Goal: Information Seeking & Learning: Learn about a topic

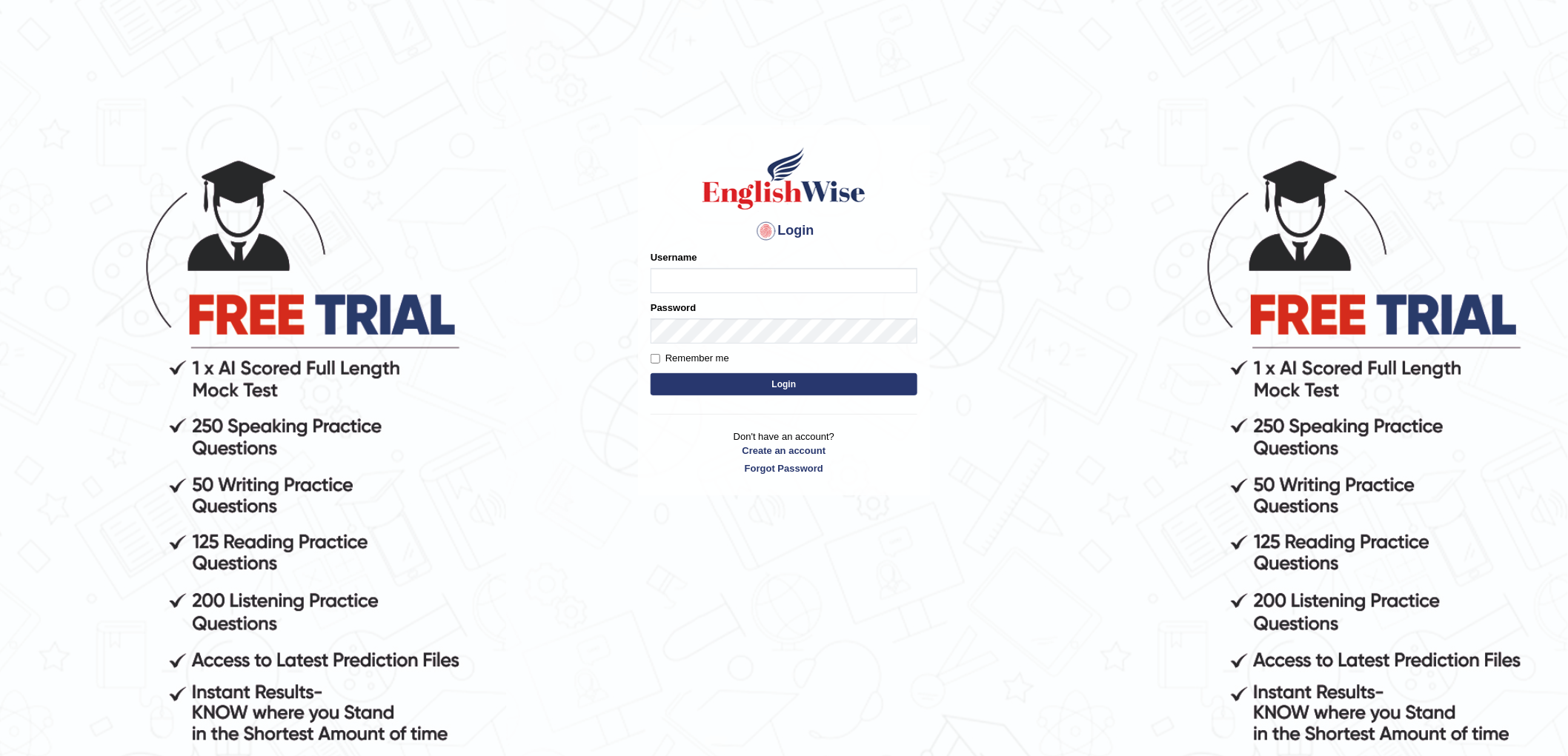
click at [699, 294] on input "Username" at bounding box center [784, 280] width 267 height 25
type input "e"
type input "chalida_parramatta"
click at [848, 395] on button "Login" at bounding box center [784, 384] width 267 height 22
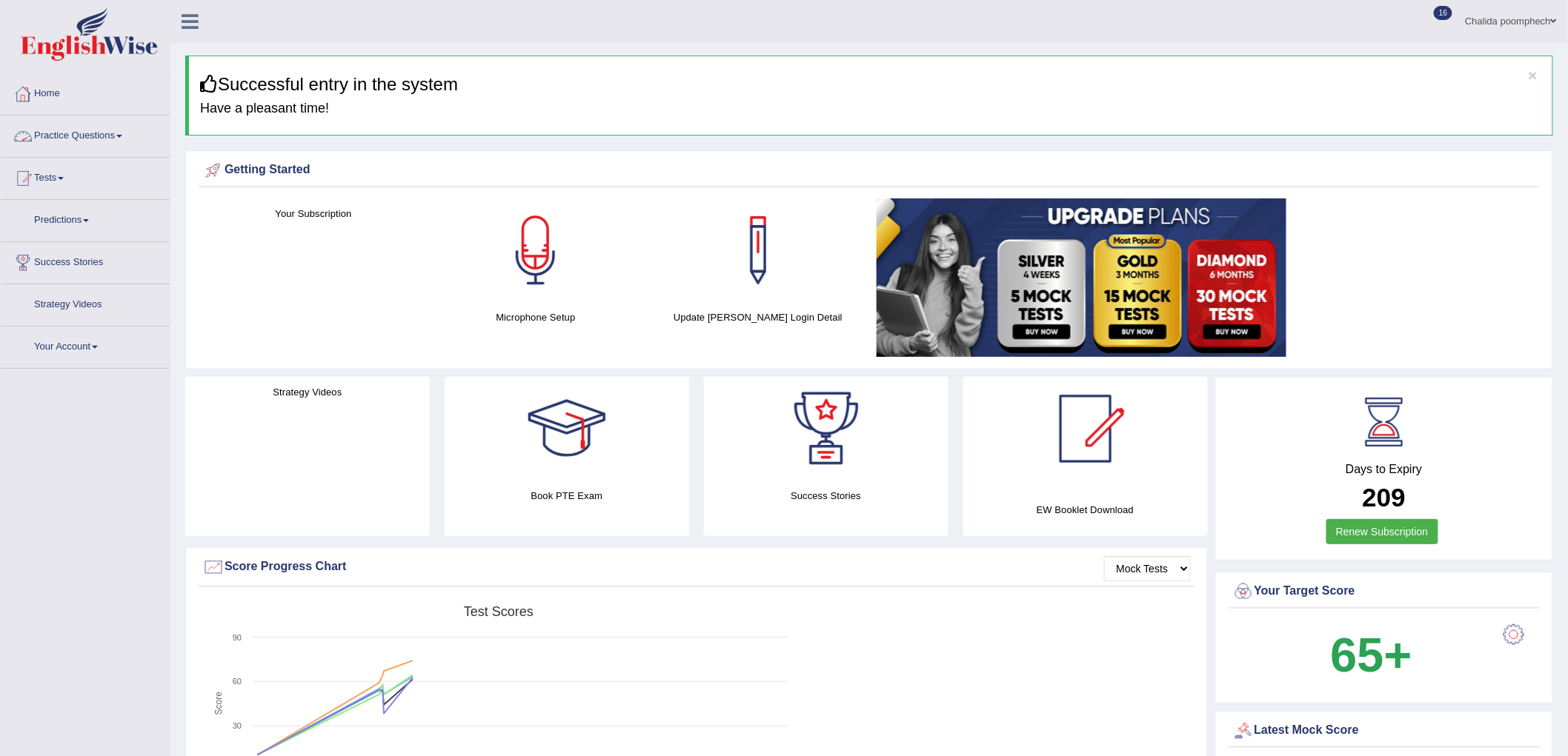
click at [101, 137] on link "Practice Questions" at bounding box center [85, 133] width 169 height 37
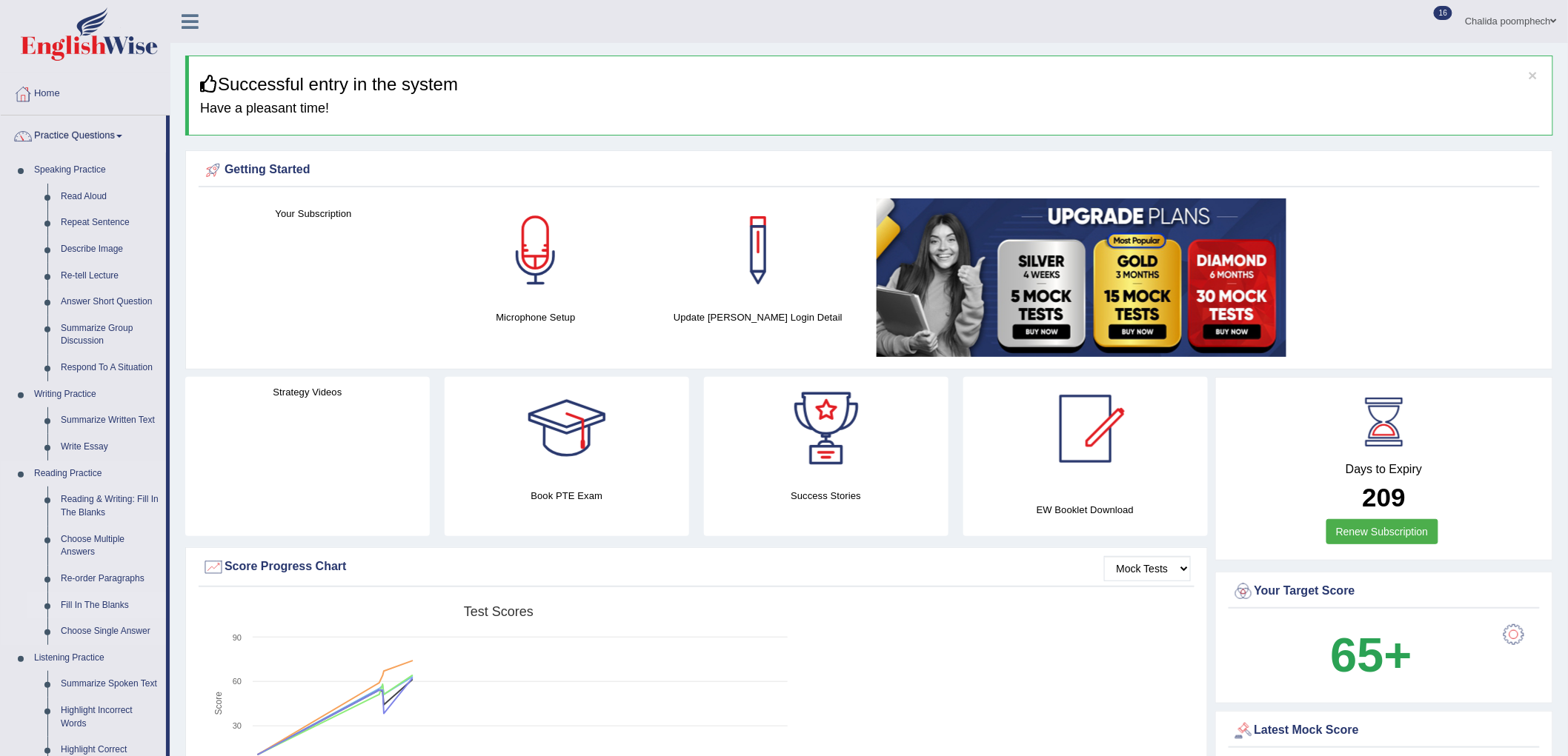
click at [102, 605] on link "Fill In The Blanks" at bounding box center [110, 606] width 112 height 27
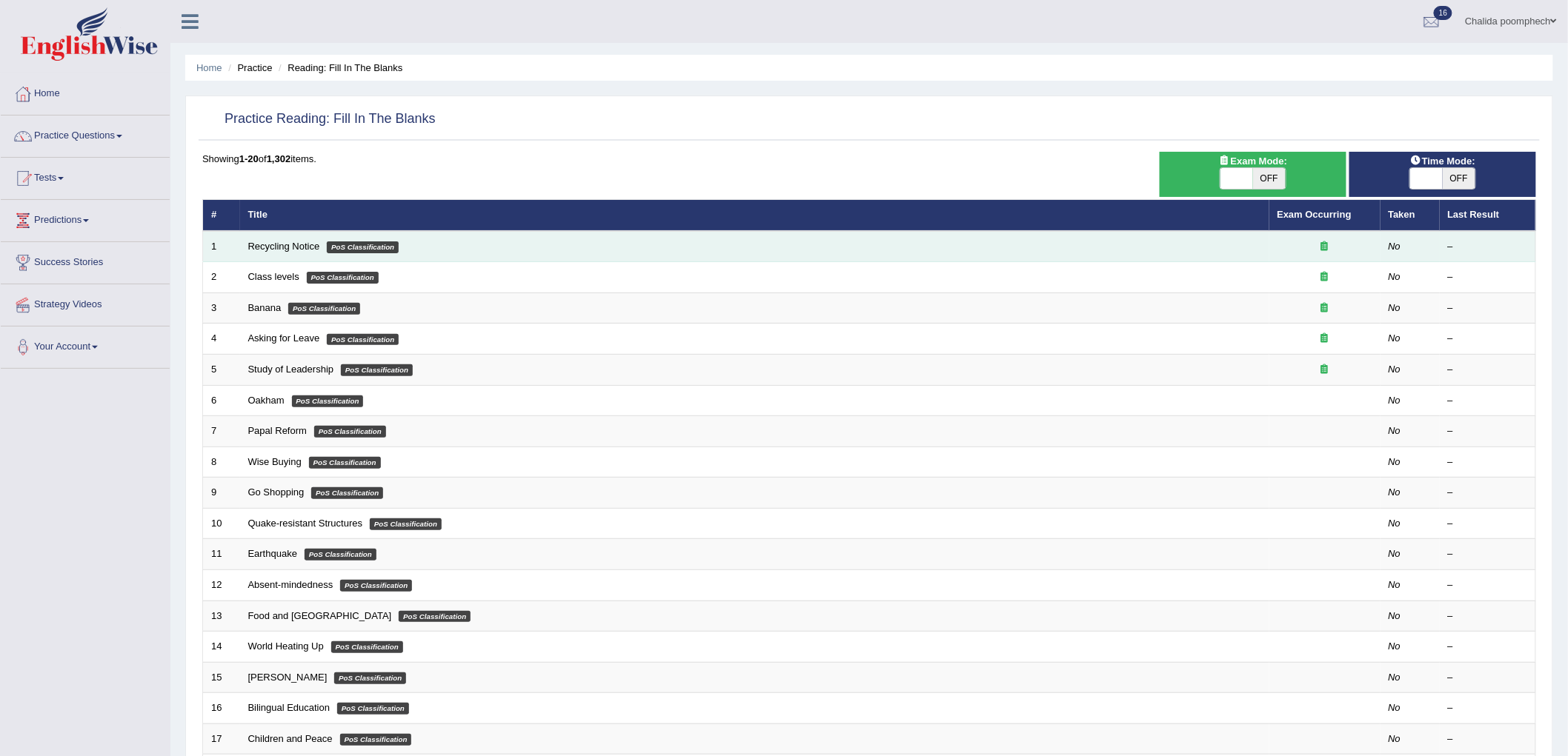
click at [294, 238] on td "Recycling Notice PoS Classification" at bounding box center [755, 246] width 1030 height 31
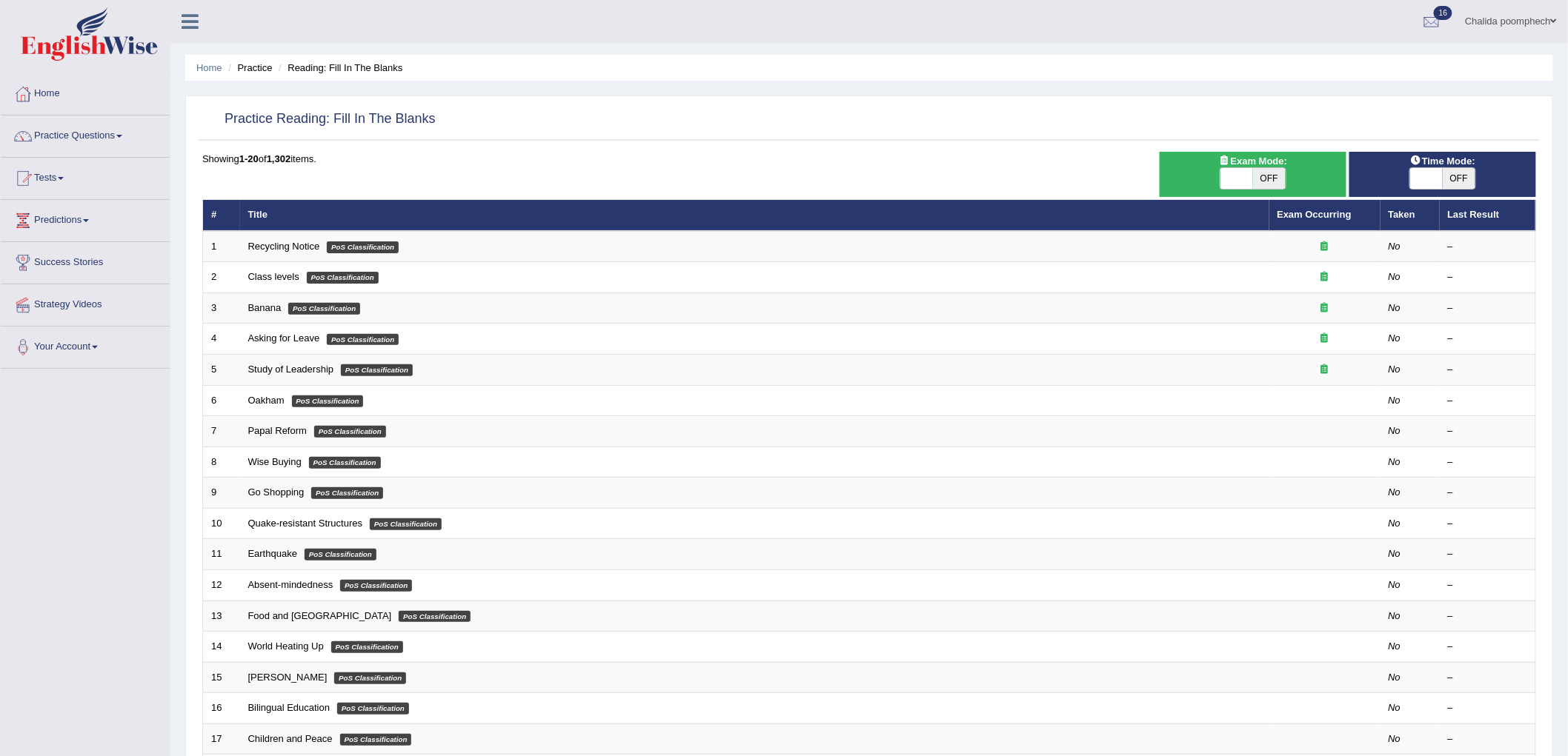
click at [1283, 176] on span "OFF" at bounding box center [1269, 178] width 33 height 21
checkbox input "true"
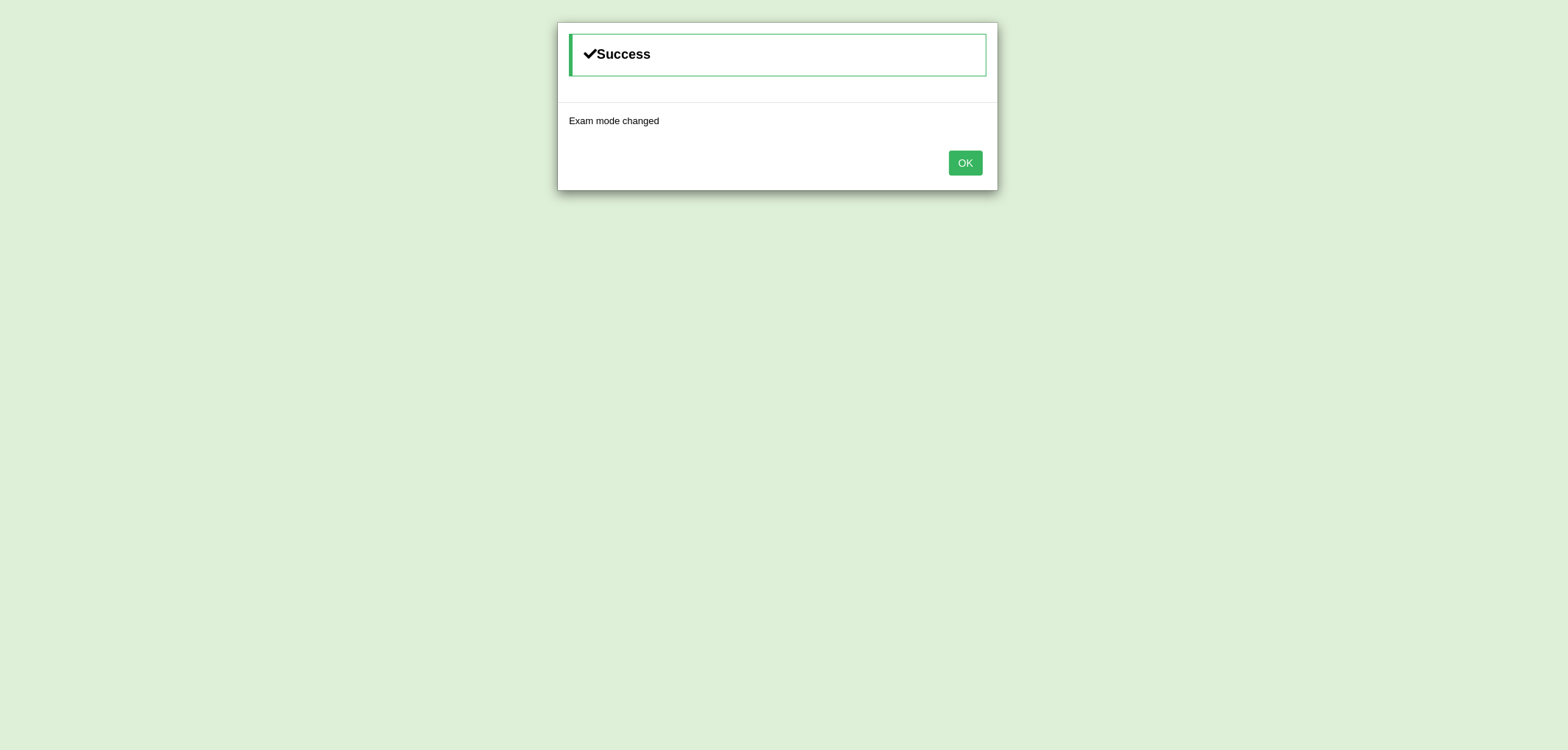
click at [961, 171] on button "OK" at bounding box center [966, 163] width 34 height 25
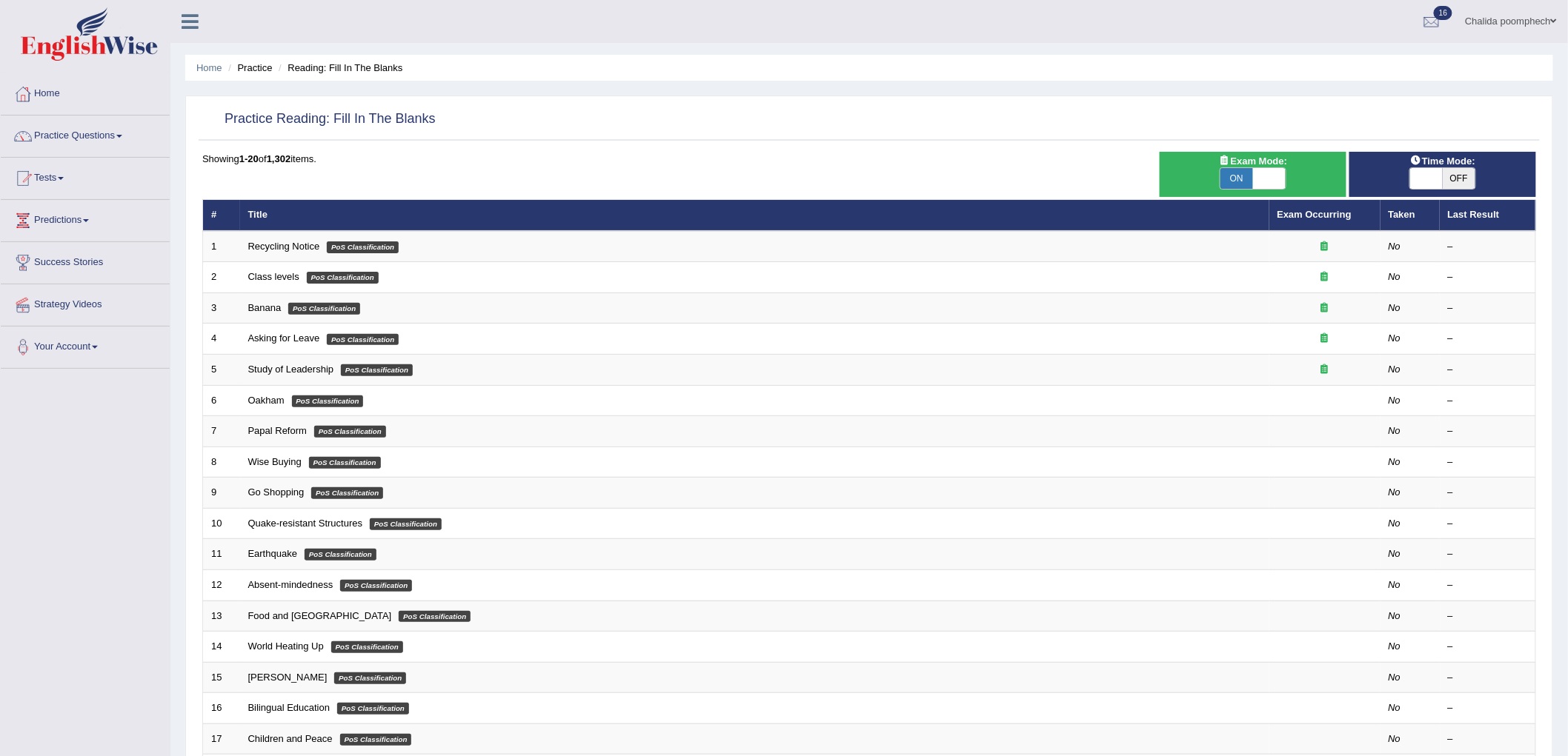
click at [1455, 176] on span "OFF" at bounding box center [1459, 178] width 33 height 21
checkbox input "true"
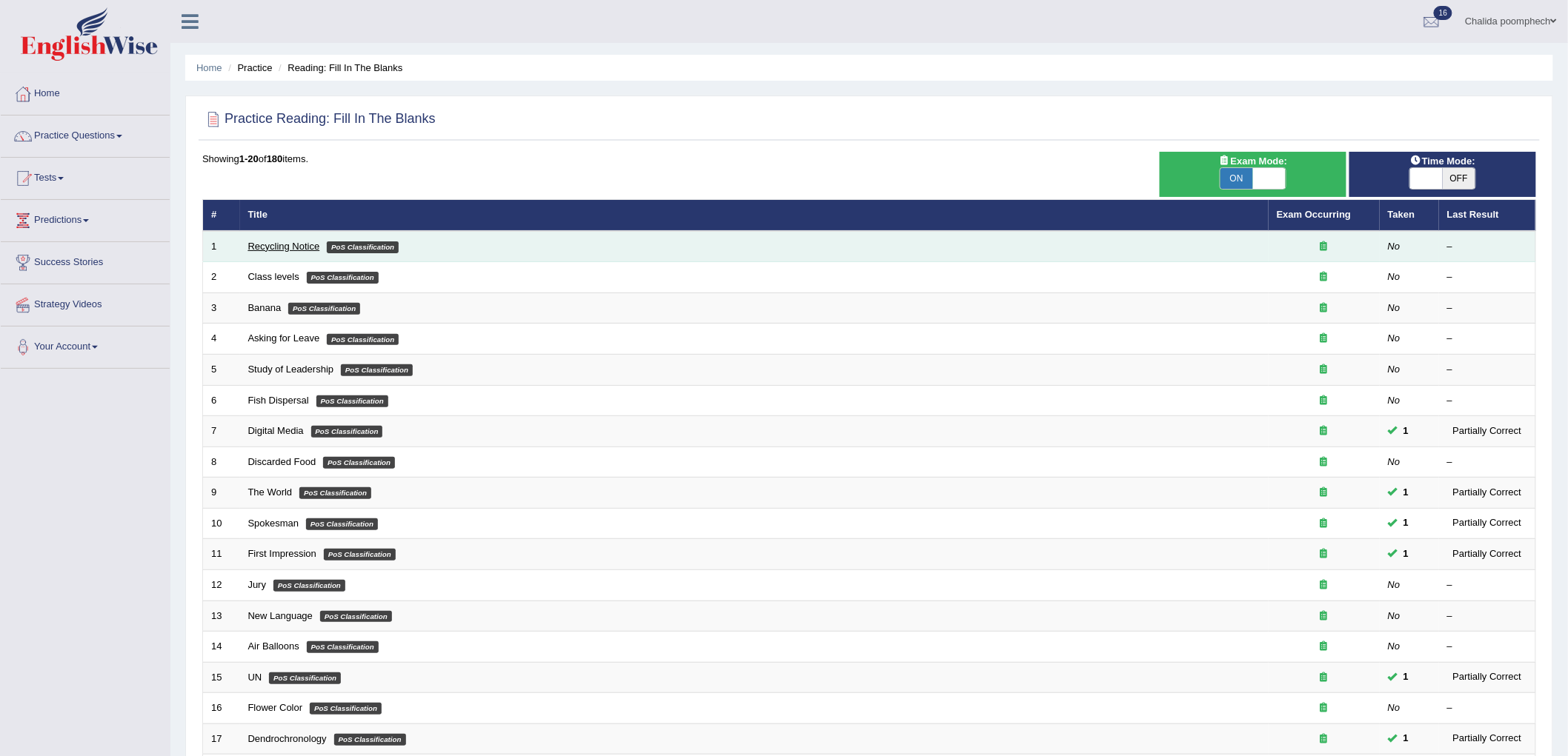
click at [296, 247] on link "Recycling Notice" at bounding box center [284, 246] width 71 height 11
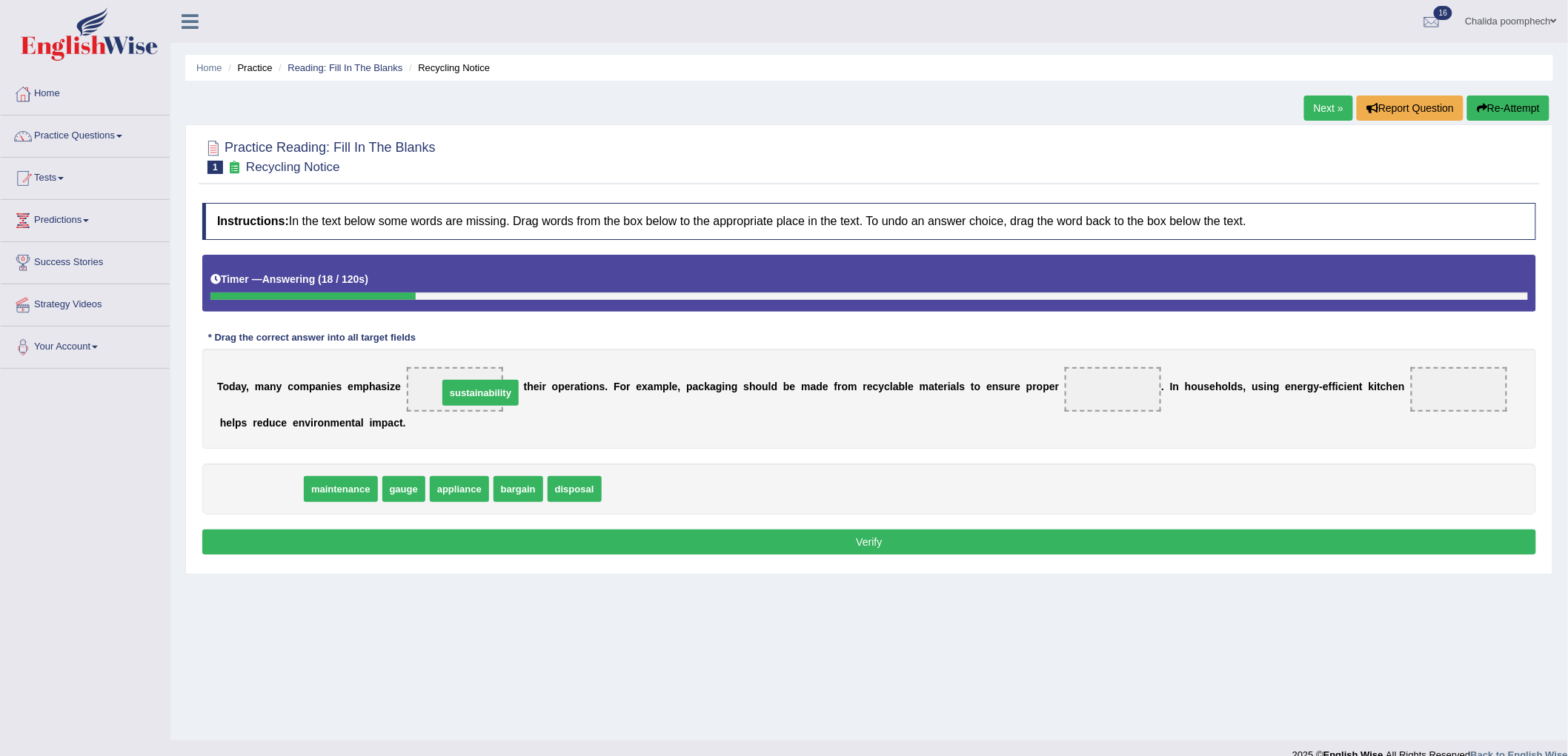
drag, startPoint x: 238, startPoint y: 489, endPoint x: 458, endPoint y: 394, distance: 239.6
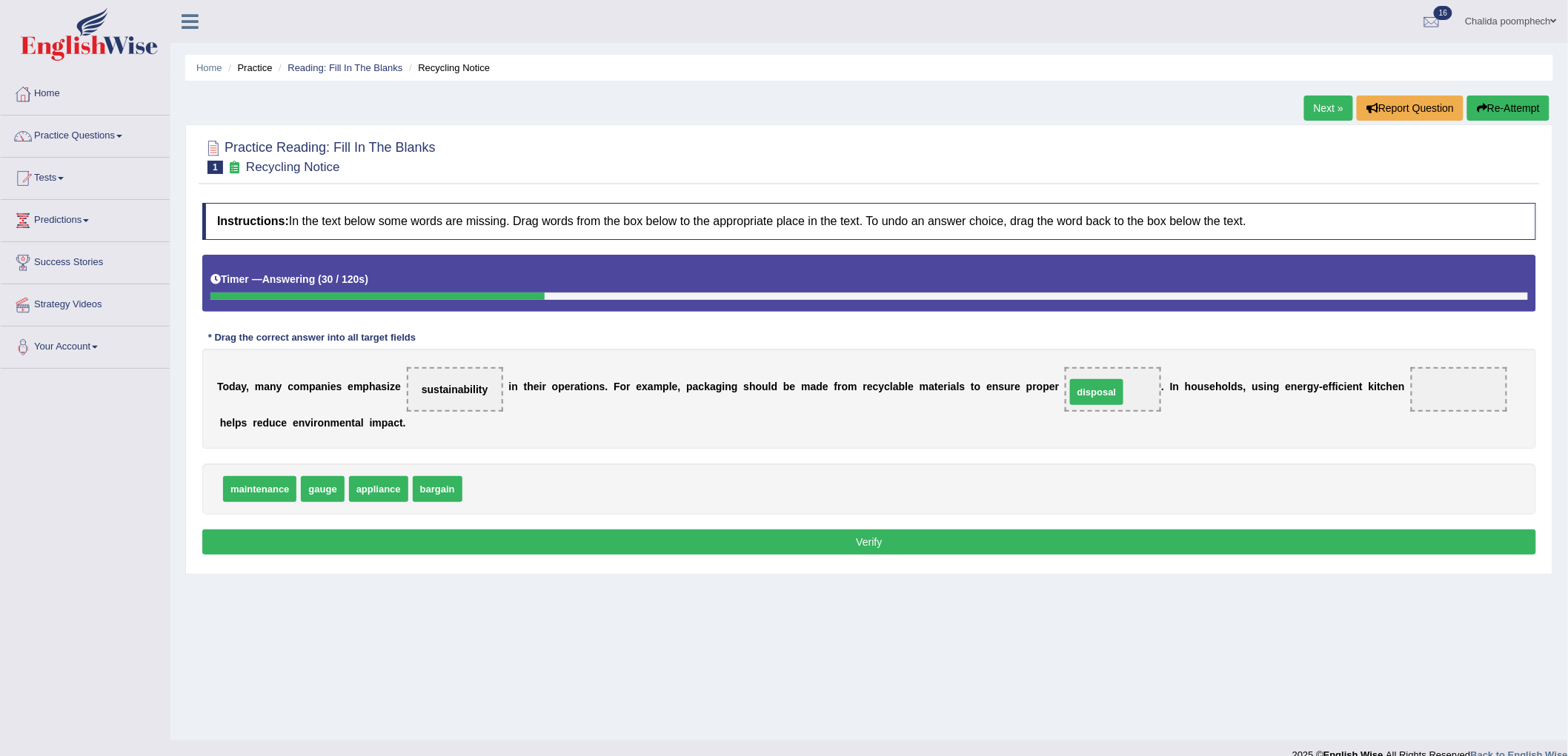
drag, startPoint x: 497, startPoint y: 491, endPoint x: 1100, endPoint y: 394, distance: 610.8
drag, startPoint x: 385, startPoint y: 494, endPoint x: 1464, endPoint y: 395, distance: 1083.5
click at [943, 546] on button "Verify" at bounding box center [870, 542] width 1334 height 25
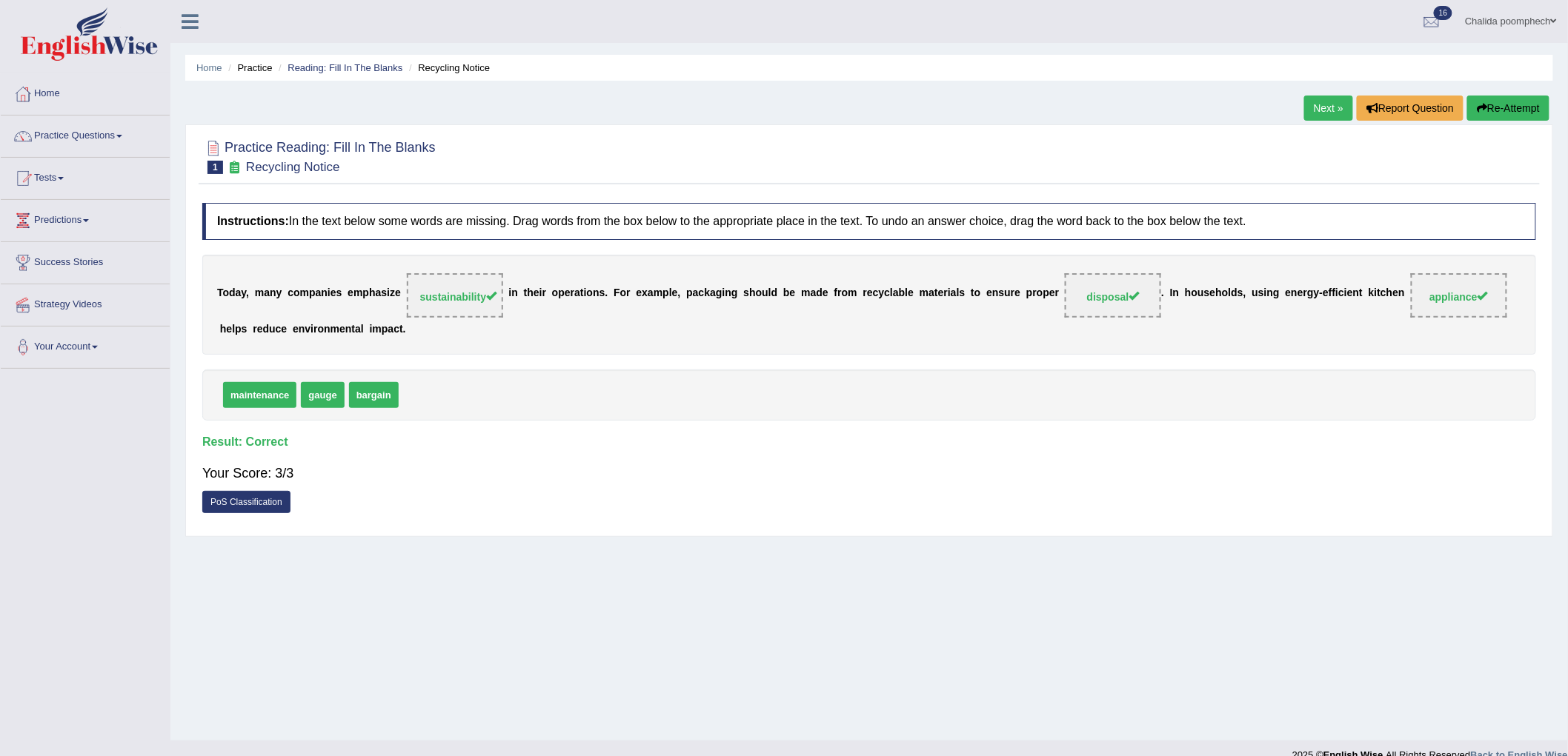
click at [1308, 109] on link "Next »" at bounding box center [1328, 108] width 49 height 25
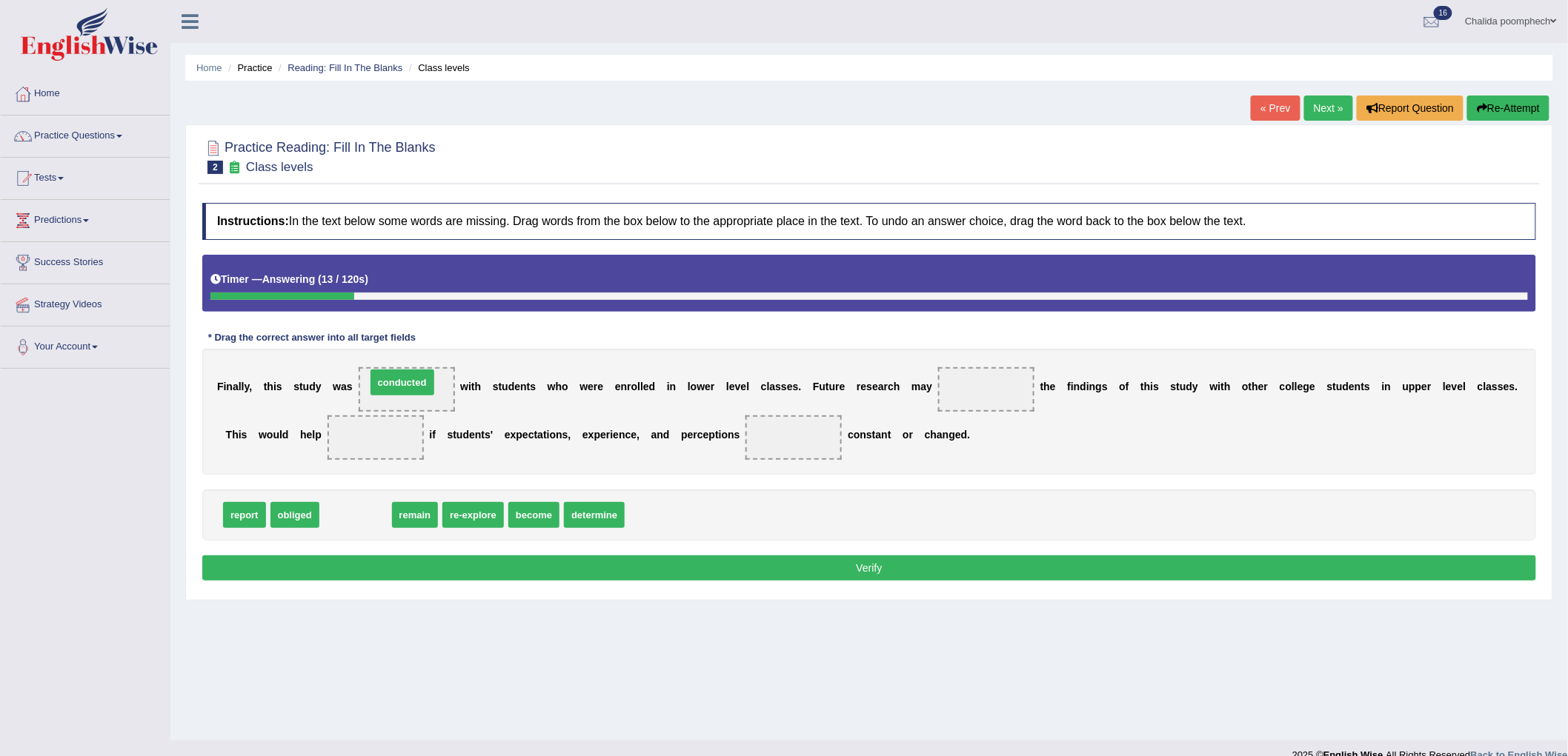
drag, startPoint x: 363, startPoint y: 519, endPoint x: 410, endPoint y: 386, distance: 141.1
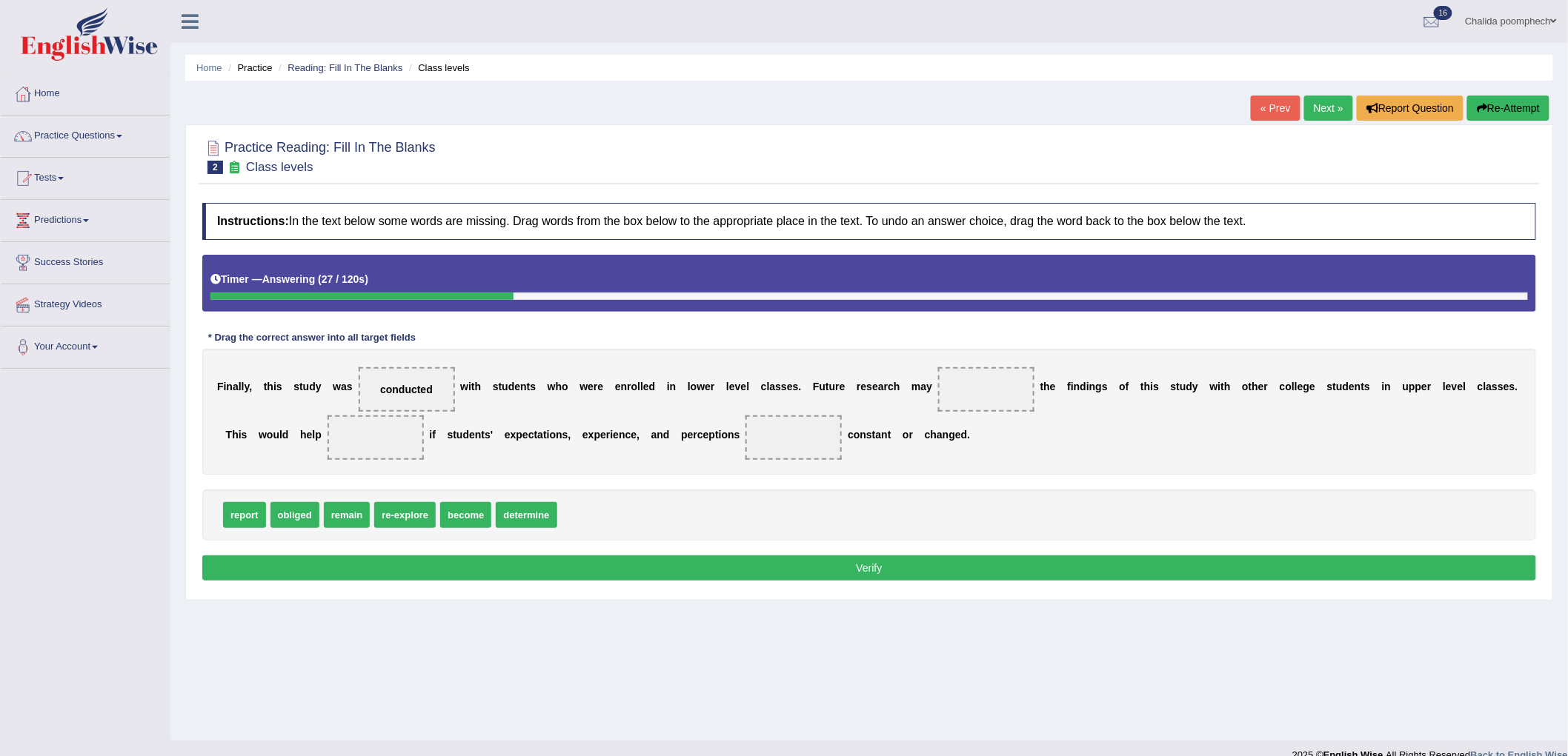
click at [238, 516] on span "report" at bounding box center [245, 515] width 43 height 26
drag, startPoint x: 529, startPoint y: 517, endPoint x: 1008, endPoint y: 389, distance: 495.8
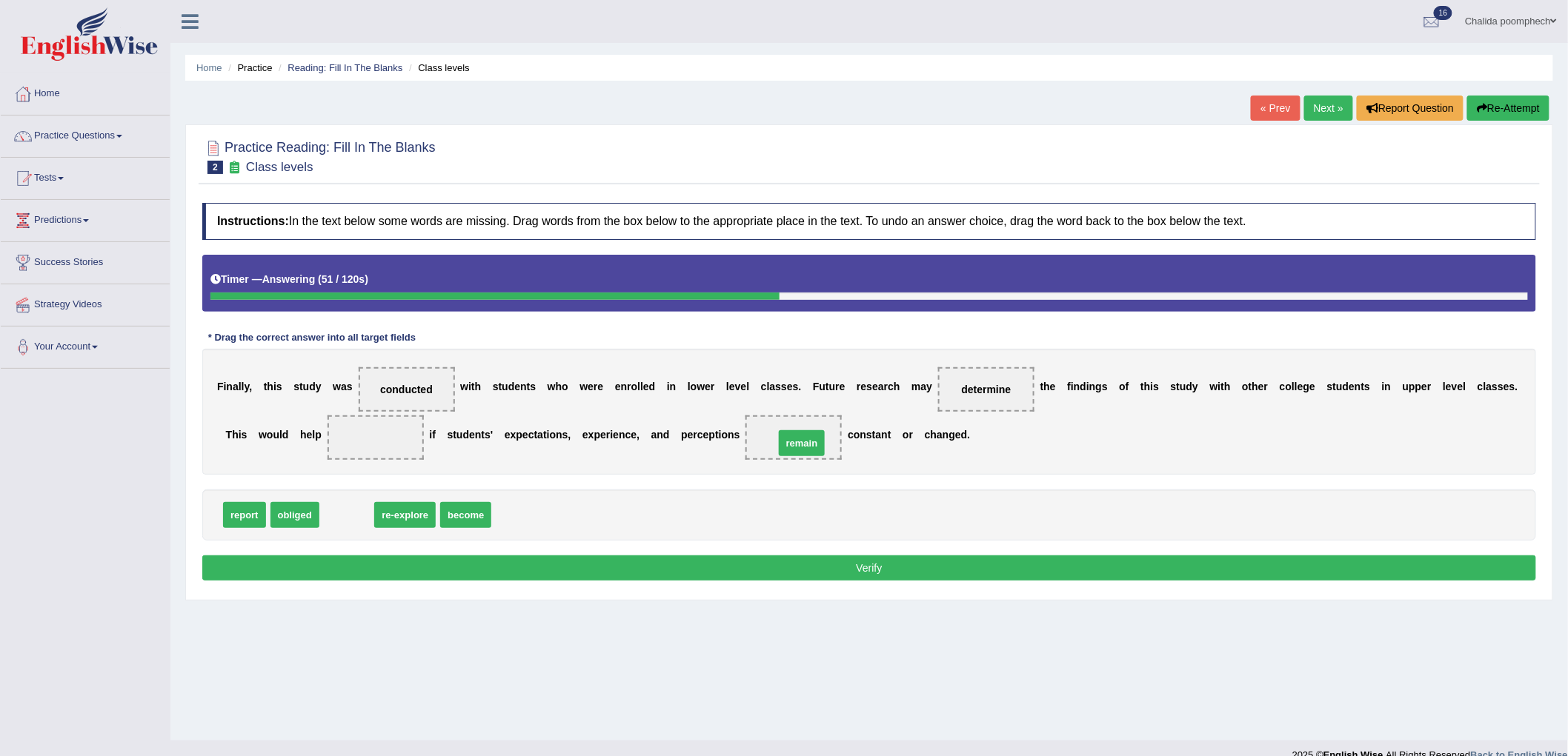
drag, startPoint x: 349, startPoint y: 519, endPoint x: 804, endPoint y: 447, distance: 460.7
drag, startPoint x: 238, startPoint y: 511, endPoint x: 372, endPoint y: 442, distance: 150.7
click at [619, 567] on button "Verify" at bounding box center [870, 568] width 1334 height 25
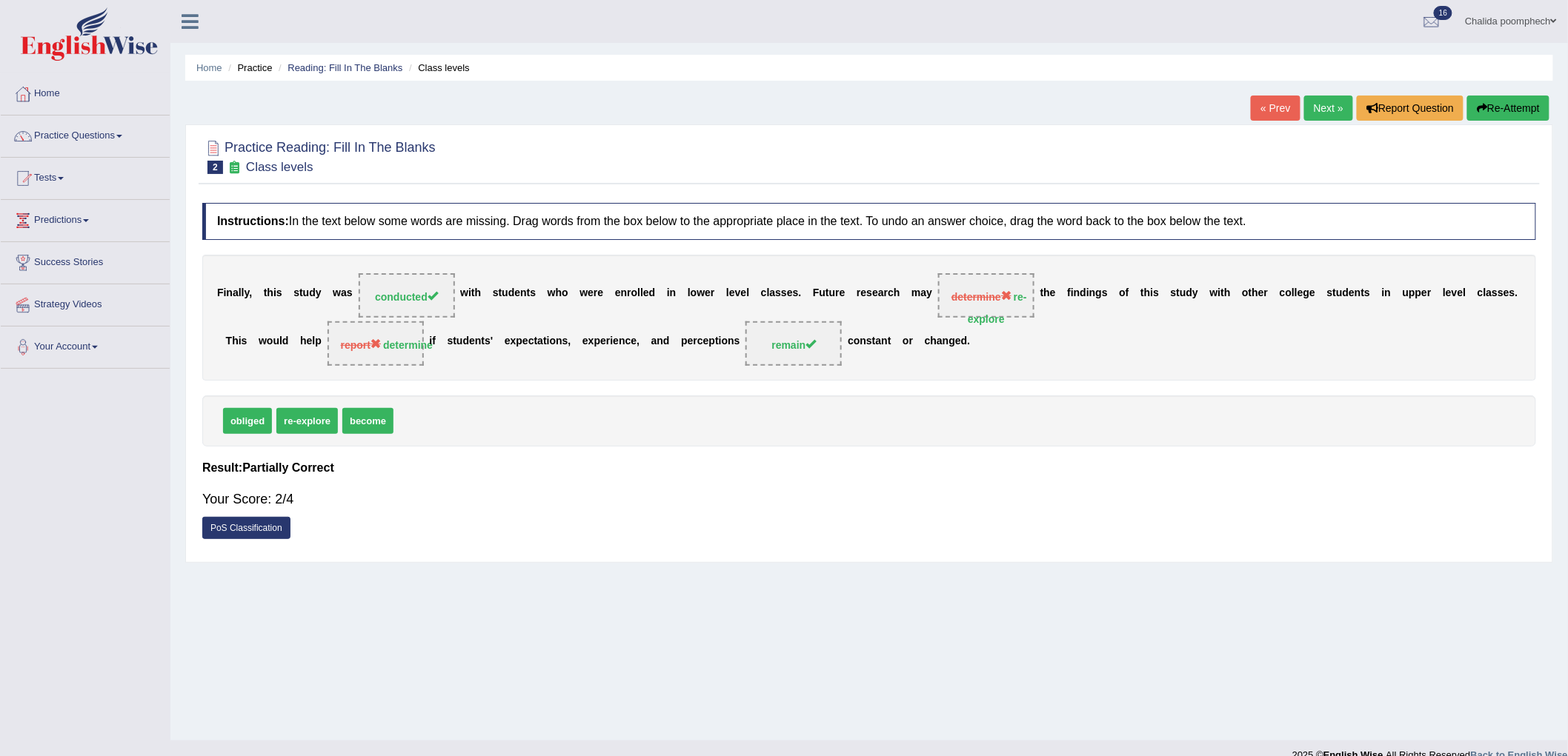
click at [1323, 108] on link "Next »" at bounding box center [1328, 108] width 49 height 25
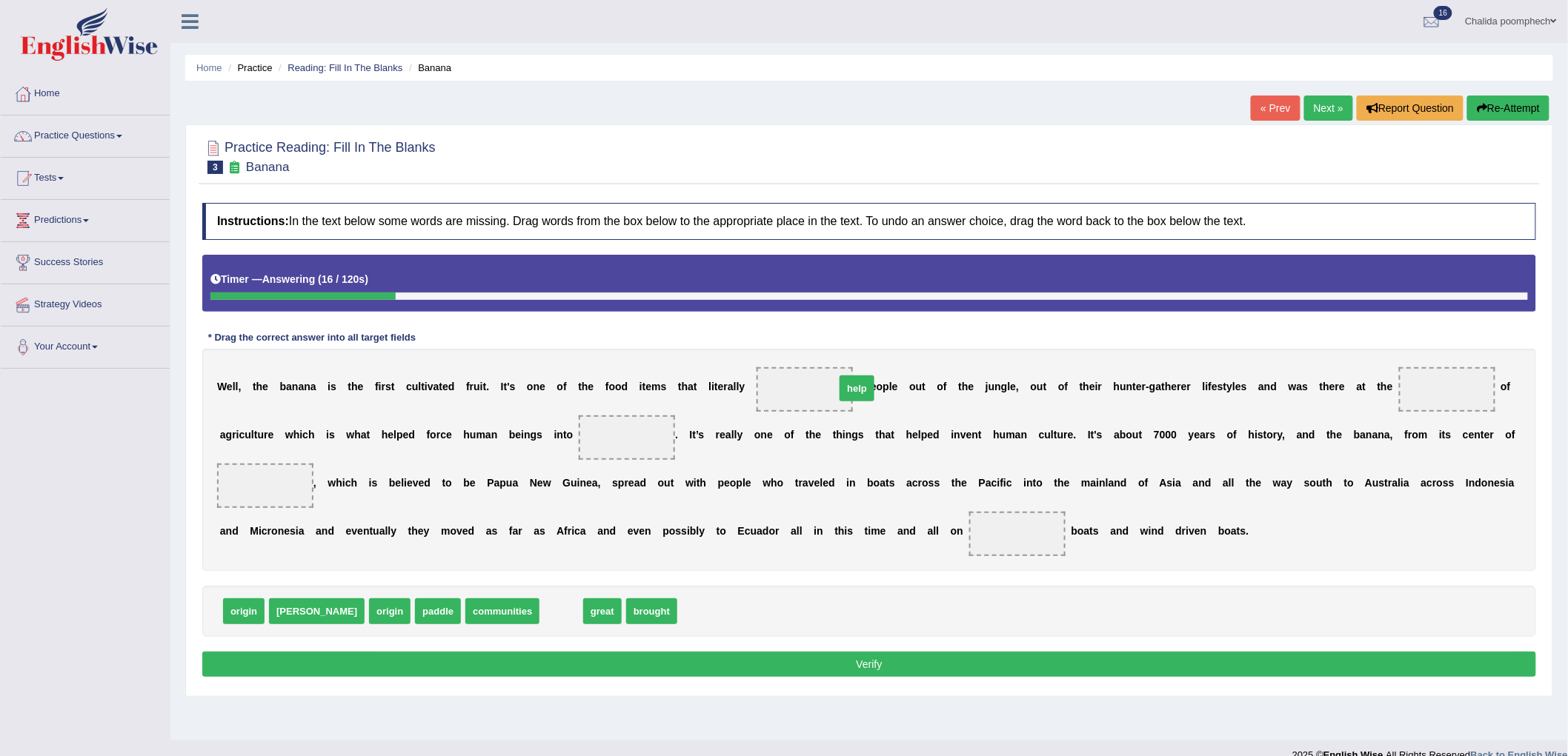
drag, startPoint x: 507, startPoint y: 616, endPoint x: 803, endPoint y: 394, distance: 370.0
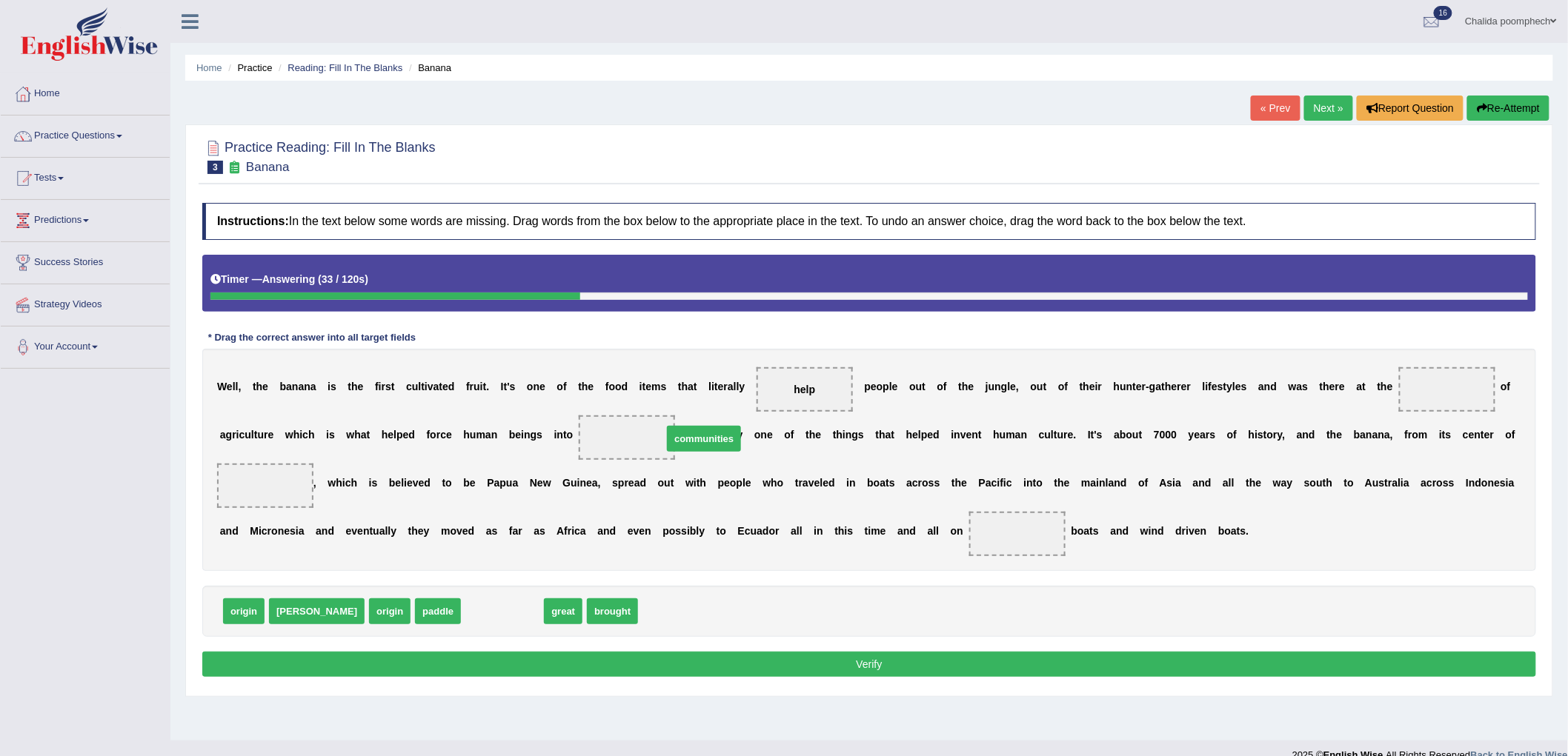
drag, startPoint x: 447, startPoint y: 612, endPoint x: 638, endPoint y: 440, distance: 257.0
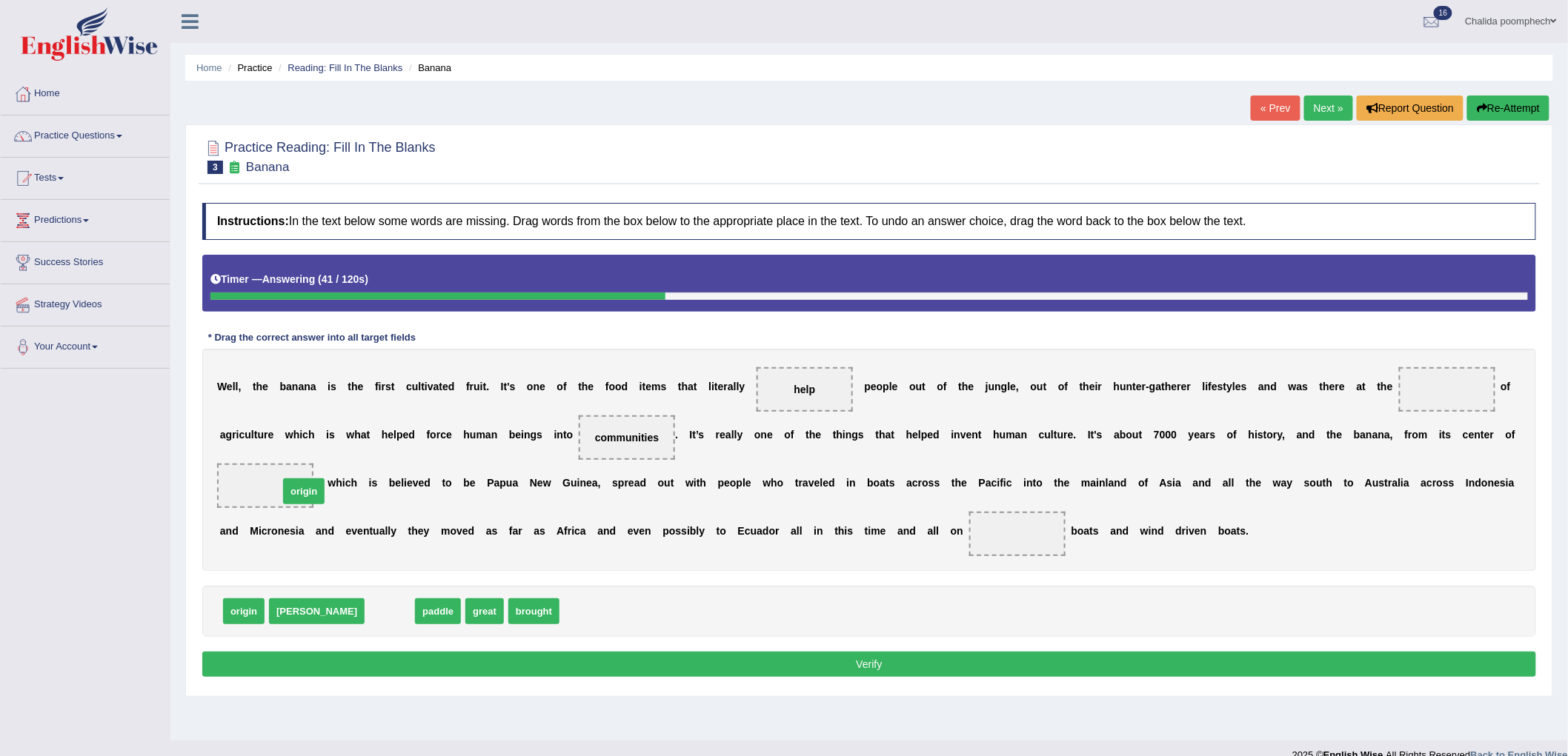
drag, startPoint x: 323, startPoint y: 611, endPoint x: 238, endPoint y: 492, distance: 146.2
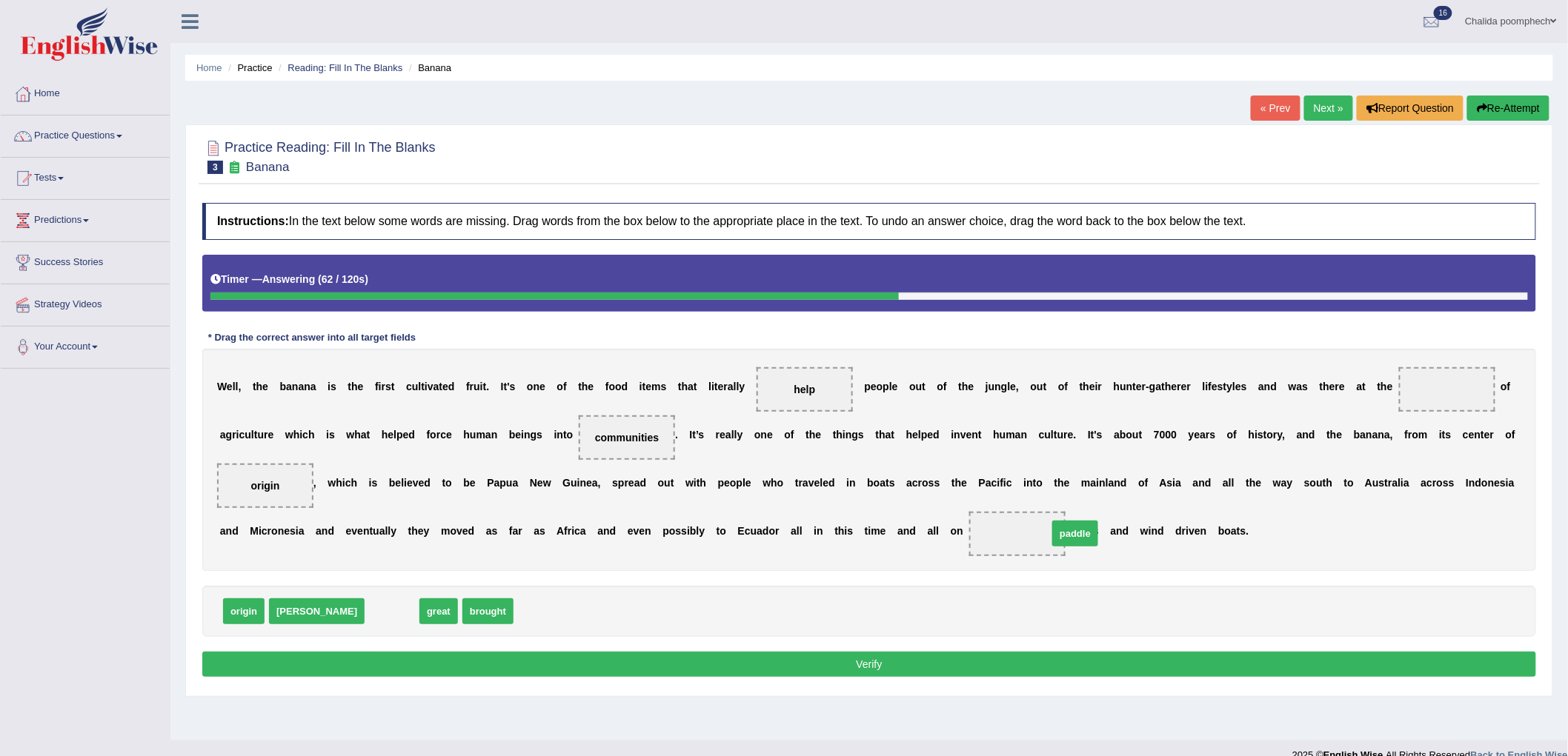
drag, startPoint x: 337, startPoint y: 608, endPoint x: 1020, endPoint y: 530, distance: 687.4
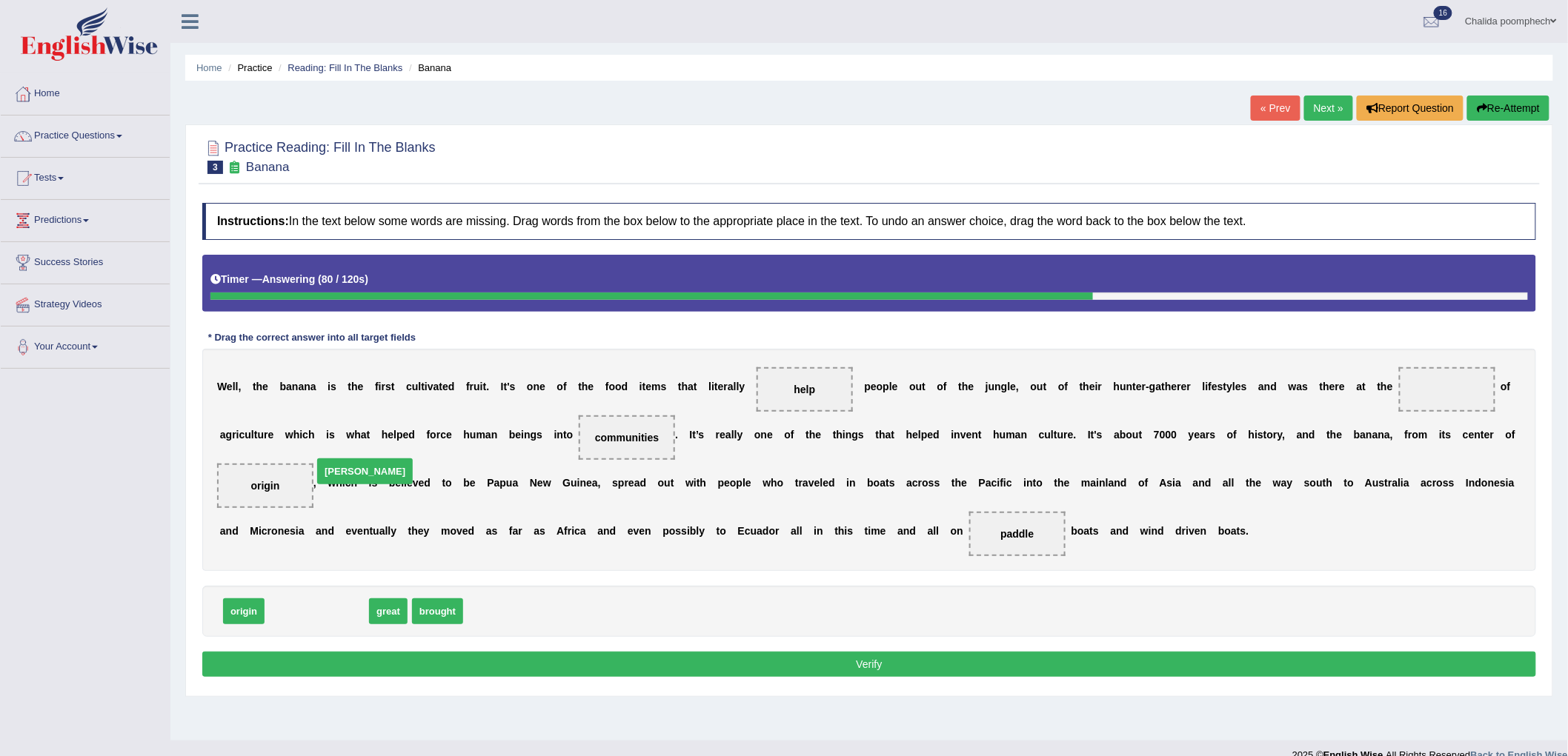
drag, startPoint x: 288, startPoint y: 617, endPoint x: 336, endPoint y: 470, distance: 154.6
click at [336, 470] on span "dawn" at bounding box center [364, 471] width 96 height 26
click at [336, 470] on div "W e l l , t h e b a n a n a i s t h e f i r s t c u l t i v a t e d f r u i t .…" at bounding box center [870, 460] width 1334 height 222
drag, startPoint x: 290, startPoint y: 618, endPoint x: 1443, endPoint y: 402, distance: 1173.1
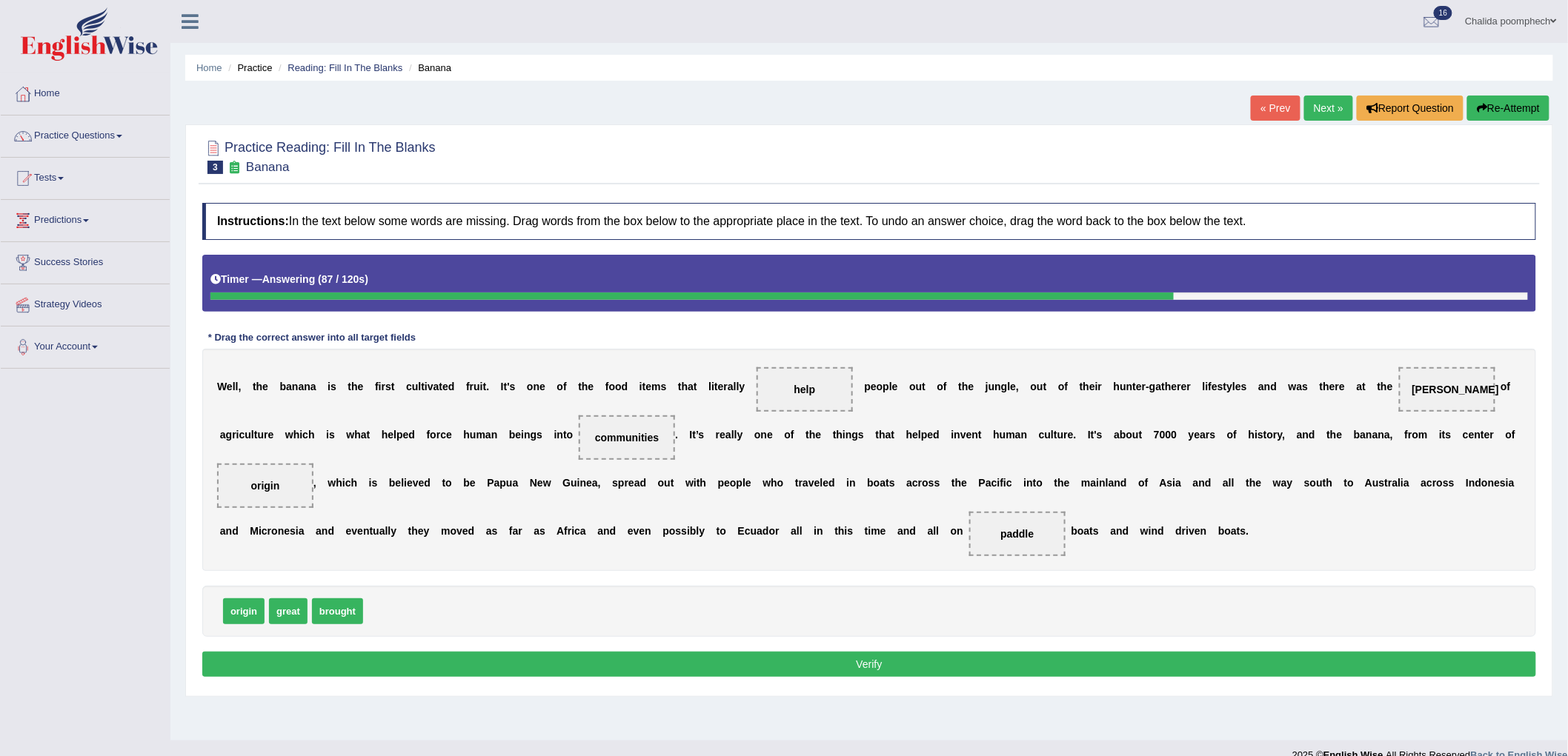
click at [668, 665] on button "Verify" at bounding box center [870, 664] width 1334 height 25
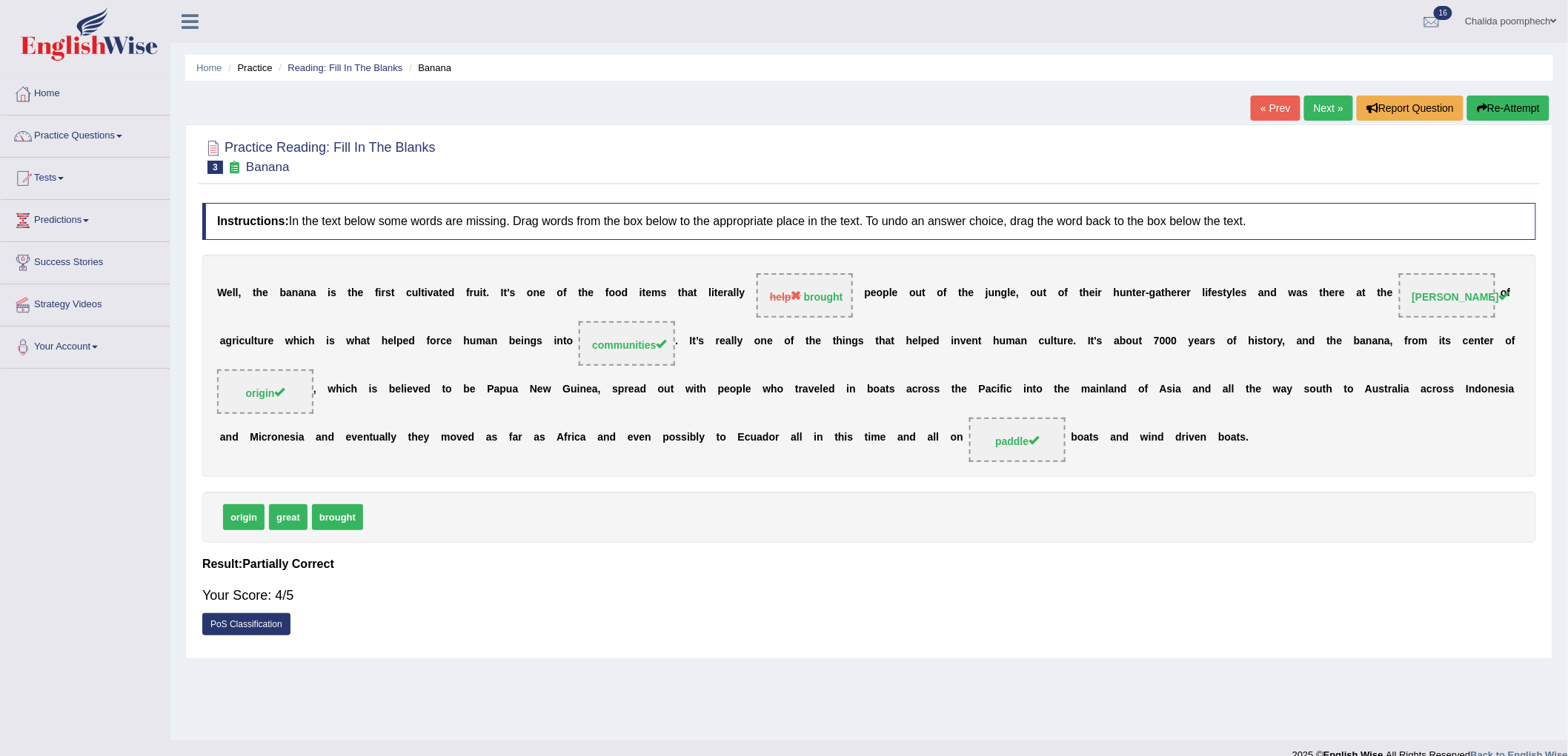
click at [1320, 106] on link "Next »" at bounding box center [1328, 108] width 49 height 25
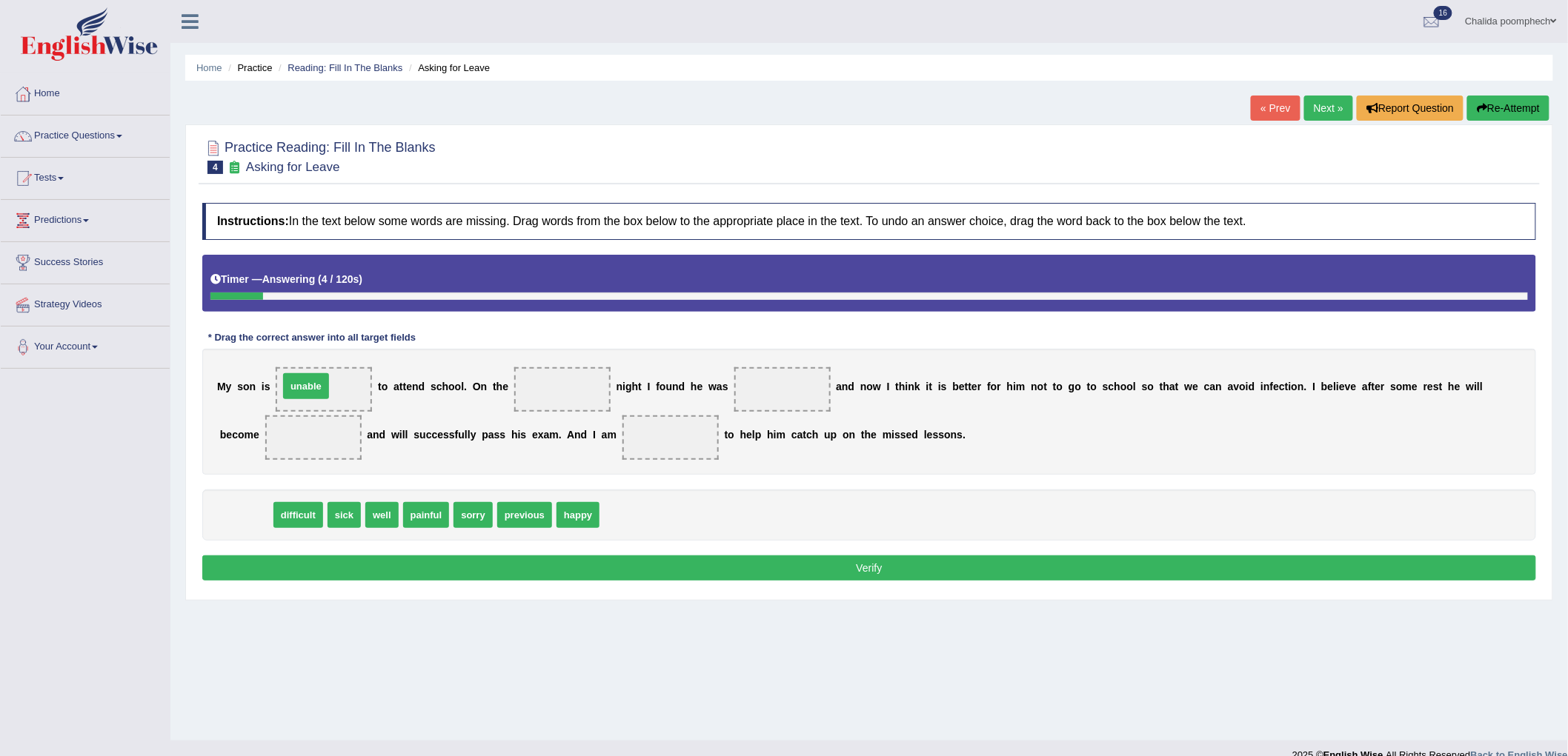
drag, startPoint x: 235, startPoint y: 512, endPoint x: 295, endPoint y: 384, distance: 141.4
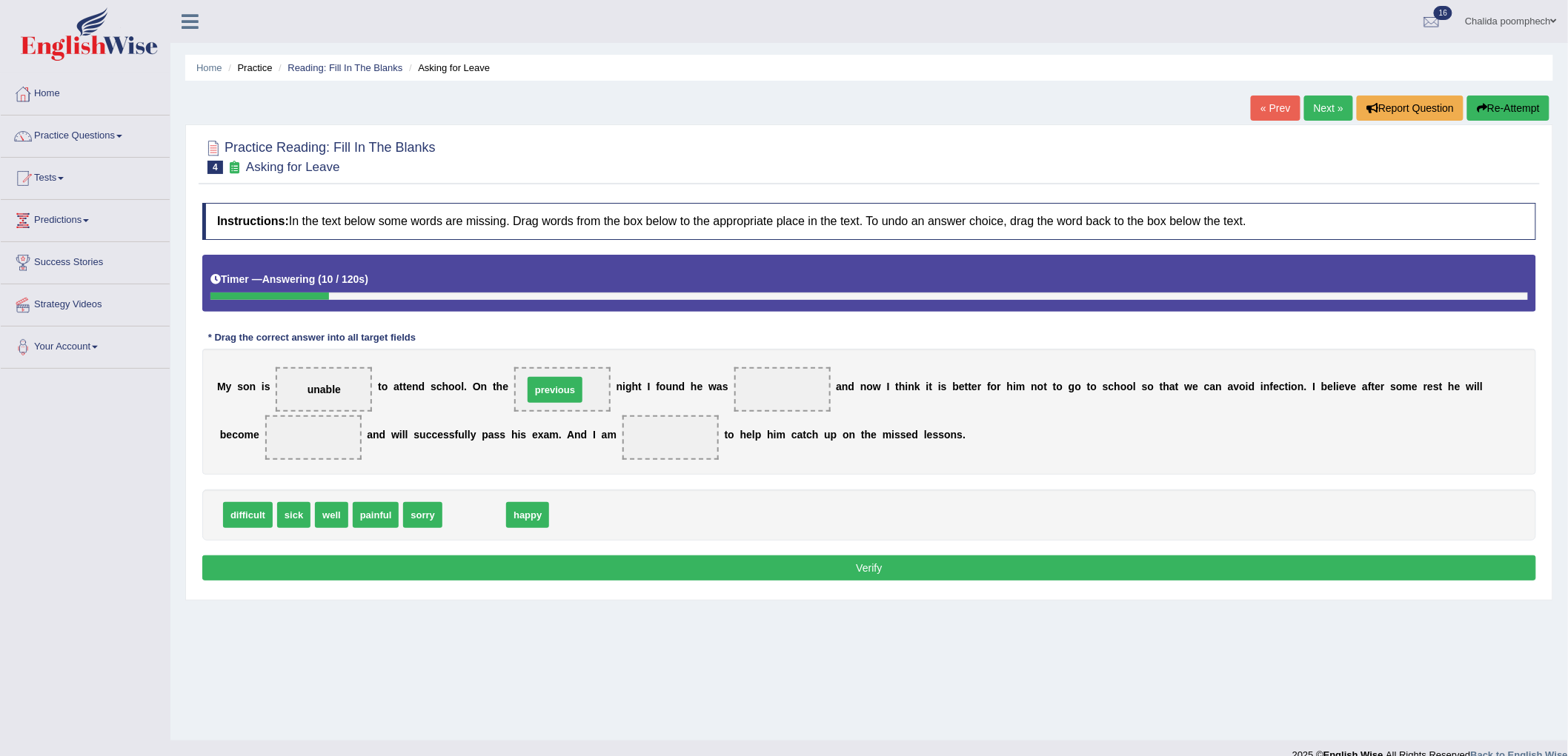
drag, startPoint x: 478, startPoint y: 519, endPoint x: 587, endPoint y: 395, distance: 165.1
drag, startPoint x: 291, startPoint y: 521, endPoint x: 741, endPoint y: 386, distance: 469.8
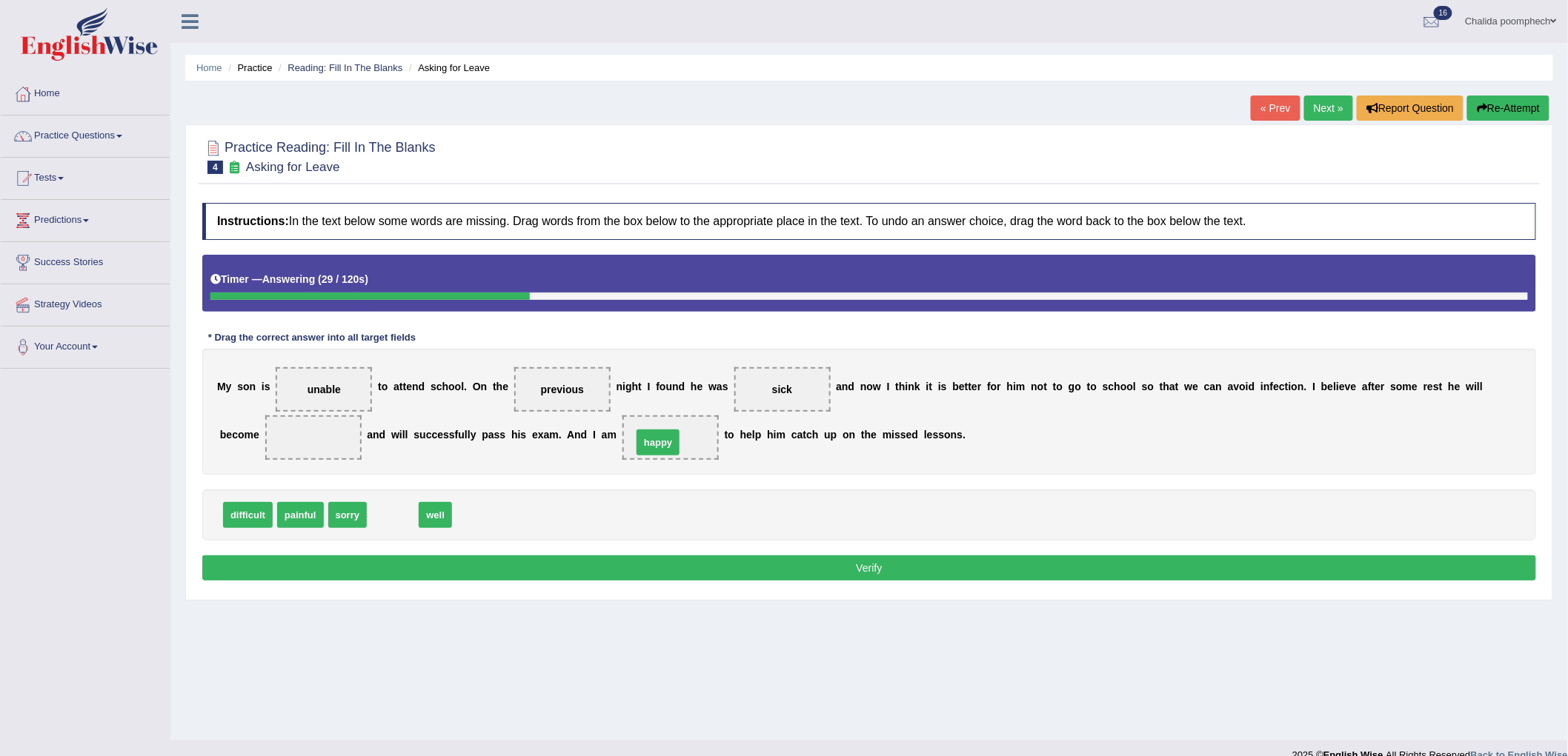
drag, startPoint x: 389, startPoint y: 522, endPoint x: 655, endPoint y: 450, distance: 275.6
drag, startPoint x: 386, startPoint y: 520, endPoint x: 296, endPoint y: 448, distance: 115.3
click at [764, 566] on button "Verify" at bounding box center [870, 568] width 1334 height 25
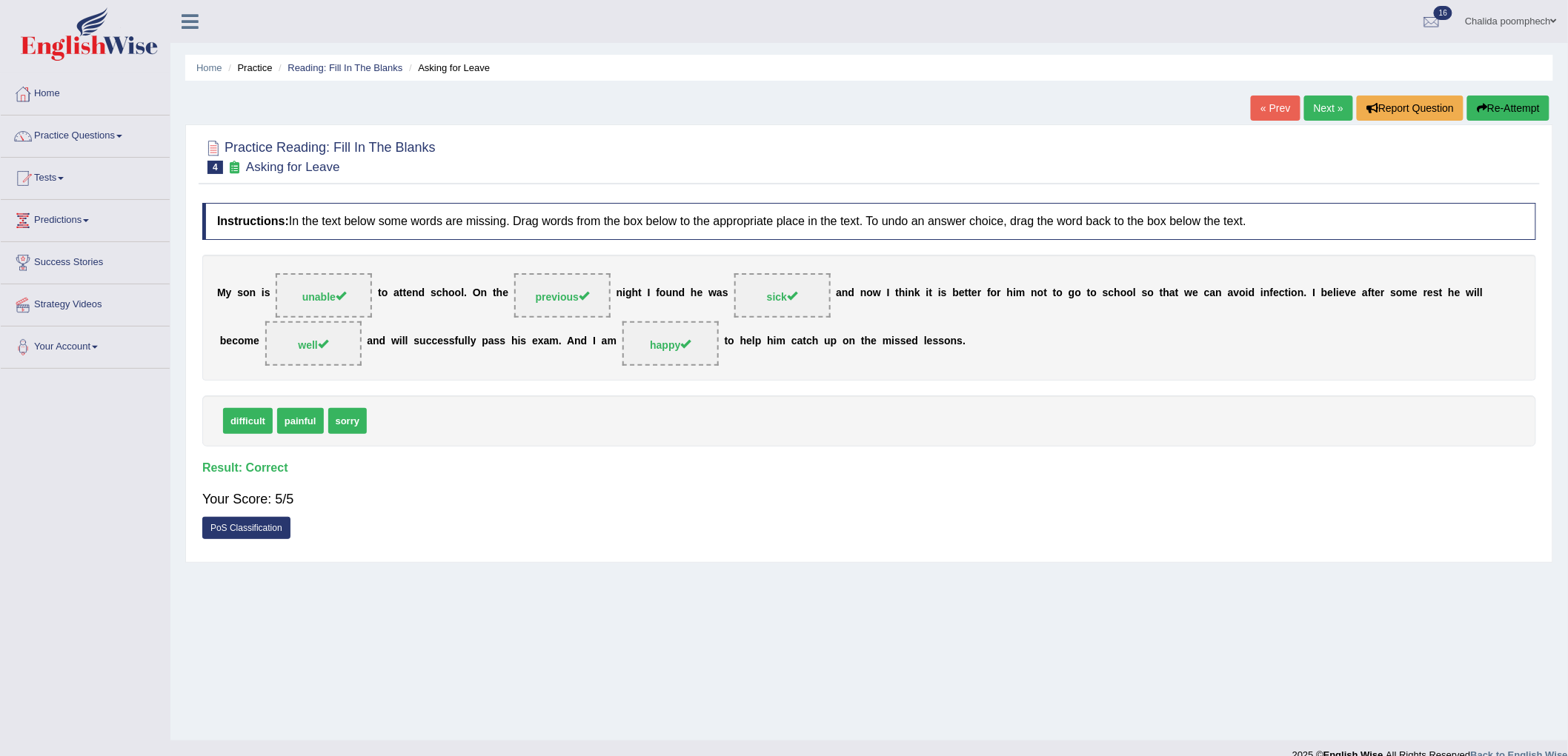
click at [1316, 112] on link "Next »" at bounding box center [1328, 108] width 49 height 25
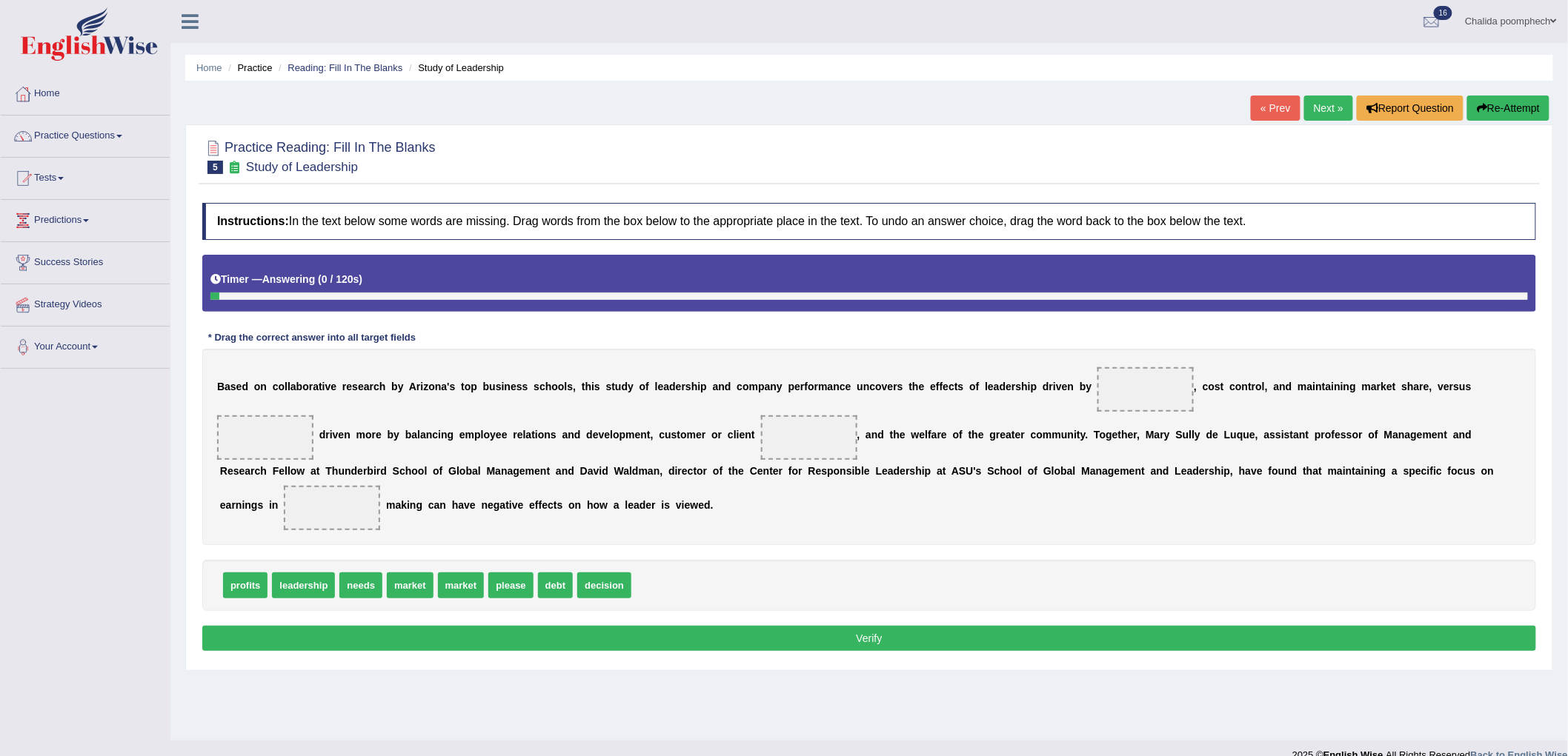
scroll to position [21, 0]
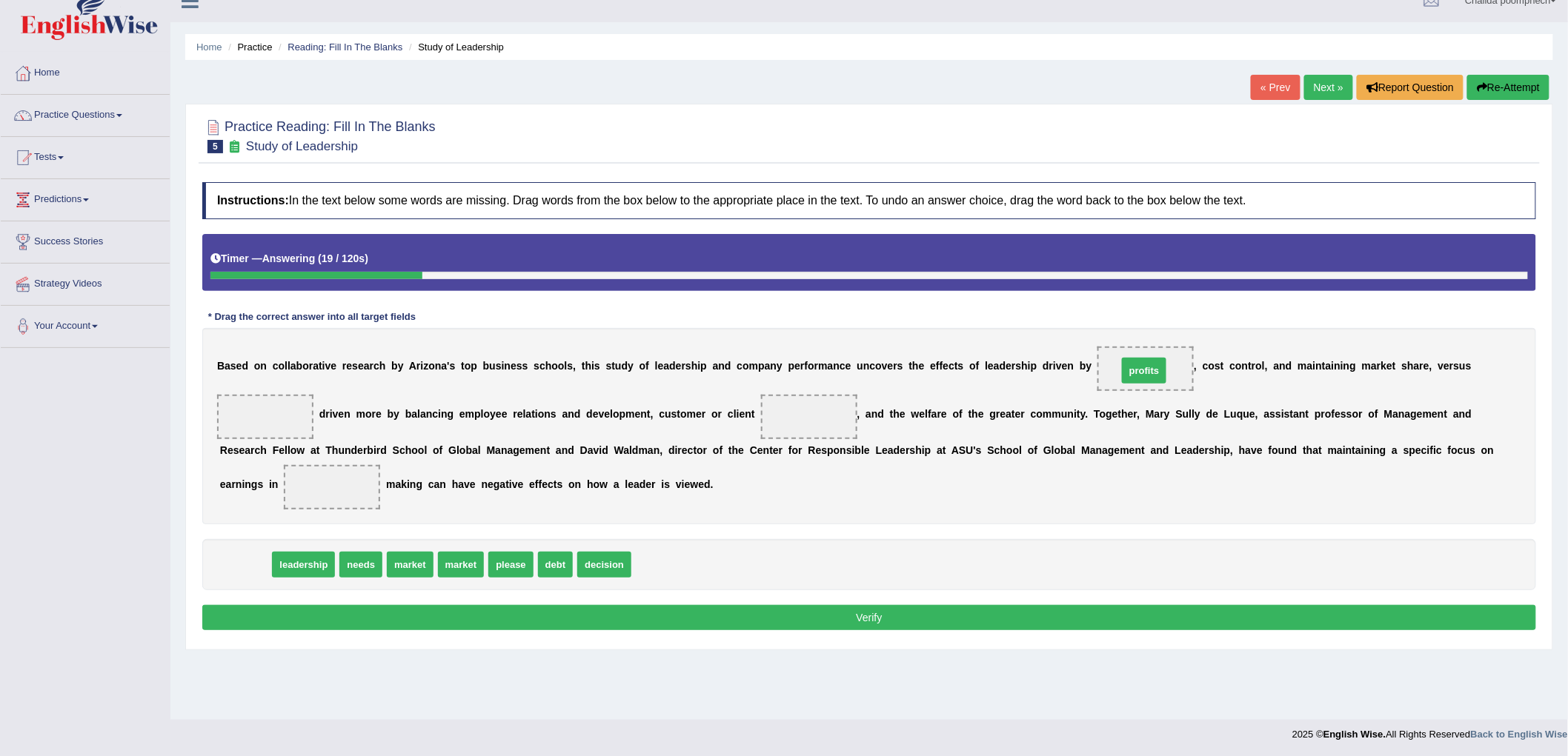
drag, startPoint x: 238, startPoint y: 566, endPoint x: 1137, endPoint y: 372, distance: 919.7
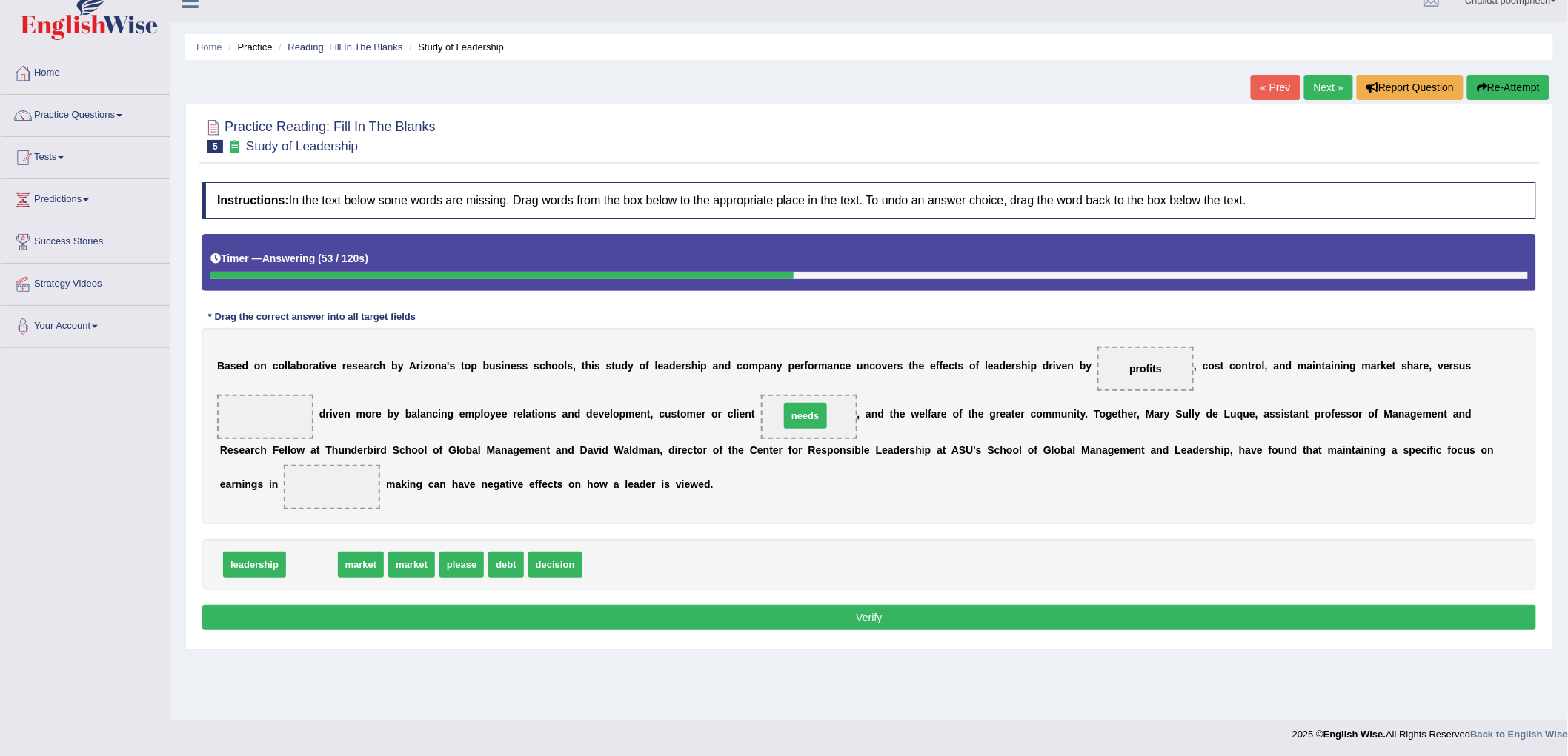
drag, startPoint x: 302, startPoint y: 567, endPoint x: 795, endPoint y: 418, distance: 515.0
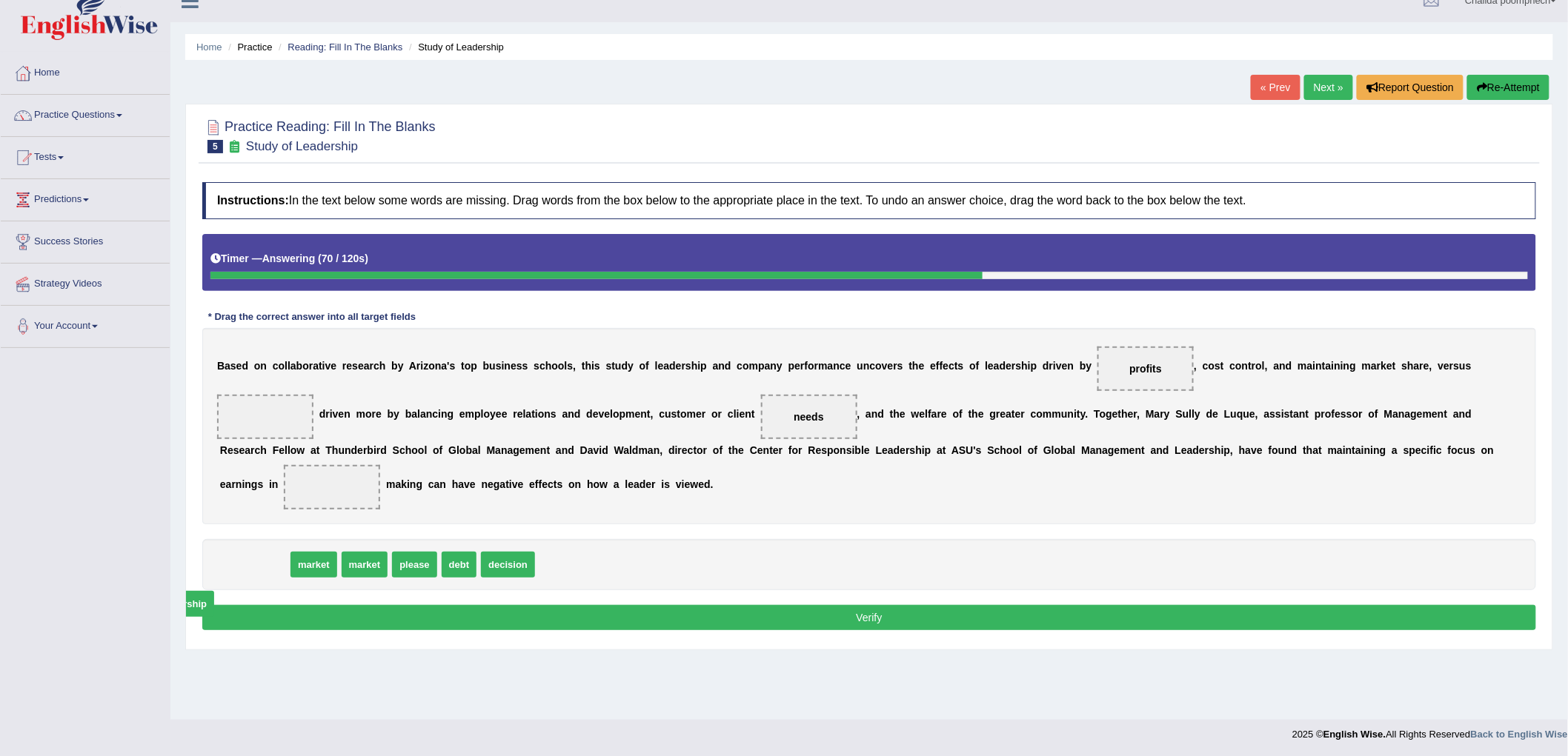
drag, startPoint x: 246, startPoint y: 561, endPoint x: 175, endPoint y: 601, distance: 81.5
click at [175, 601] on div "Home Practice Reading: Fill In The Blanks Study of Leadership « Prev Next » Rep…" at bounding box center [869, 350] width 1397 height 741
drag, startPoint x: 512, startPoint y: 566, endPoint x: 341, endPoint y: 503, distance: 182.2
drag, startPoint x: 263, startPoint y: 561, endPoint x: 291, endPoint y: 415, distance: 148.7
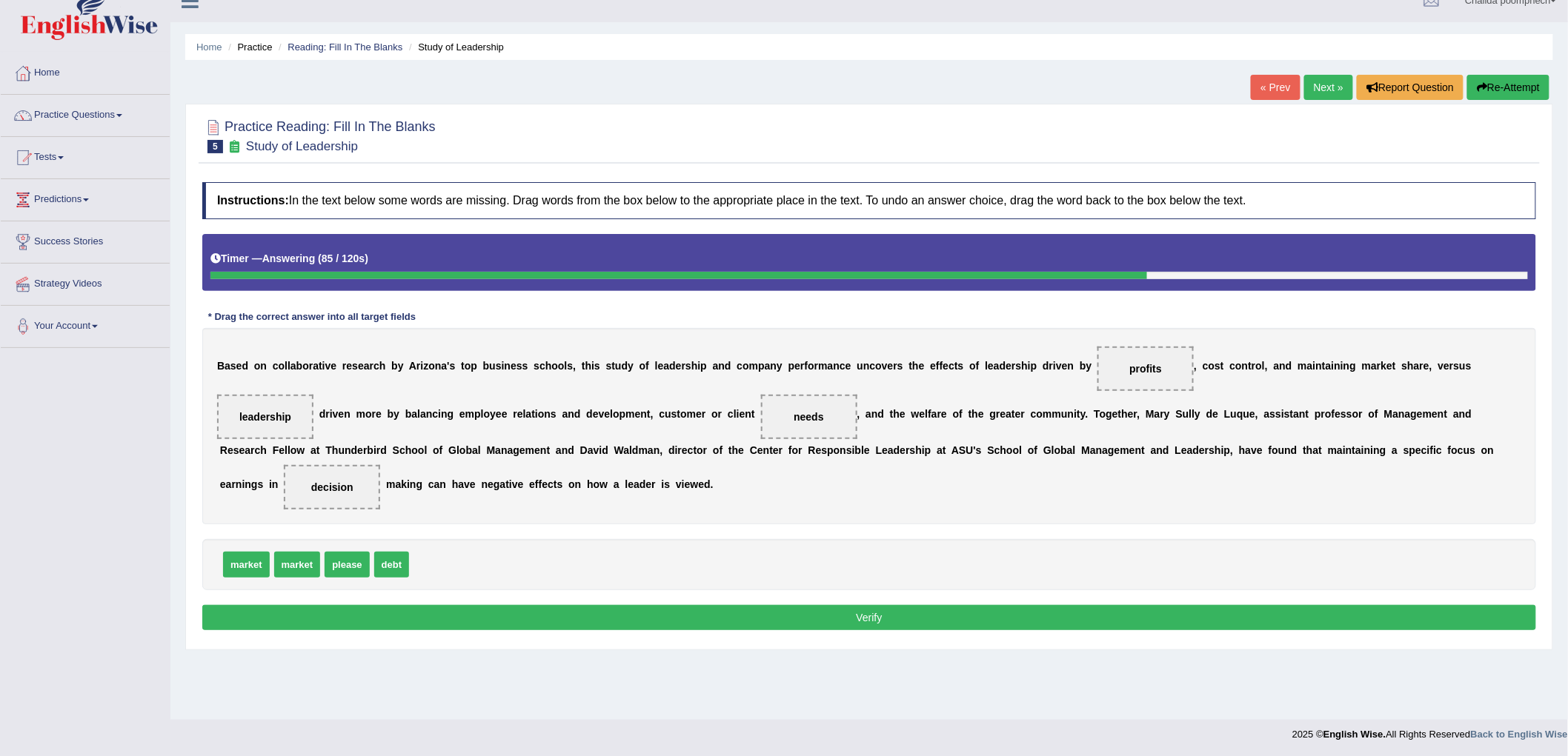
click at [576, 611] on button "Verify" at bounding box center [870, 618] width 1334 height 25
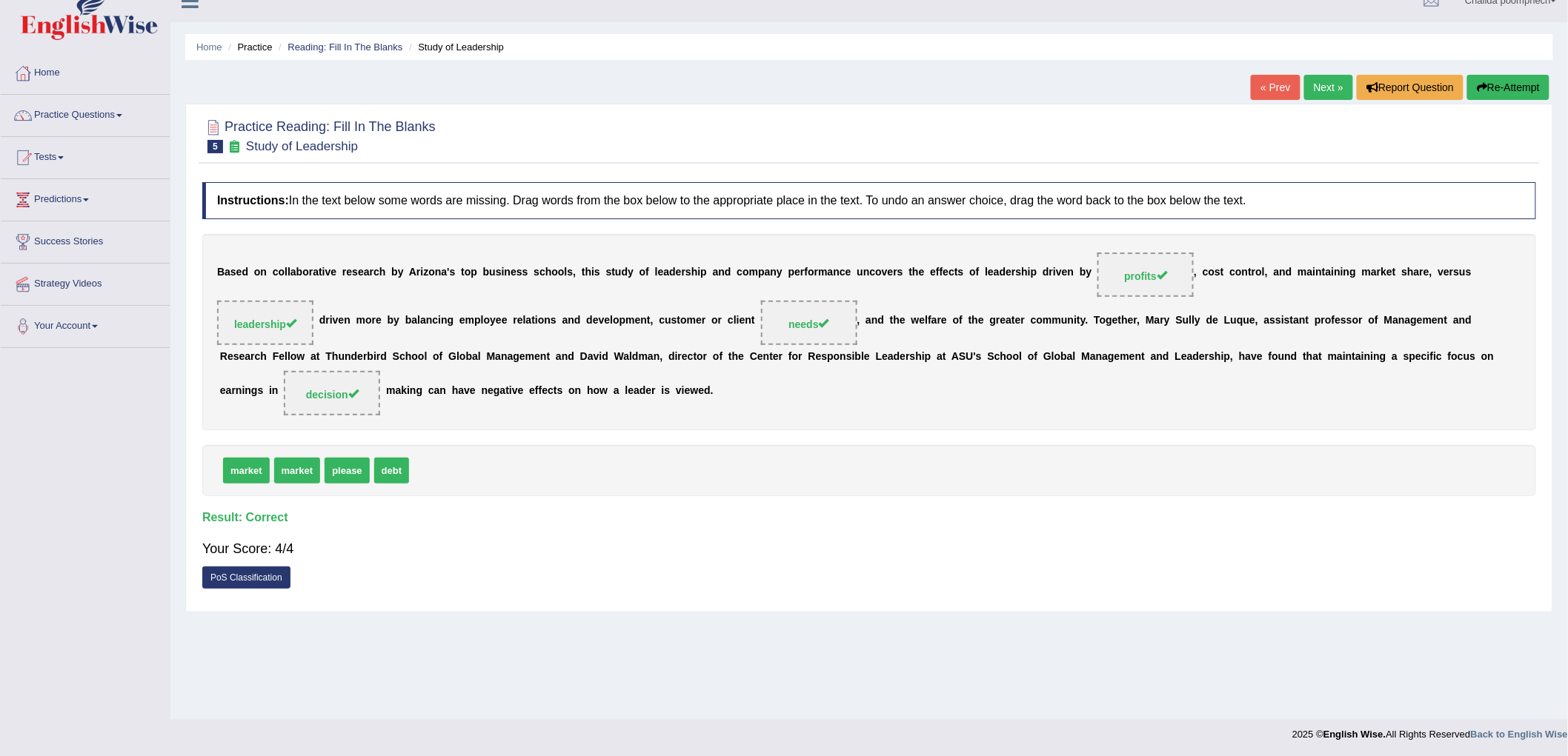
click at [1322, 86] on link "Next »" at bounding box center [1328, 87] width 49 height 25
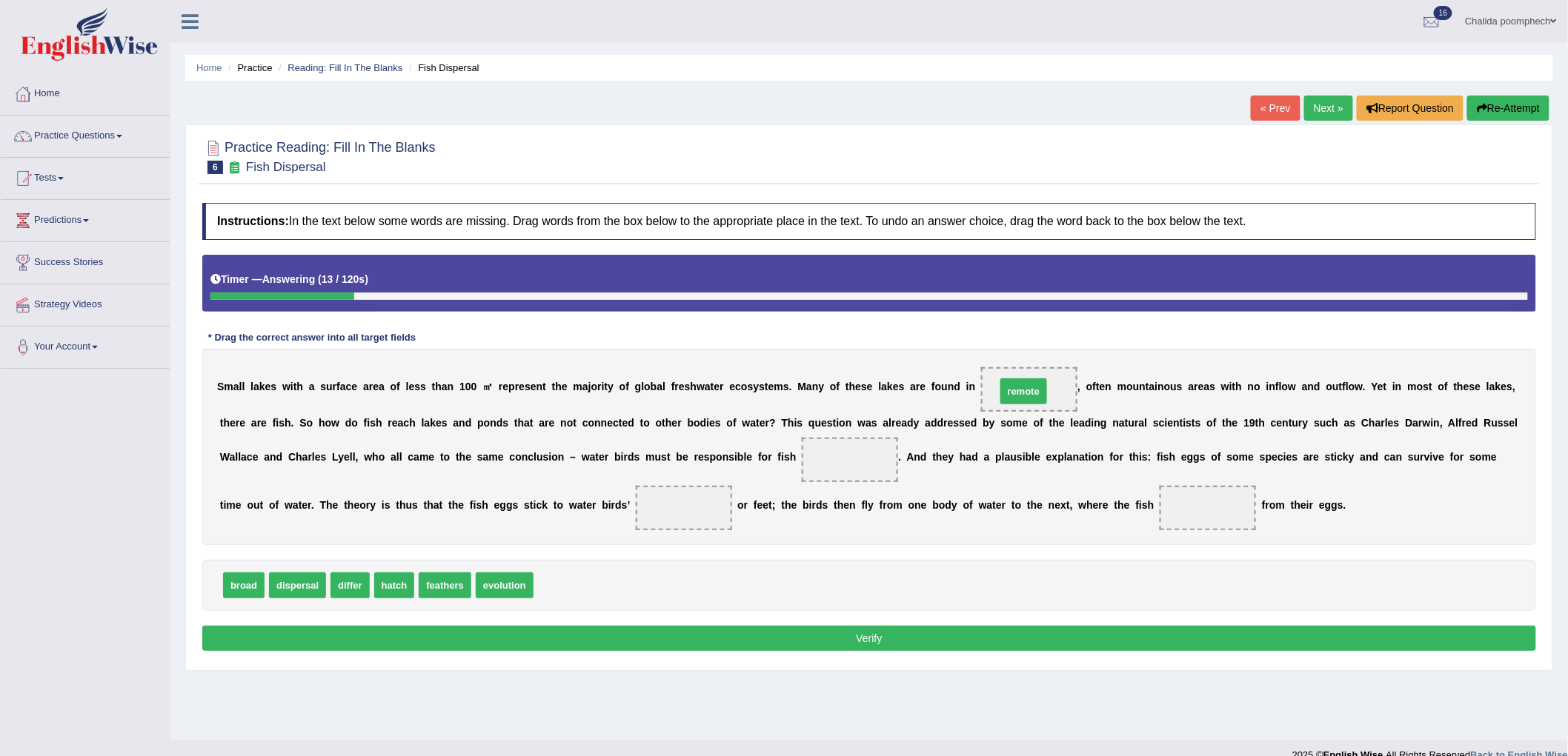
drag, startPoint x: 565, startPoint y: 589, endPoint x: 1028, endPoint y: 395, distance: 502.0
drag, startPoint x: 504, startPoint y: 590, endPoint x: 858, endPoint y: 472, distance: 373.1
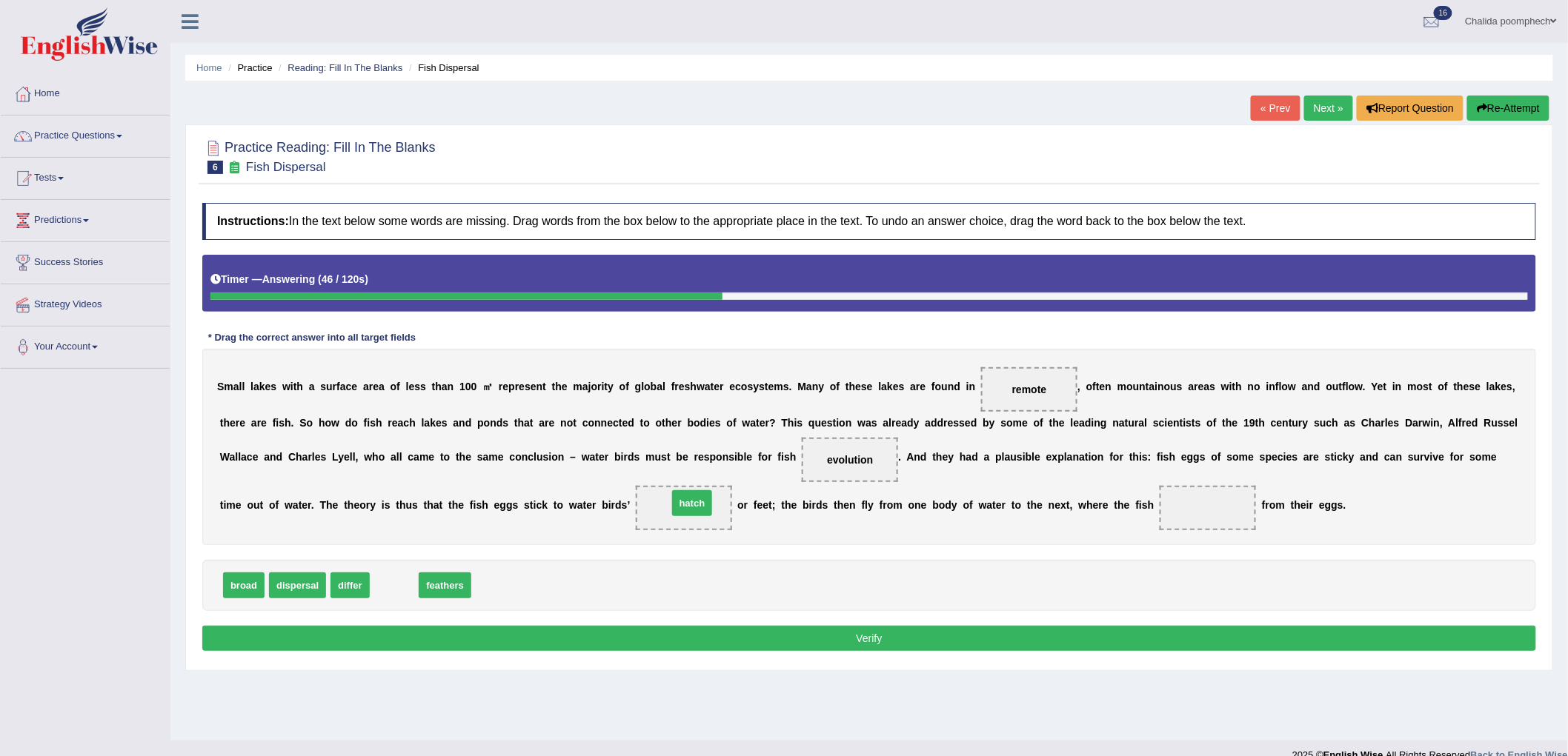
drag, startPoint x: 396, startPoint y: 594, endPoint x: 692, endPoint y: 511, distance: 307.4
drag, startPoint x: 412, startPoint y: 583, endPoint x: 707, endPoint y: 498, distance: 307.0
drag, startPoint x: 396, startPoint y: 586, endPoint x: 1238, endPoint y: 503, distance: 846.1
click at [922, 643] on button "Verify" at bounding box center [870, 638] width 1334 height 25
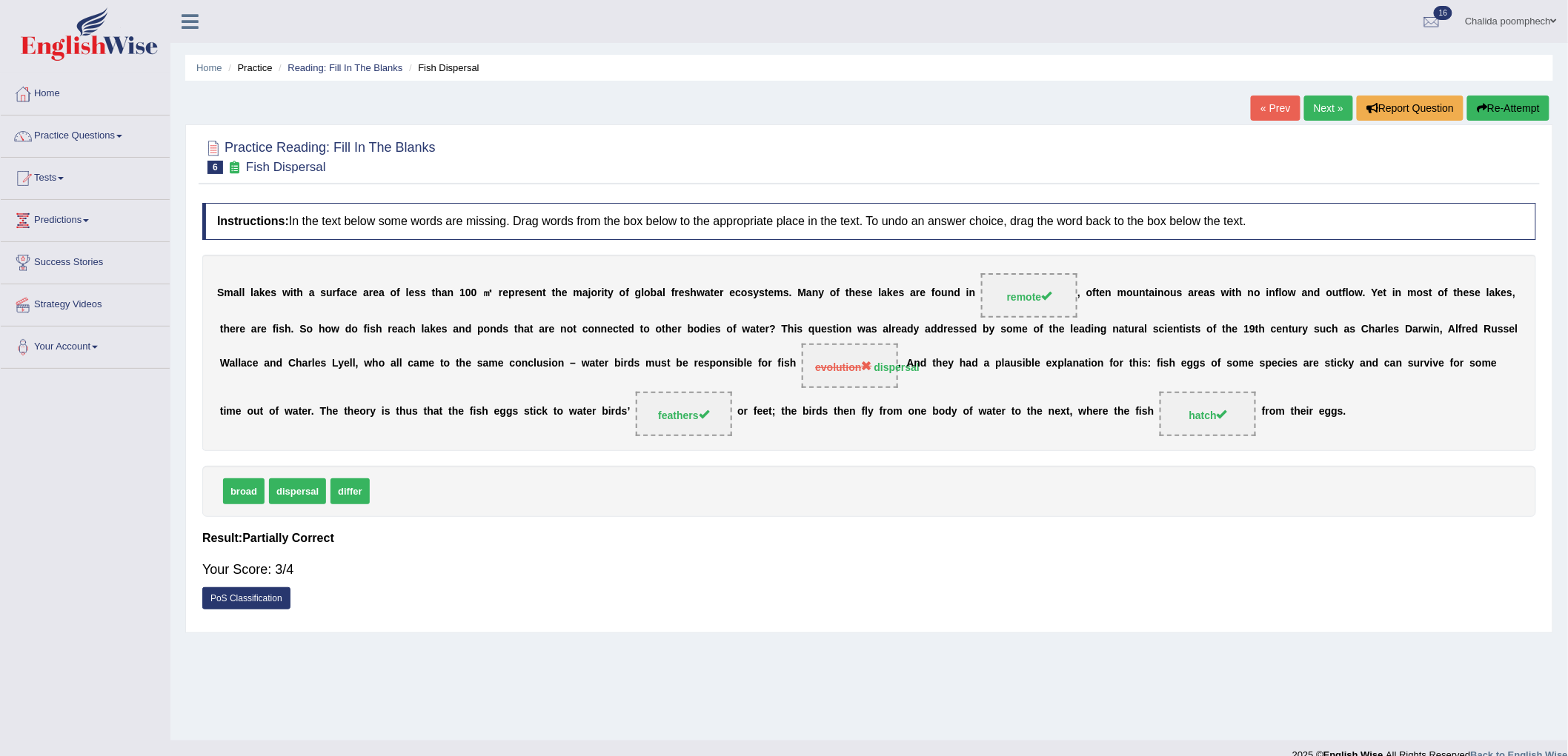
click at [1322, 111] on link "Next »" at bounding box center [1328, 108] width 49 height 25
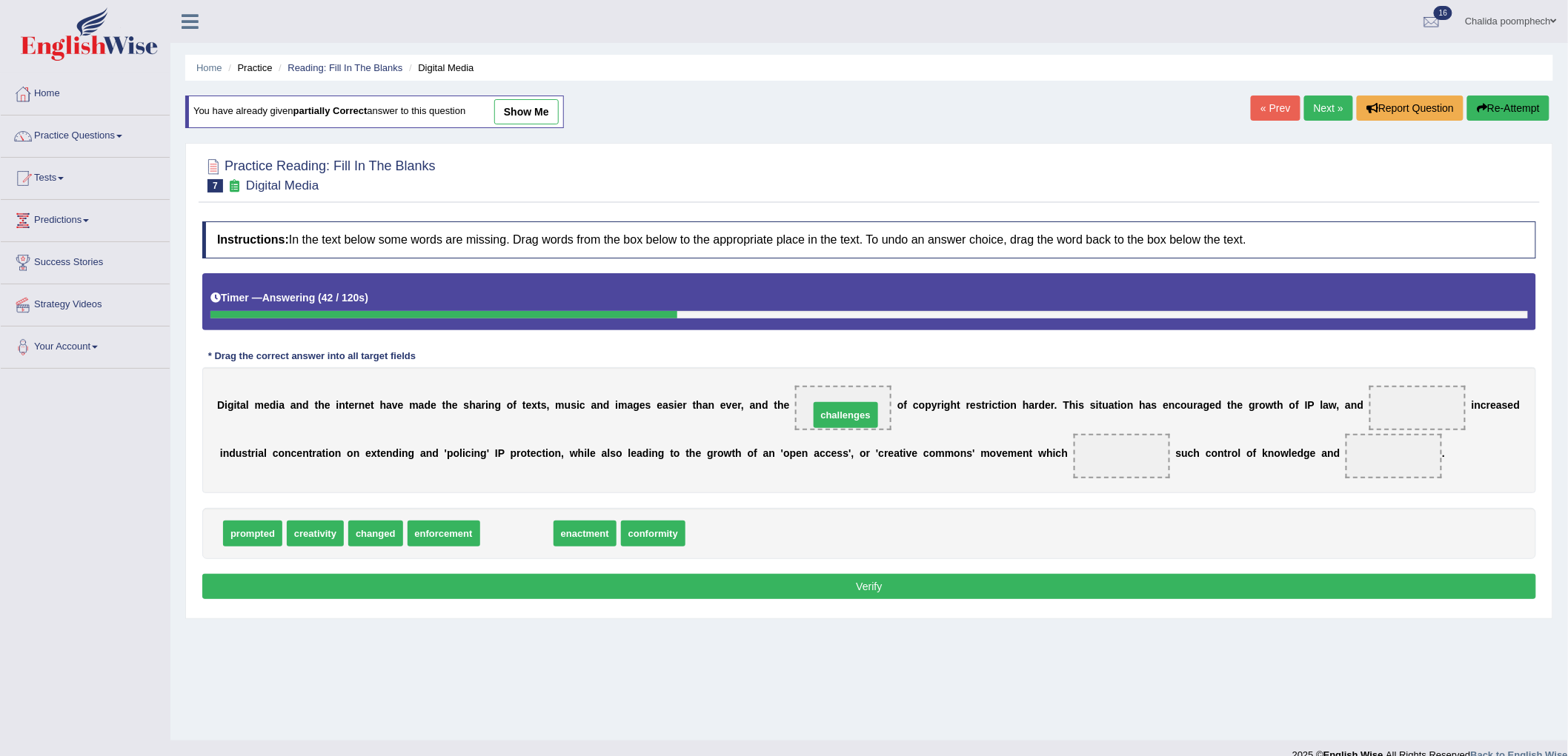
drag, startPoint x: 516, startPoint y: 536, endPoint x: 845, endPoint y: 418, distance: 349.5
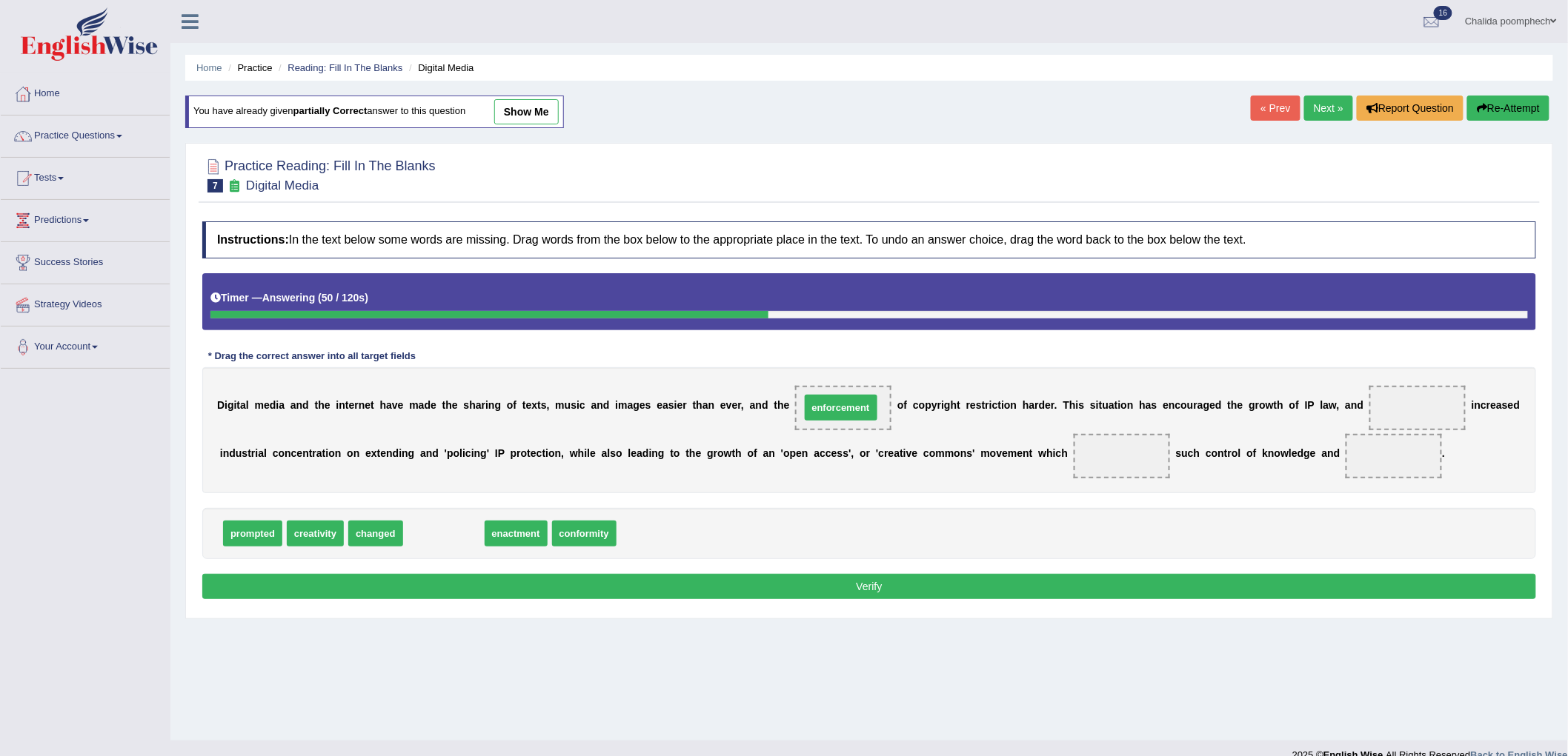
drag, startPoint x: 430, startPoint y: 539, endPoint x: 827, endPoint y: 413, distance: 416.5
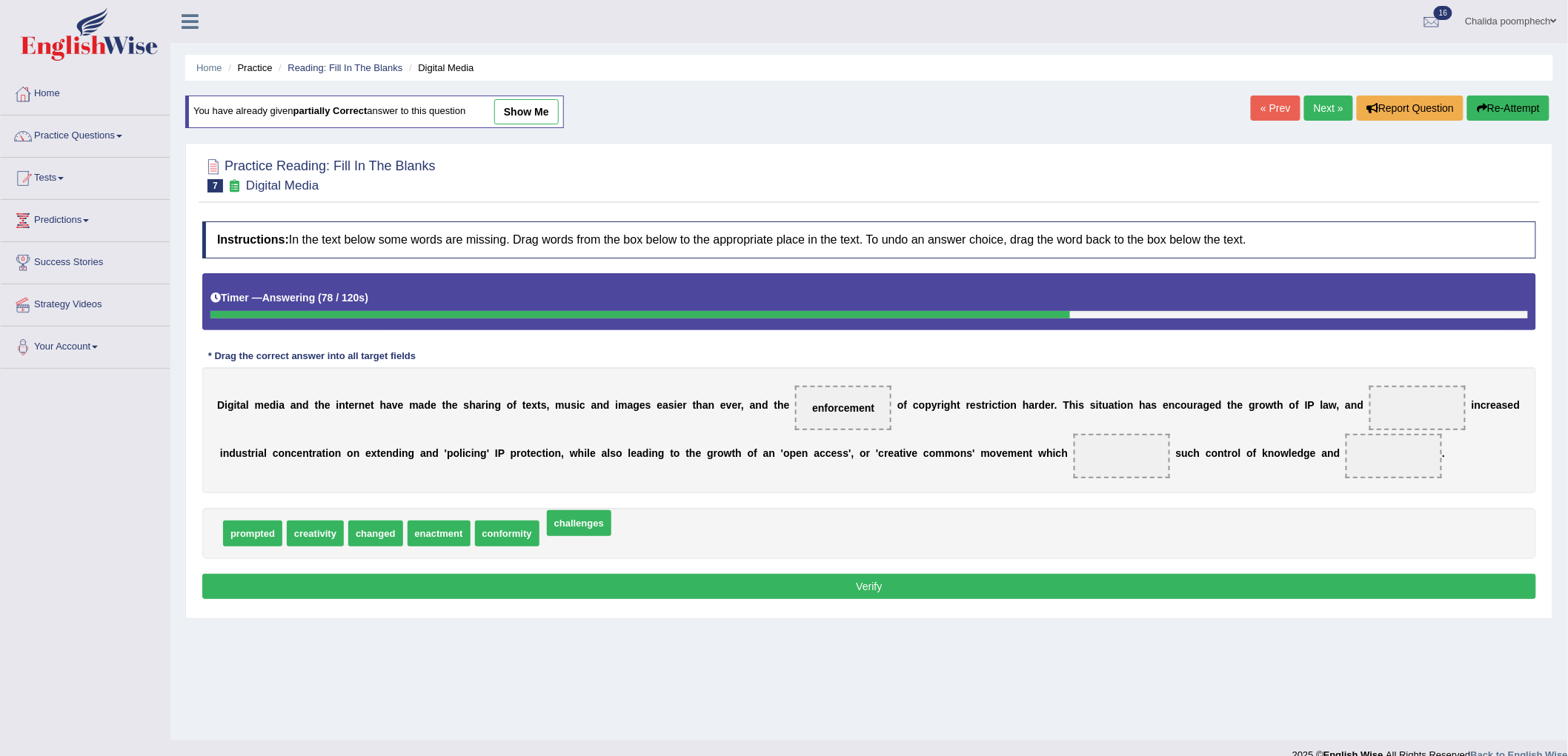
drag, startPoint x: 581, startPoint y: 528, endPoint x: 584, endPoint y: 517, distance: 11.4
drag, startPoint x: 328, startPoint y: 539, endPoint x: 1406, endPoint y: 469, distance: 1080.3
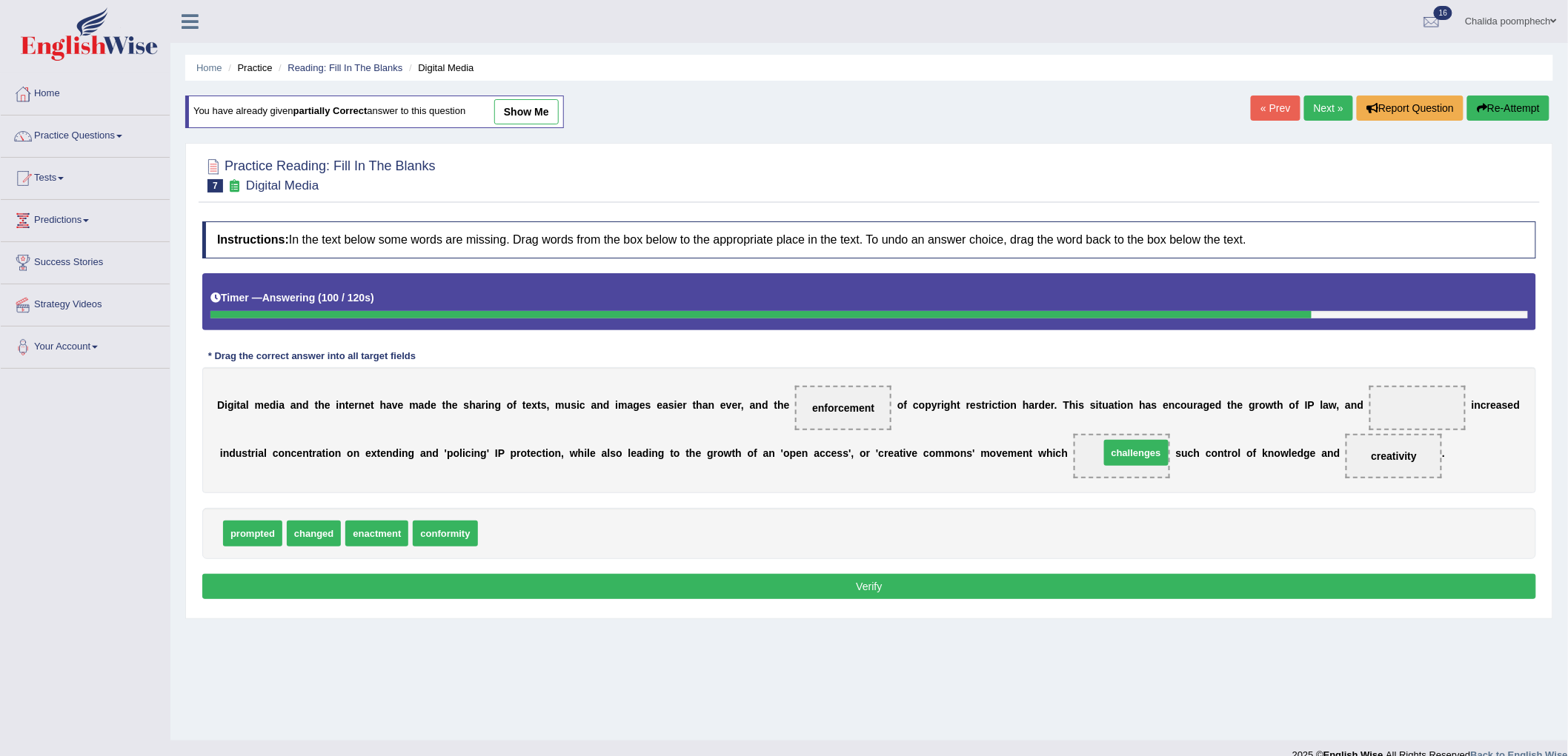
drag, startPoint x: 503, startPoint y: 535, endPoint x: 1124, endPoint y: 454, distance: 626.3
drag, startPoint x: 373, startPoint y: 536, endPoint x: 1423, endPoint y: 416, distance: 1056.8
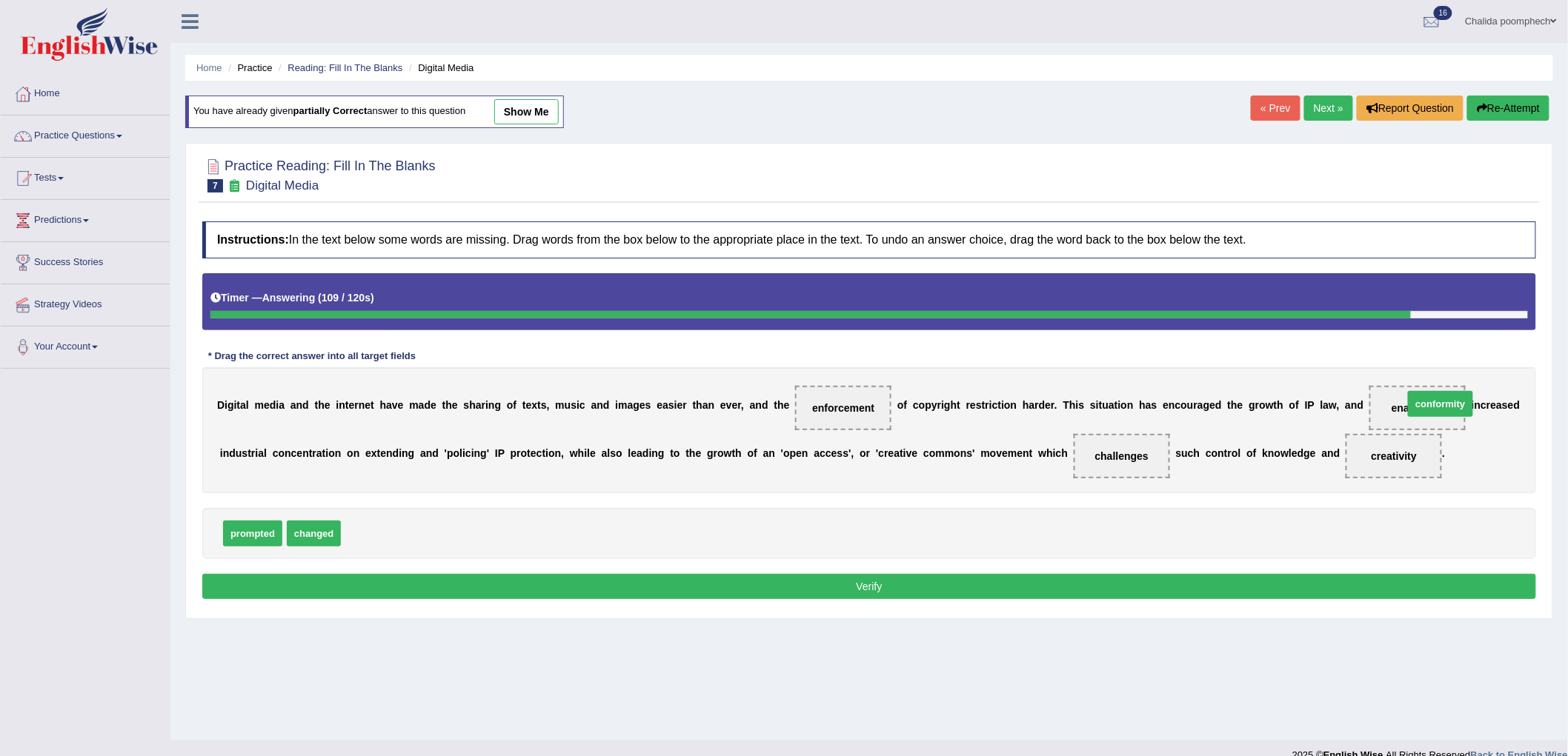
drag, startPoint x: 365, startPoint y: 534, endPoint x: 1428, endPoint y: 404, distance: 1070.9
click at [817, 582] on button "Verify" at bounding box center [870, 586] width 1334 height 25
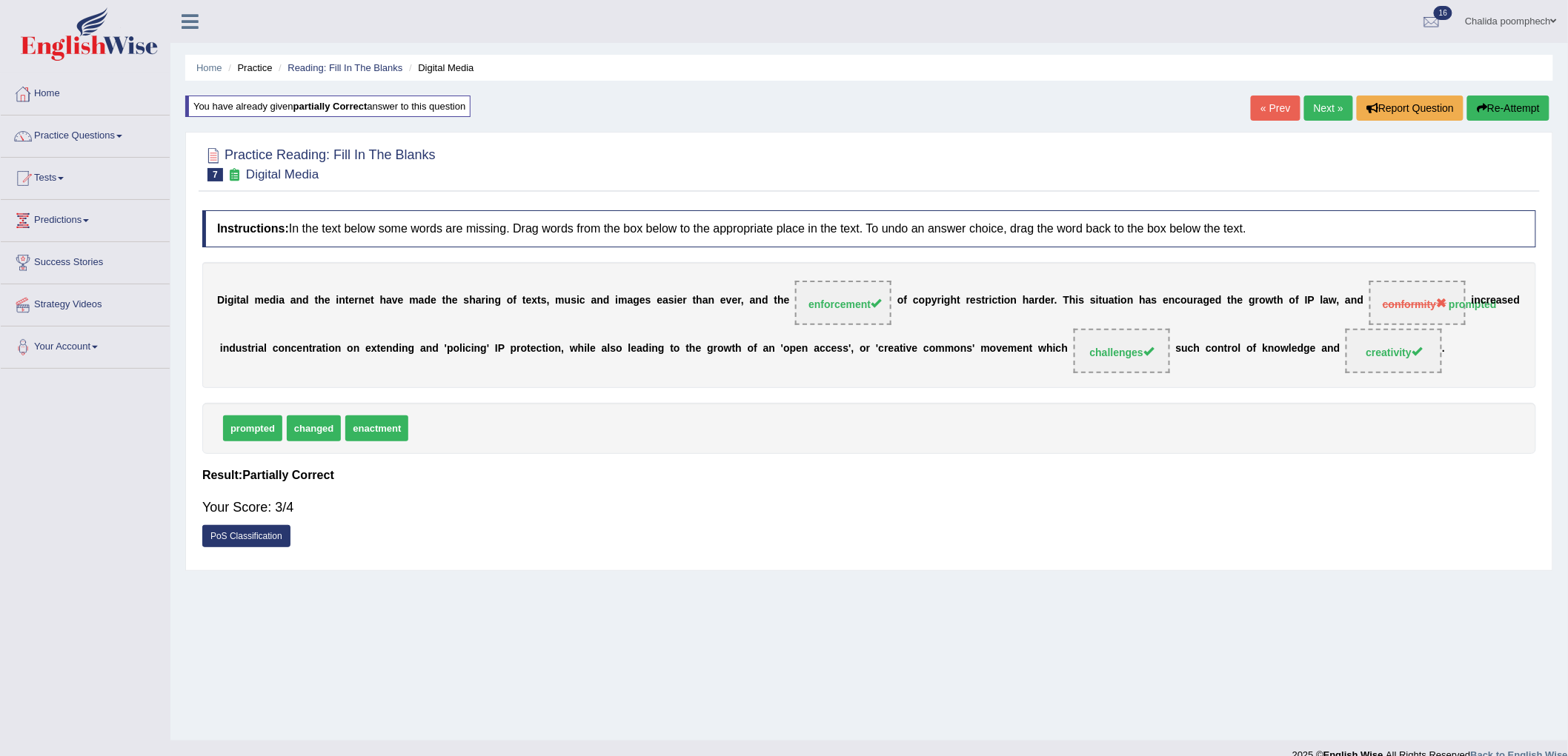
click at [1306, 106] on link "Next »" at bounding box center [1328, 108] width 49 height 25
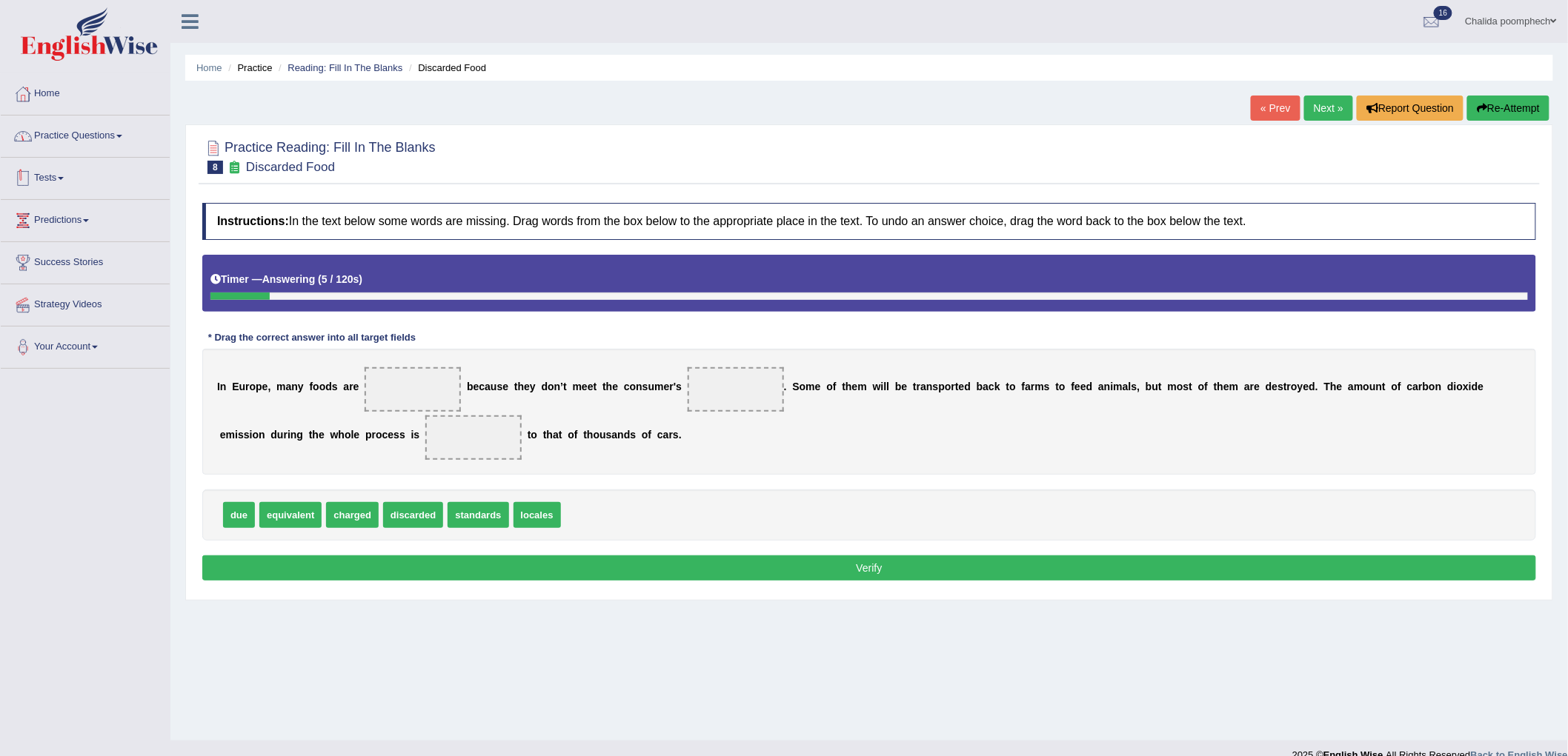
click at [89, 137] on link "Practice Questions" at bounding box center [85, 133] width 169 height 37
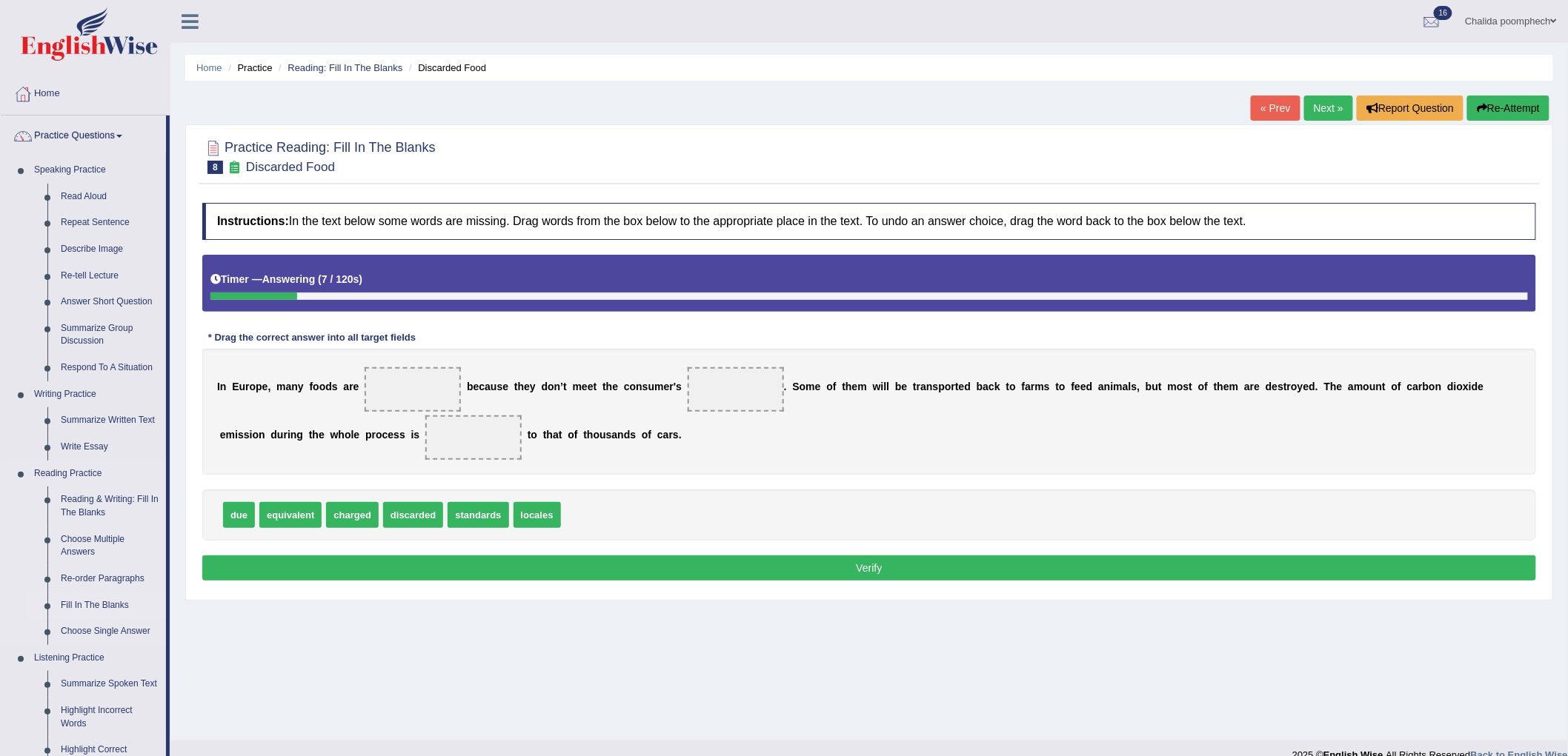
click at [97, 606] on link "Fill In The Blanks" at bounding box center [110, 606] width 112 height 27
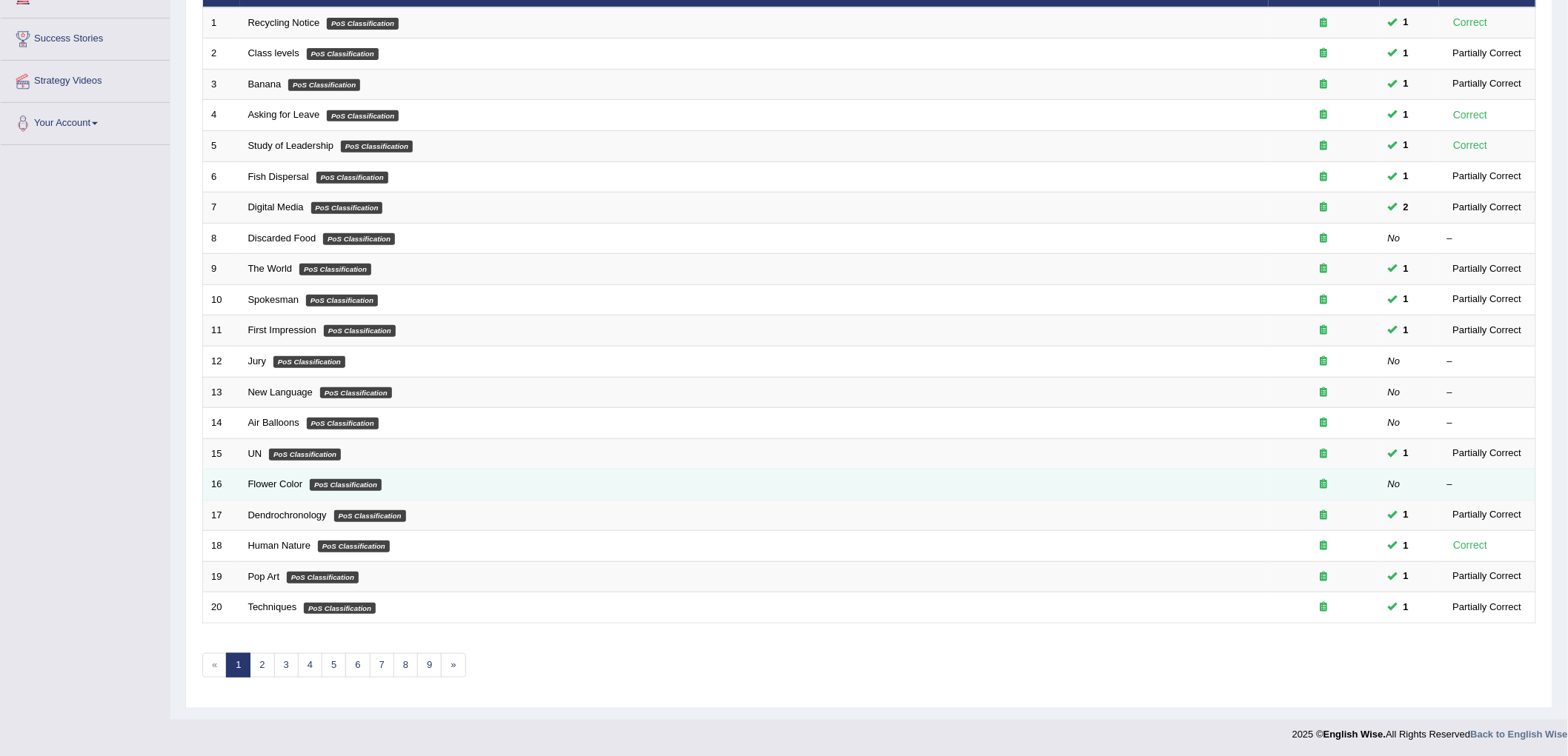
scroll to position [224, 0]
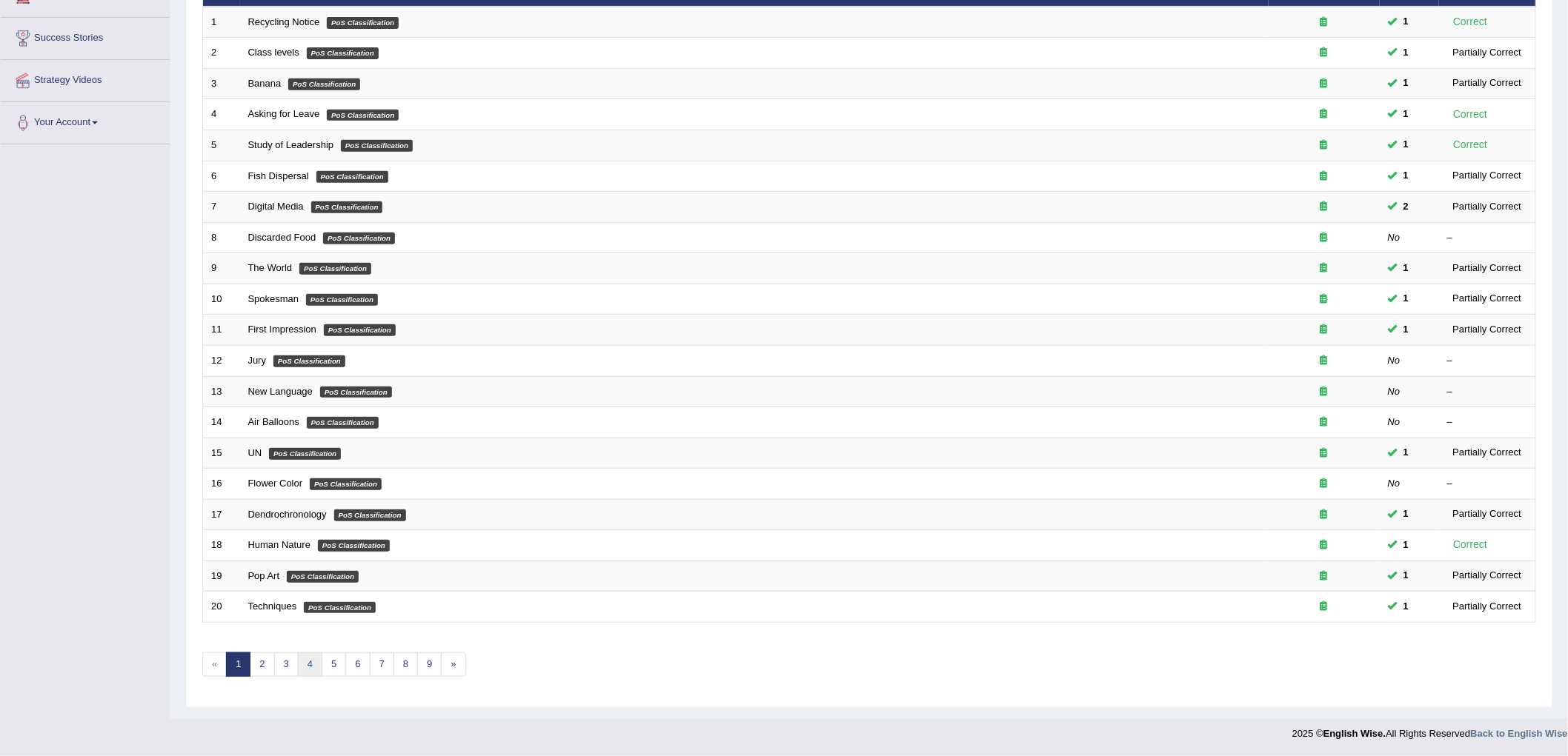
click at [310, 671] on link "4" at bounding box center [310, 664] width 24 height 24
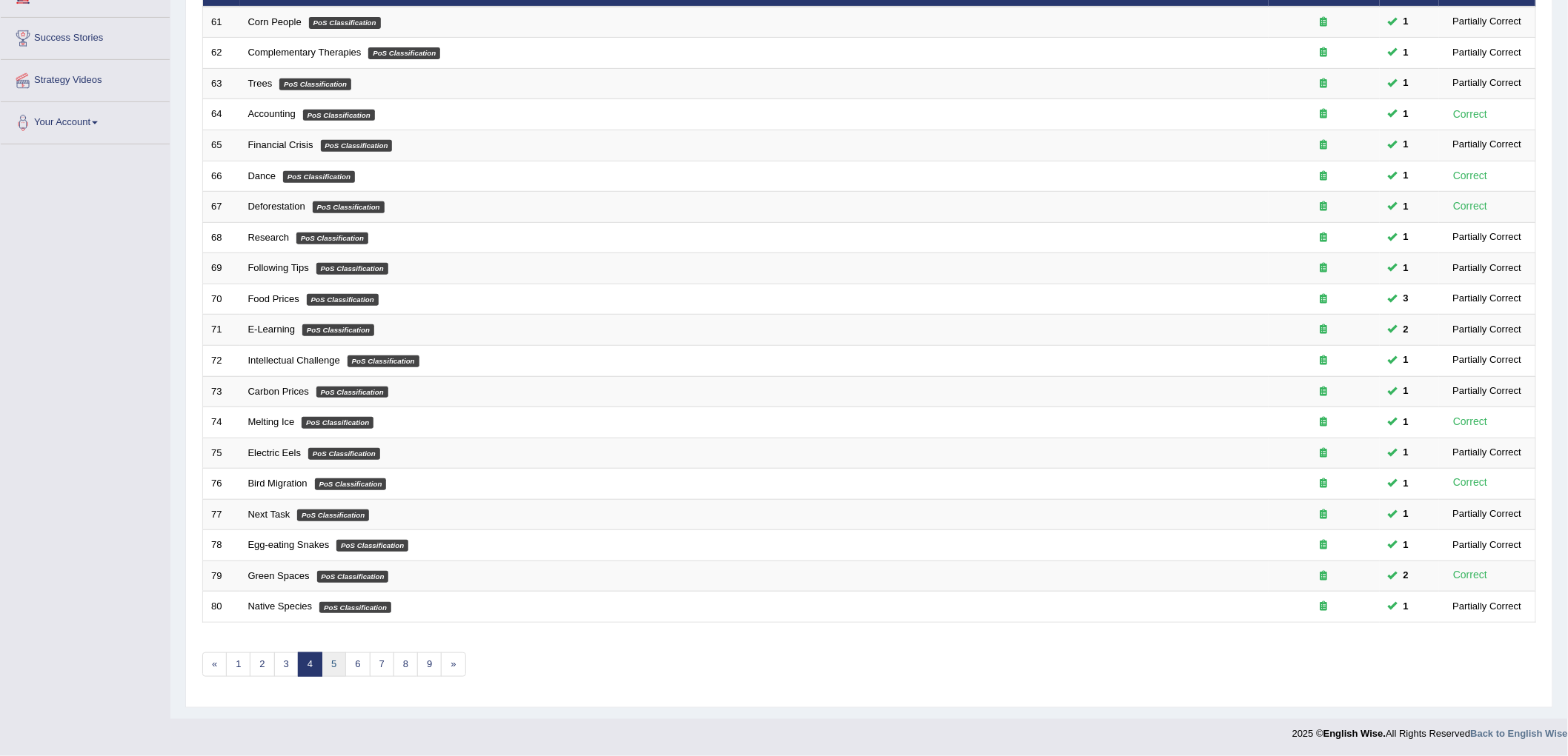
click at [338, 668] on link "5" at bounding box center [333, 664] width 24 height 24
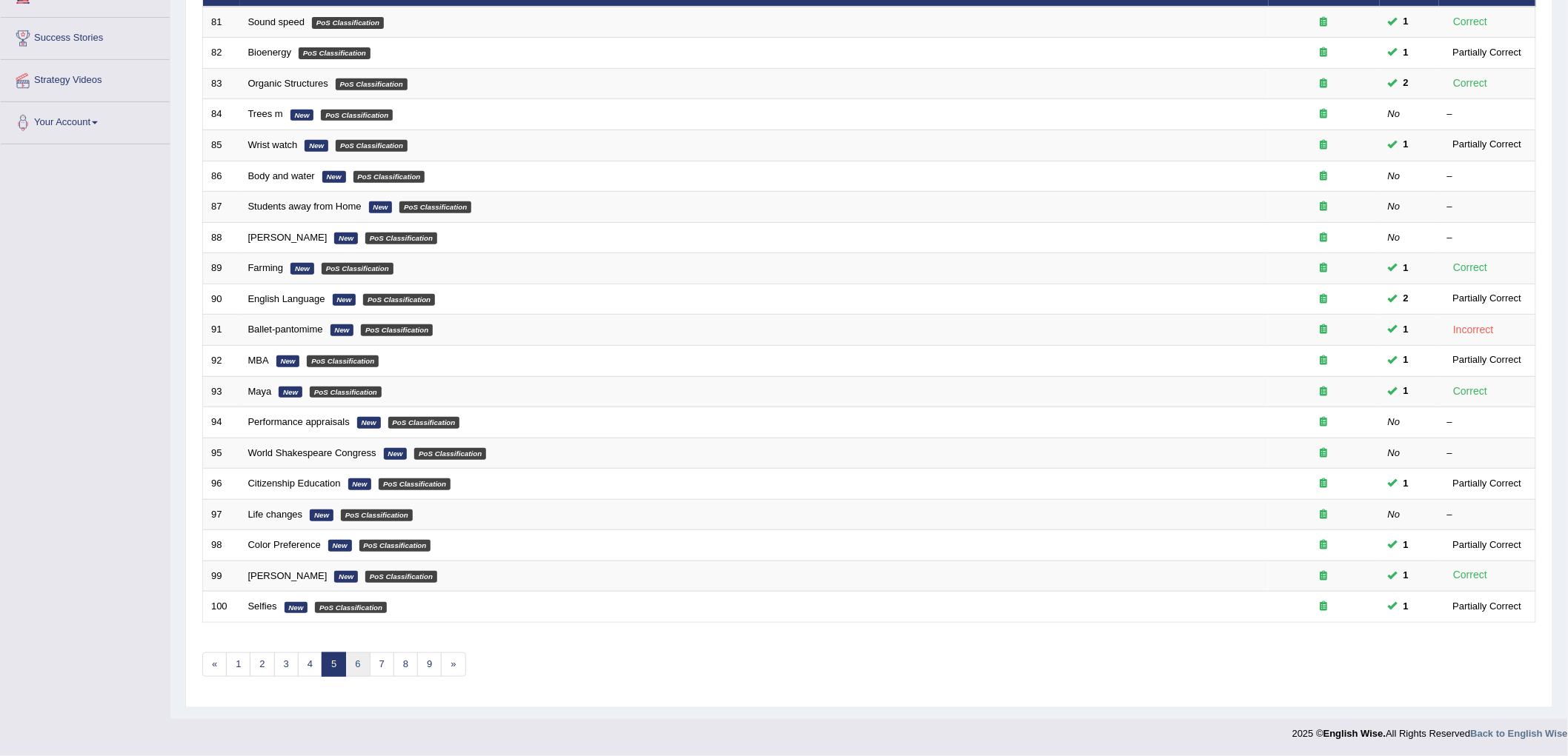
click at [357, 668] on link "6" at bounding box center [357, 664] width 24 height 24
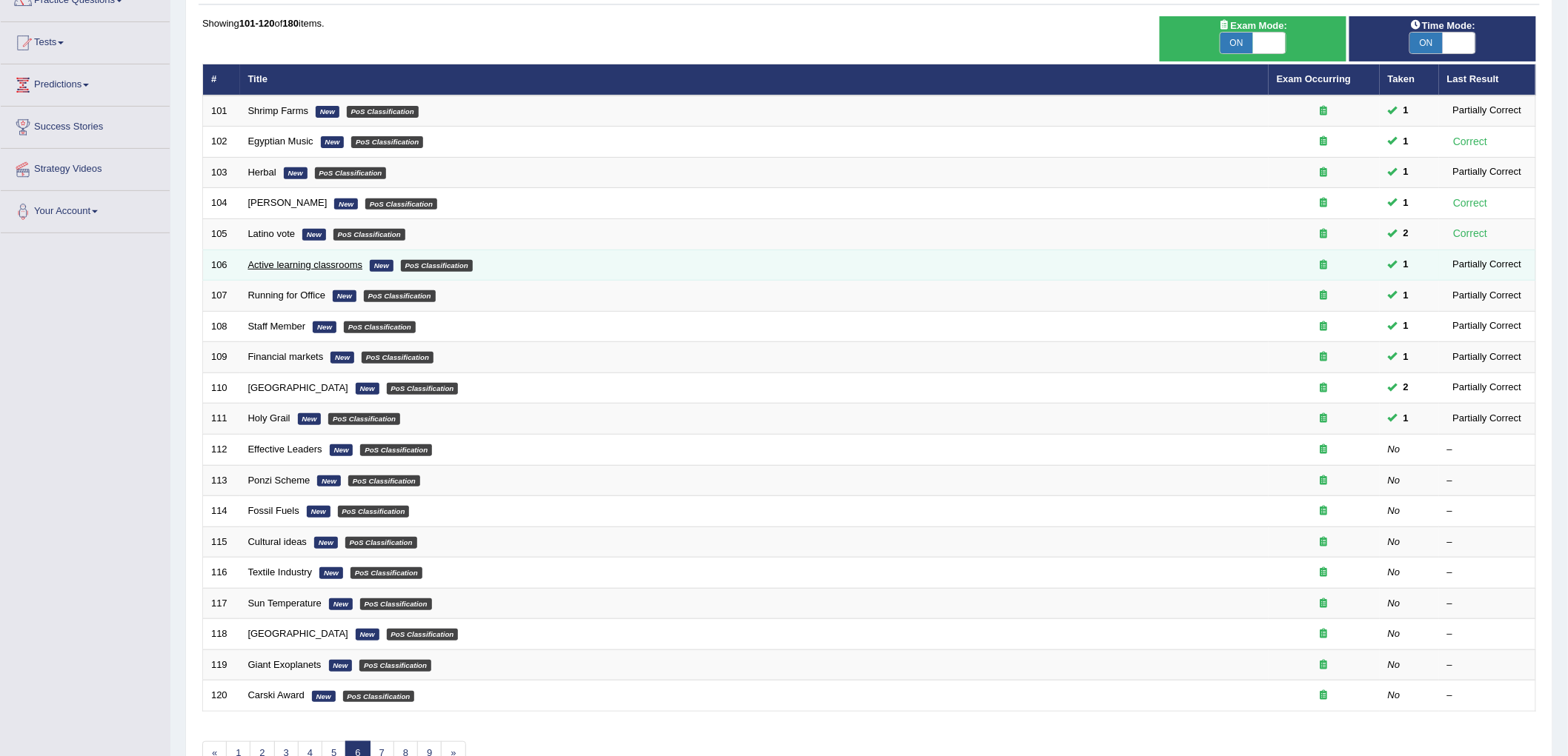
scroll to position [164, 0]
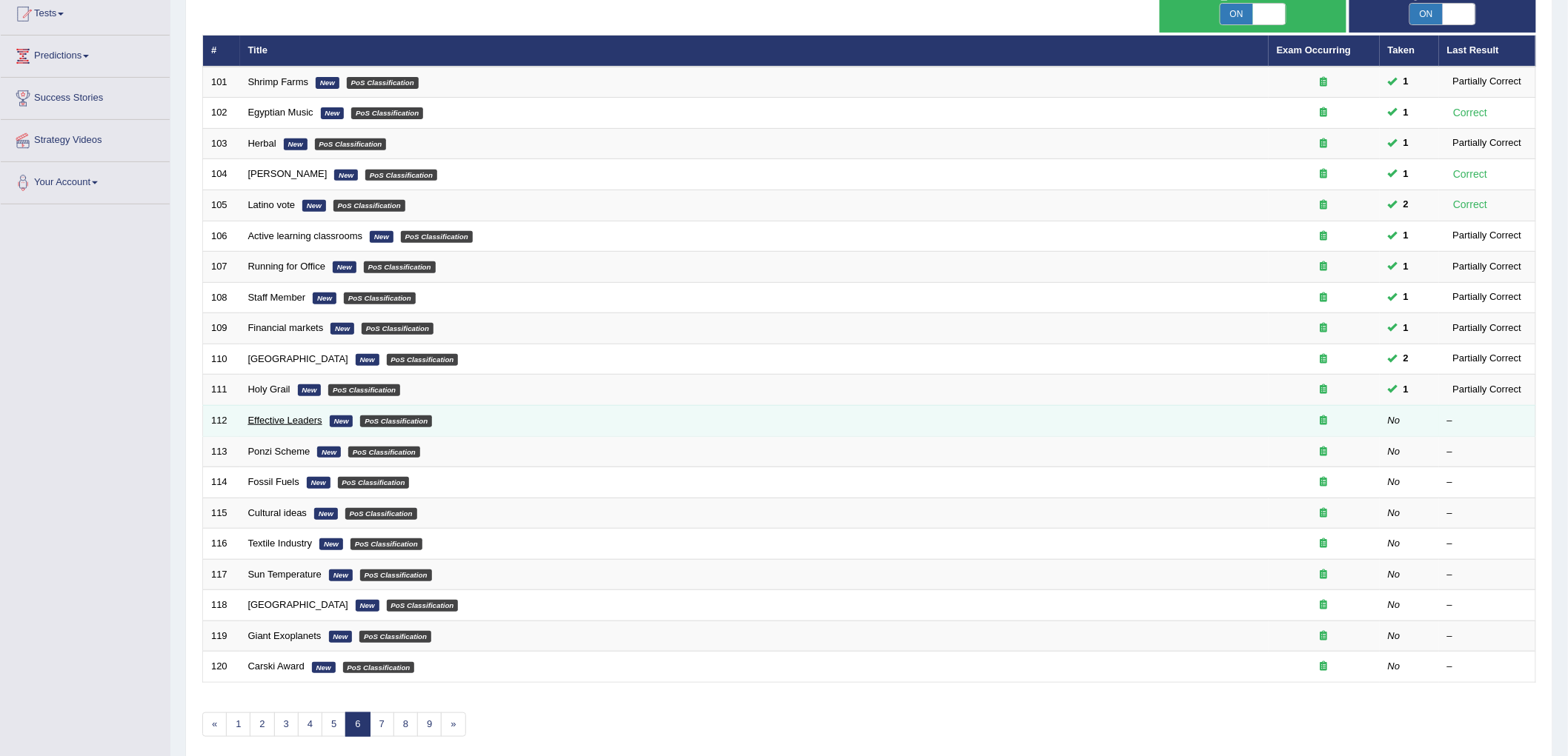
click at [285, 420] on link "Effective Leaders" at bounding box center [285, 420] width 74 height 11
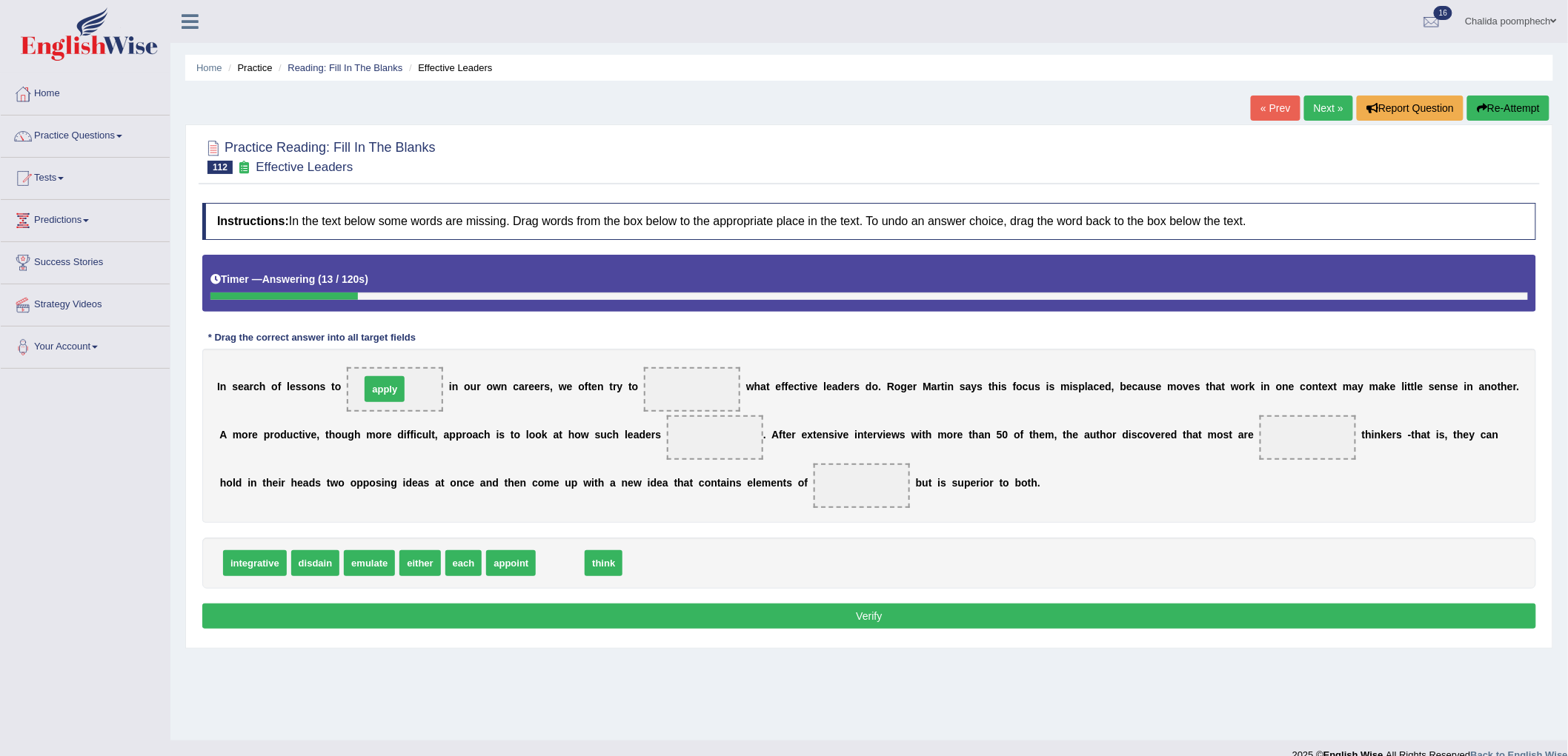
drag, startPoint x: 562, startPoint y: 563, endPoint x: 386, endPoint y: 389, distance: 247.5
drag, startPoint x: 561, startPoint y: 569, endPoint x: 678, endPoint y: 402, distance: 203.9
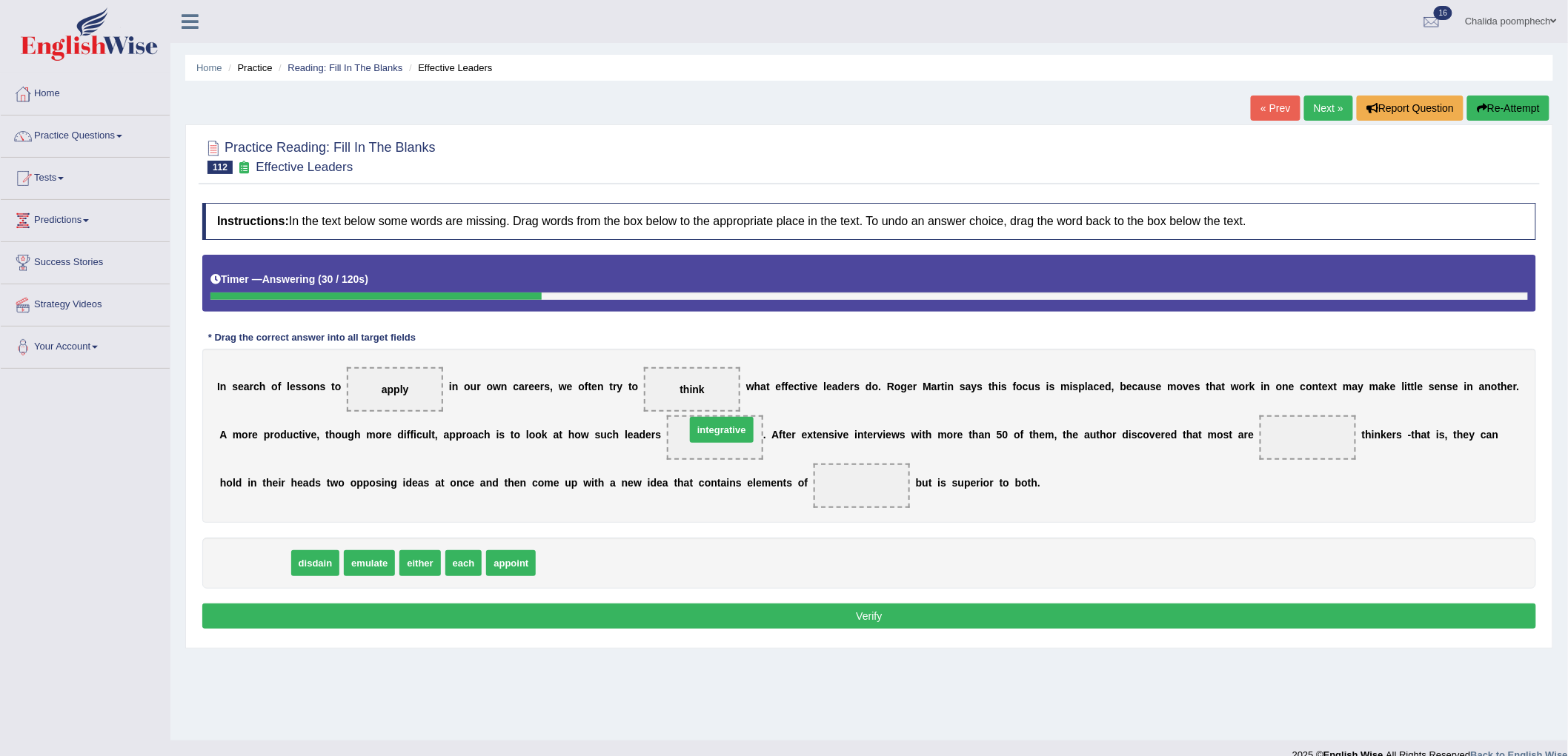
drag, startPoint x: 265, startPoint y: 570, endPoint x: 732, endPoint y: 437, distance: 485.6
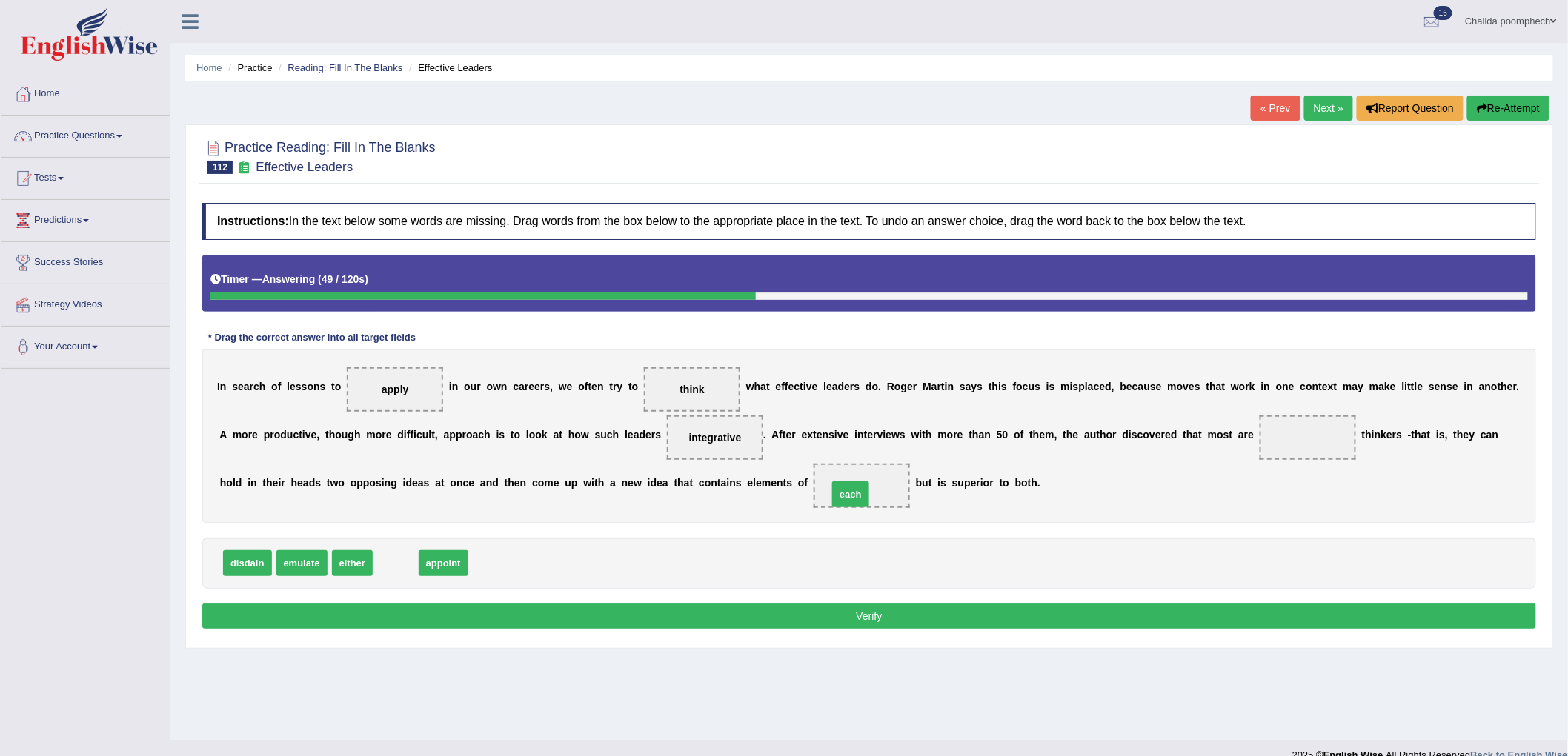
drag, startPoint x: 393, startPoint y: 561, endPoint x: 854, endPoint y: 491, distance: 466.3
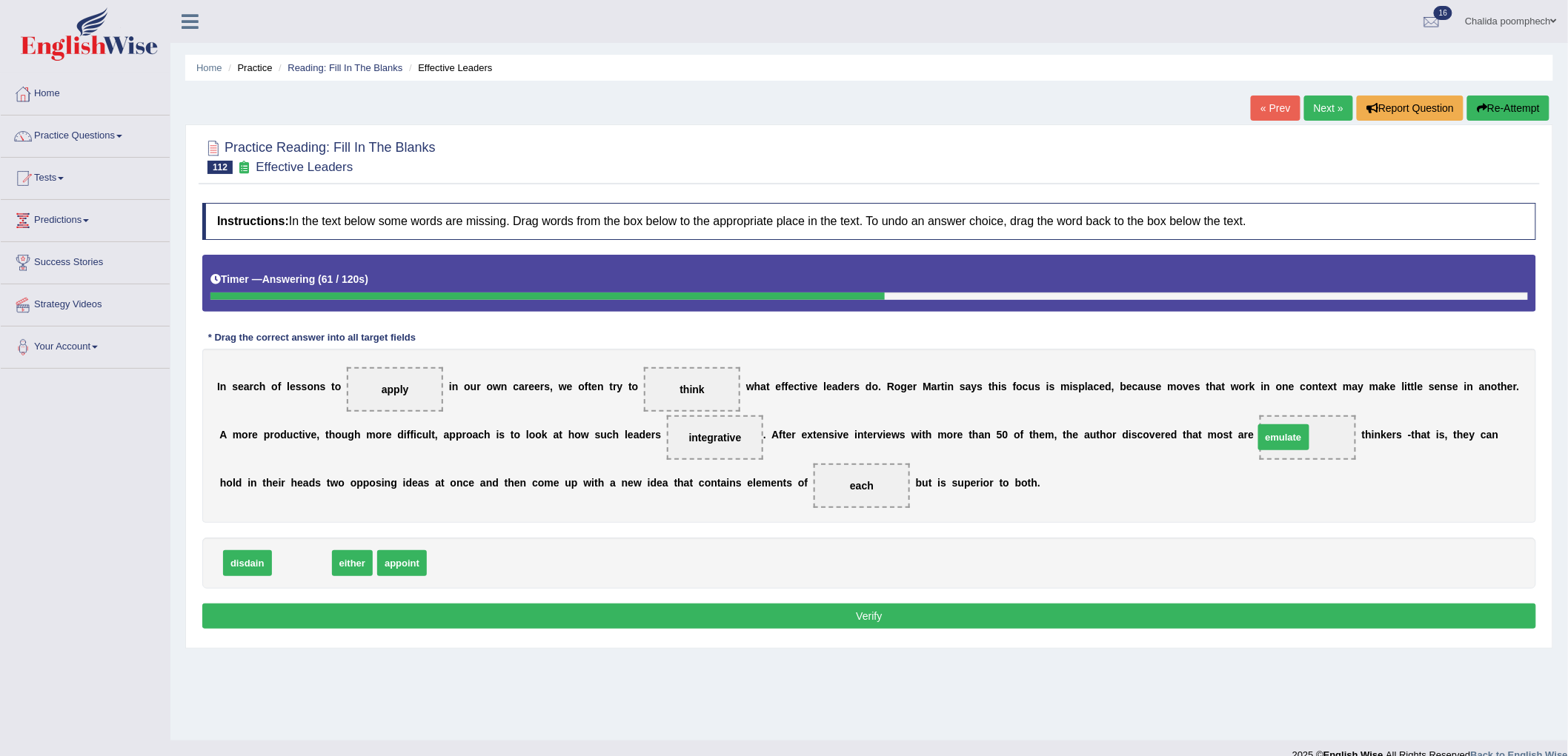
drag, startPoint x: 297, startPoint y: 568, endPoint x: 1279, endPoint y: 442, distance: 990.1
click at [1057, 618] on button "Verify" at bounding box center [870, 616] width 1334 height 25
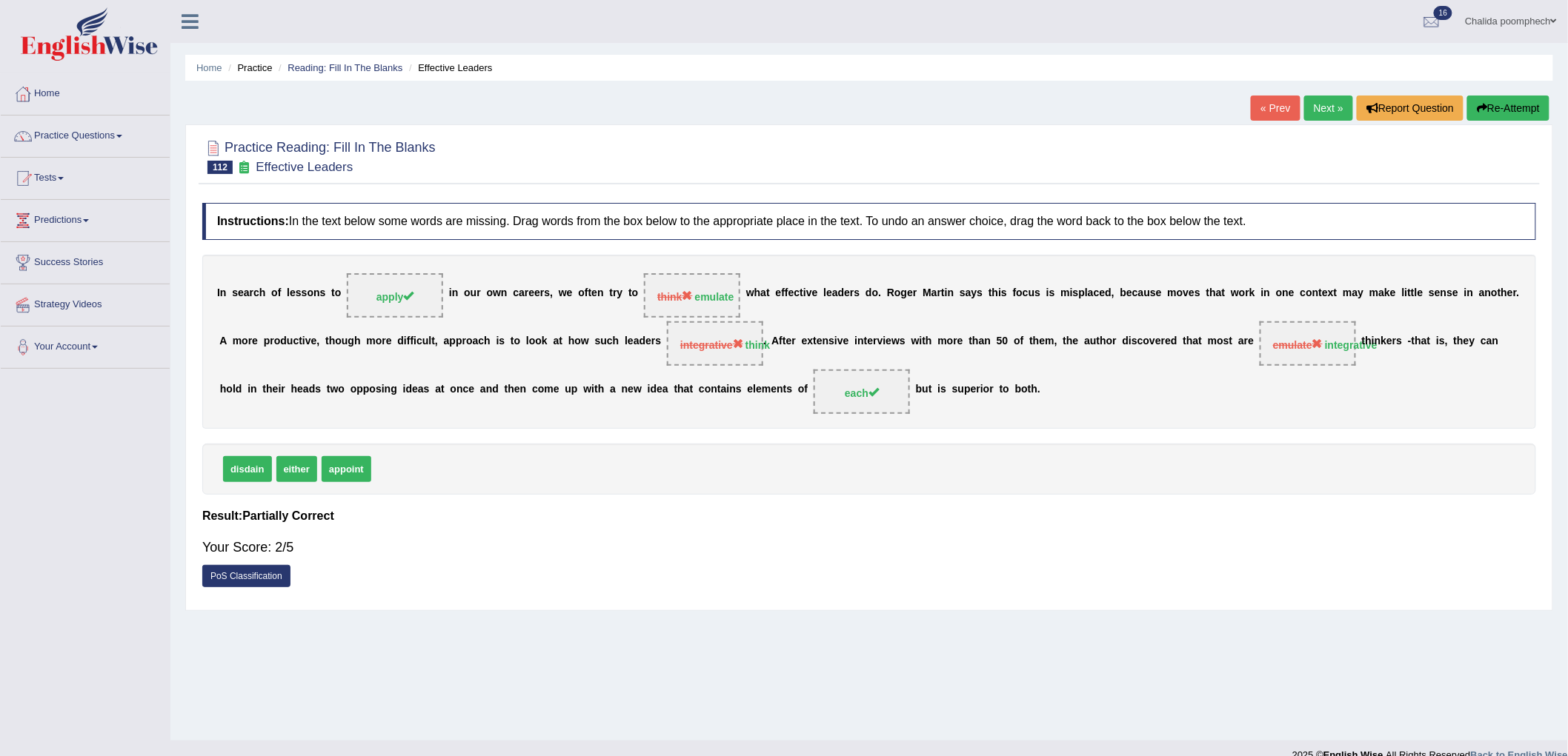
click at [1324, 112] on link "Next »" at bounding box center [1328, 108] width 49 height 25
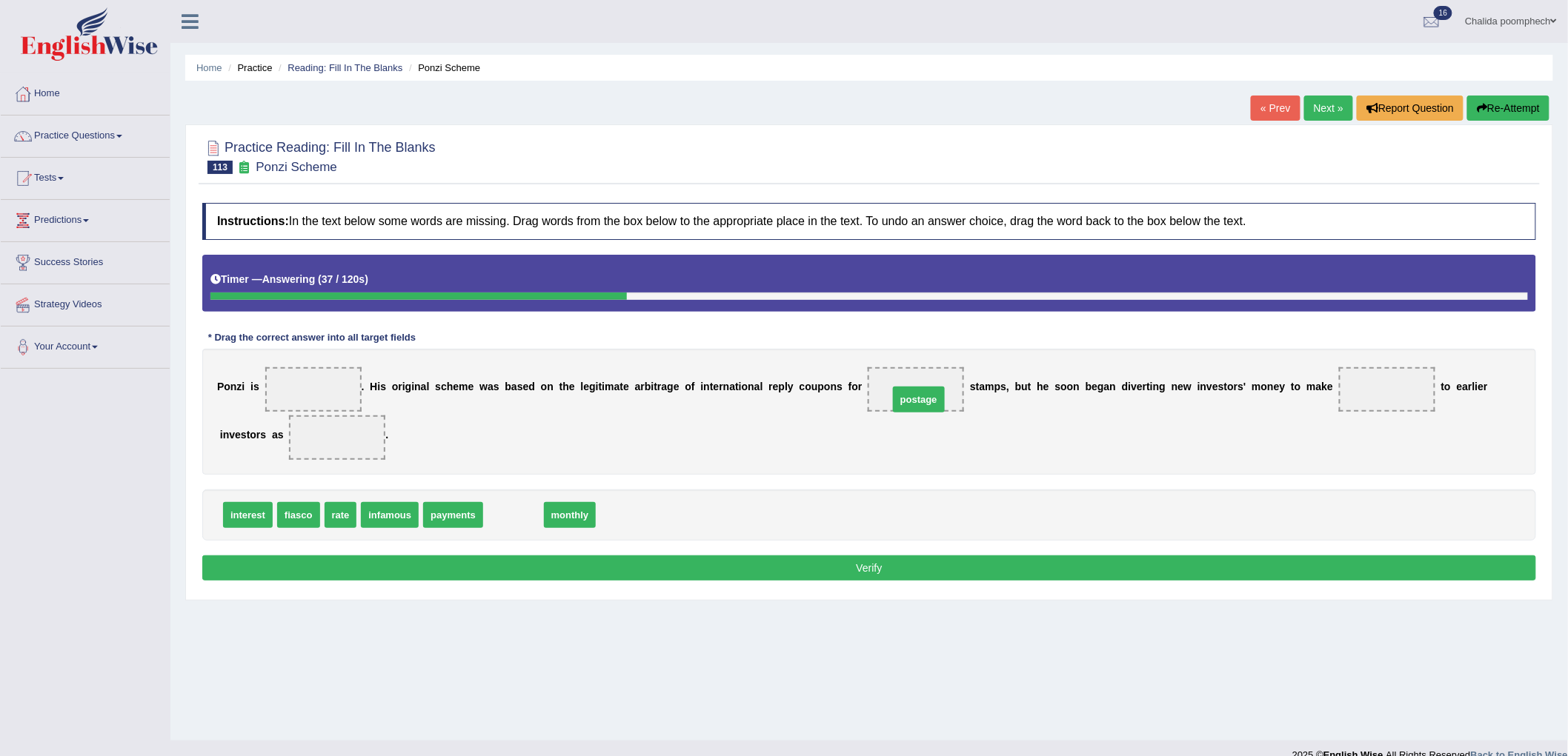
drag, startPoint x: 521, startPoint y: 512, endPoint x: 926, endPoint y: 397, distance: 421.0
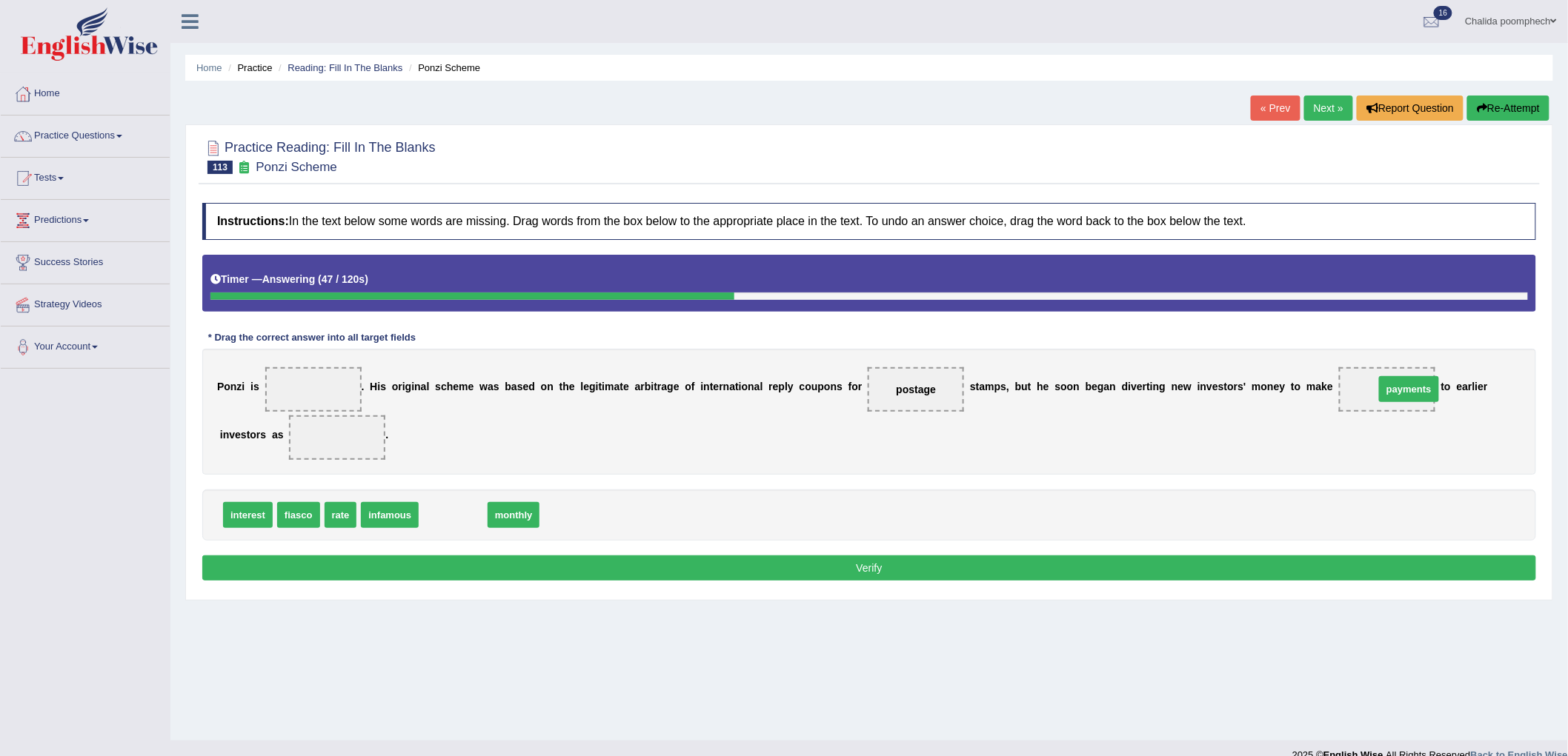
drag, startPoint x: 449, startPoint y: 516, endPoint x: 1405, endPoint y: 390, distance: 964.3
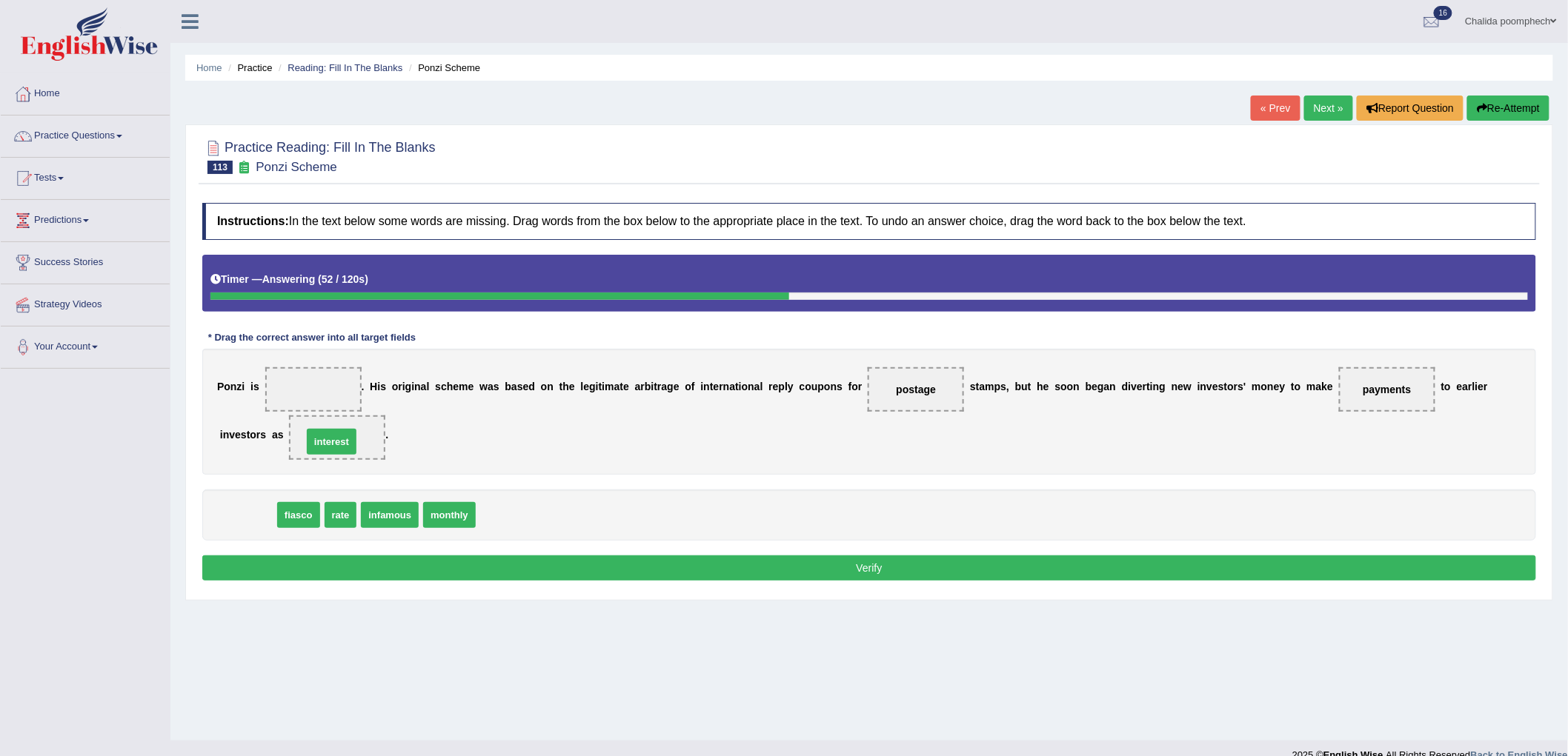
drag, startPoint x: 252, startPoint y: 519, endPoint x: 336, endPoint y: 446, distance: 111.3
drag, startPoint x: 249, startPoint y: 519, endPoint x: 307, endPoint y: 386, distance: 145.1
click at [417, 568] on button "Verify" at bounding box center [870, 568] width 1334 height 25
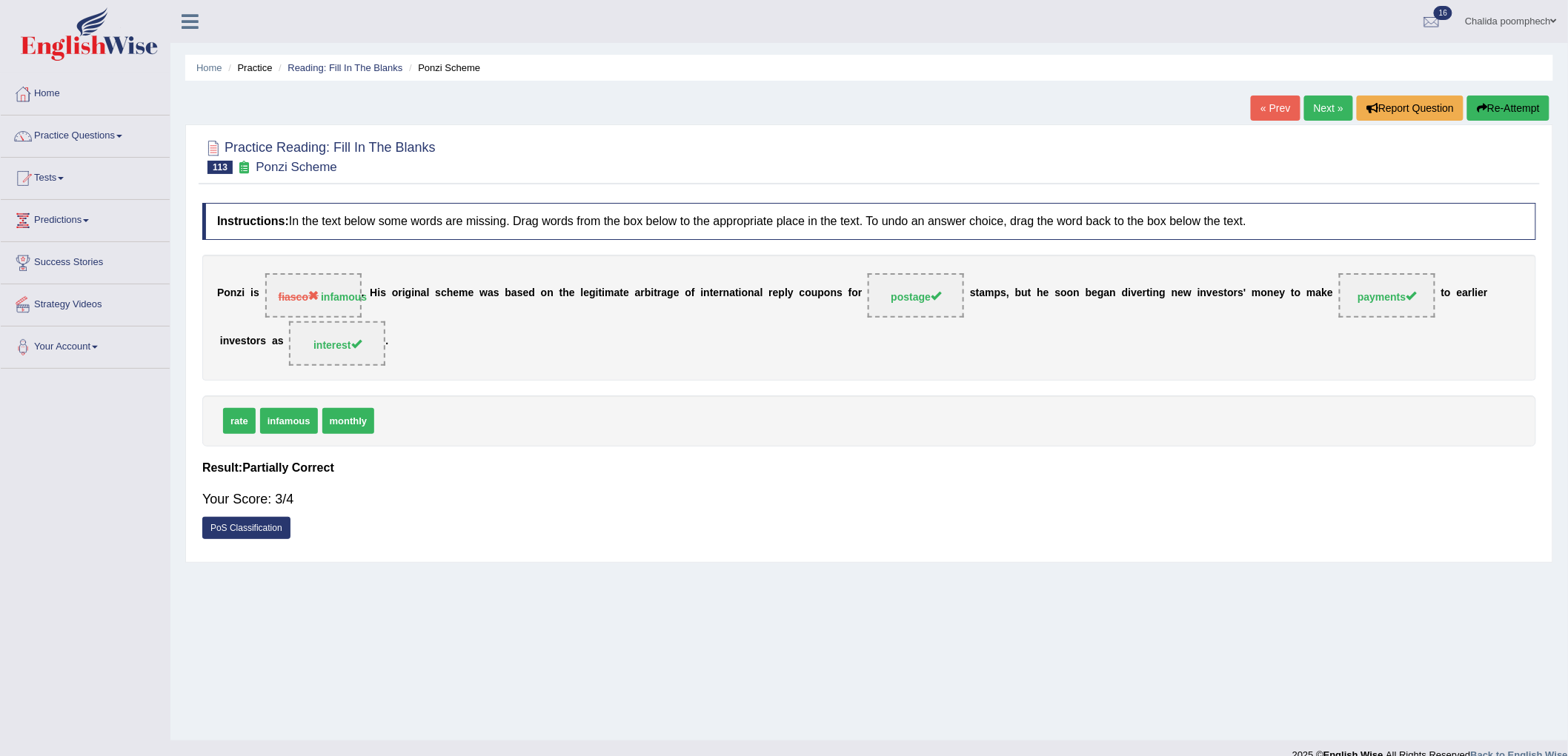
click at [1323, 104] on link "Next »" at bounding box center [1328, 108] width 49 height 25
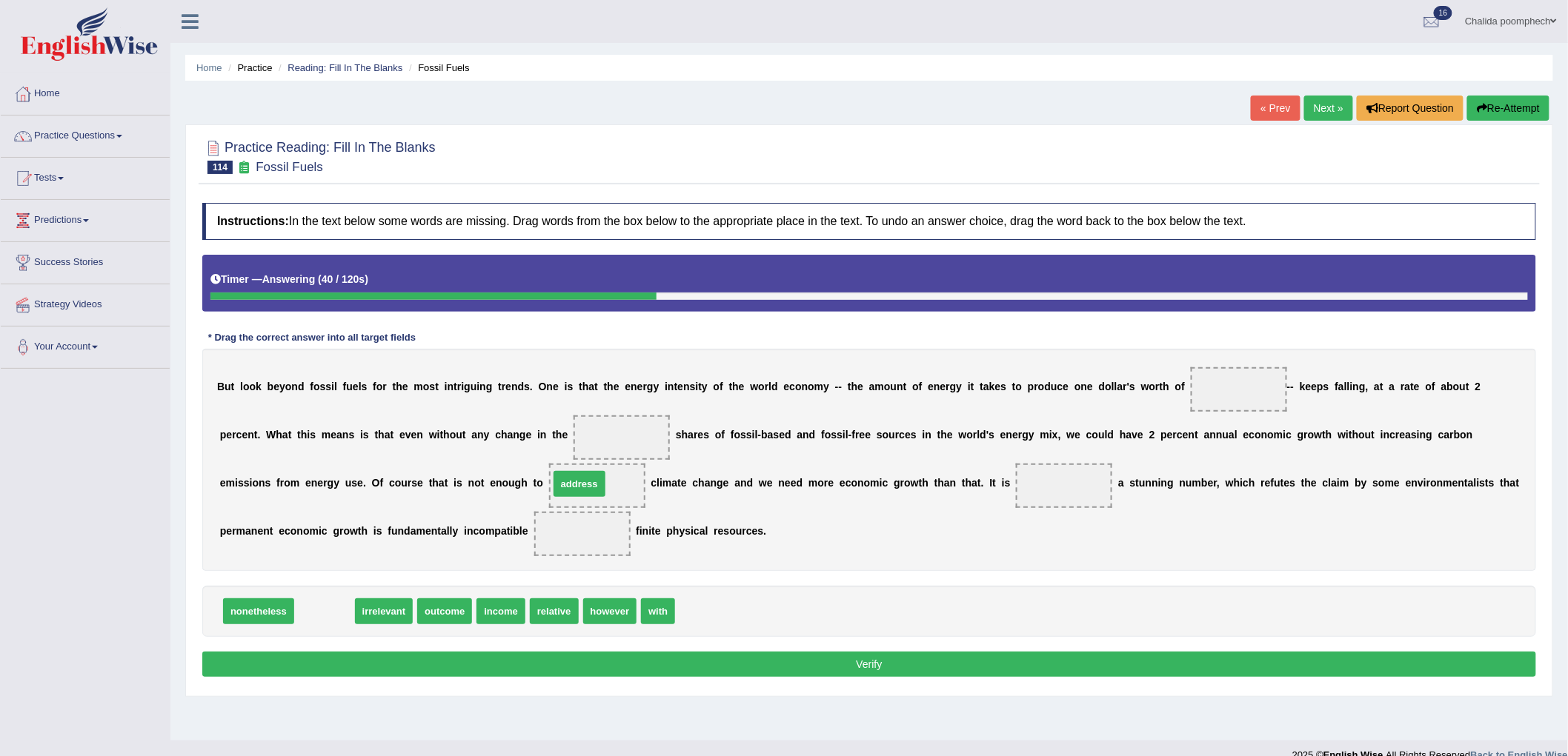
drag, startPoint x: 334, startPoint y: 619, endPoint x: 589, endPoint y: 494, distance: 284.0
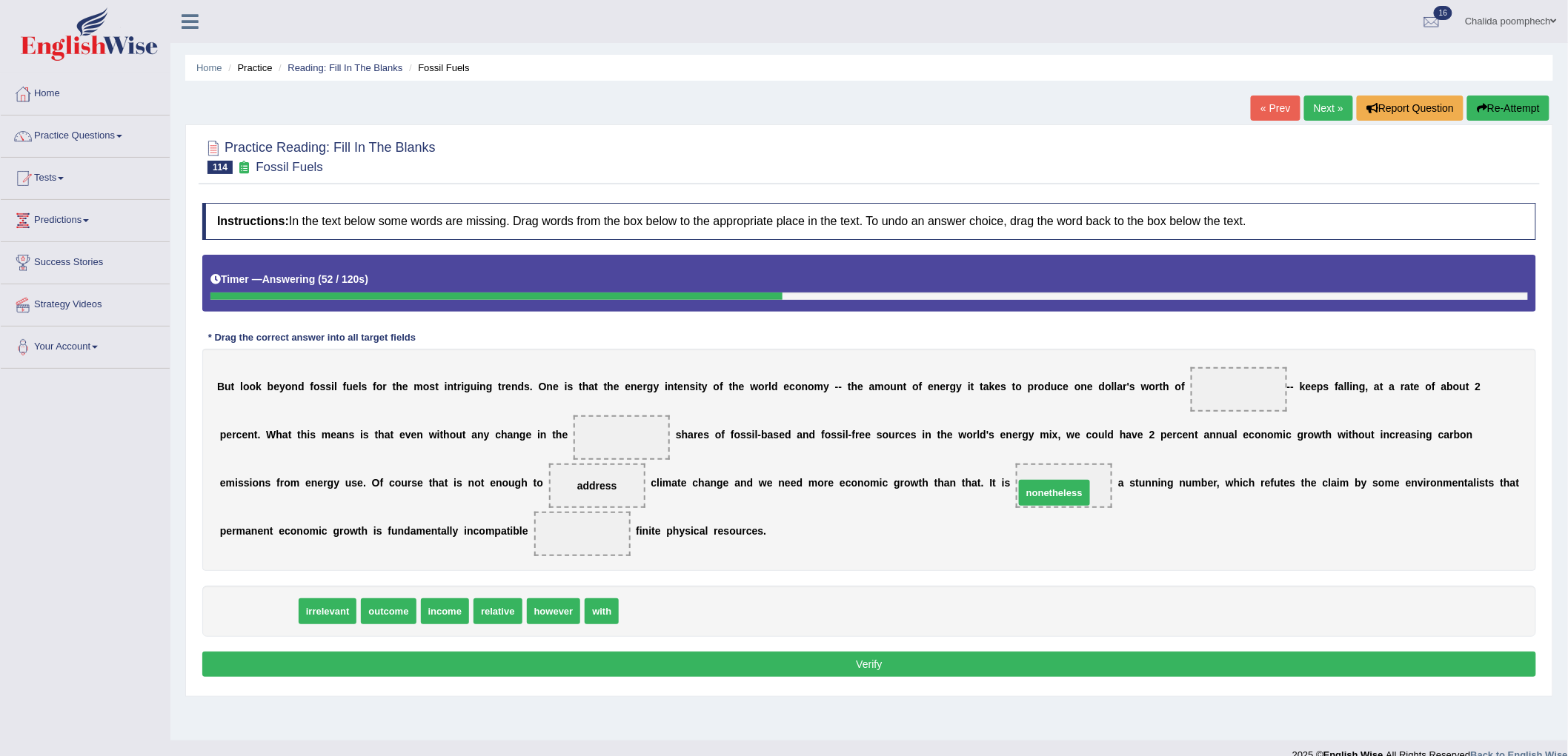
drag, startPoint x: 240, startPoint y: 613, endPoint x: 1036, endPoint y: 494, distance: 804.8
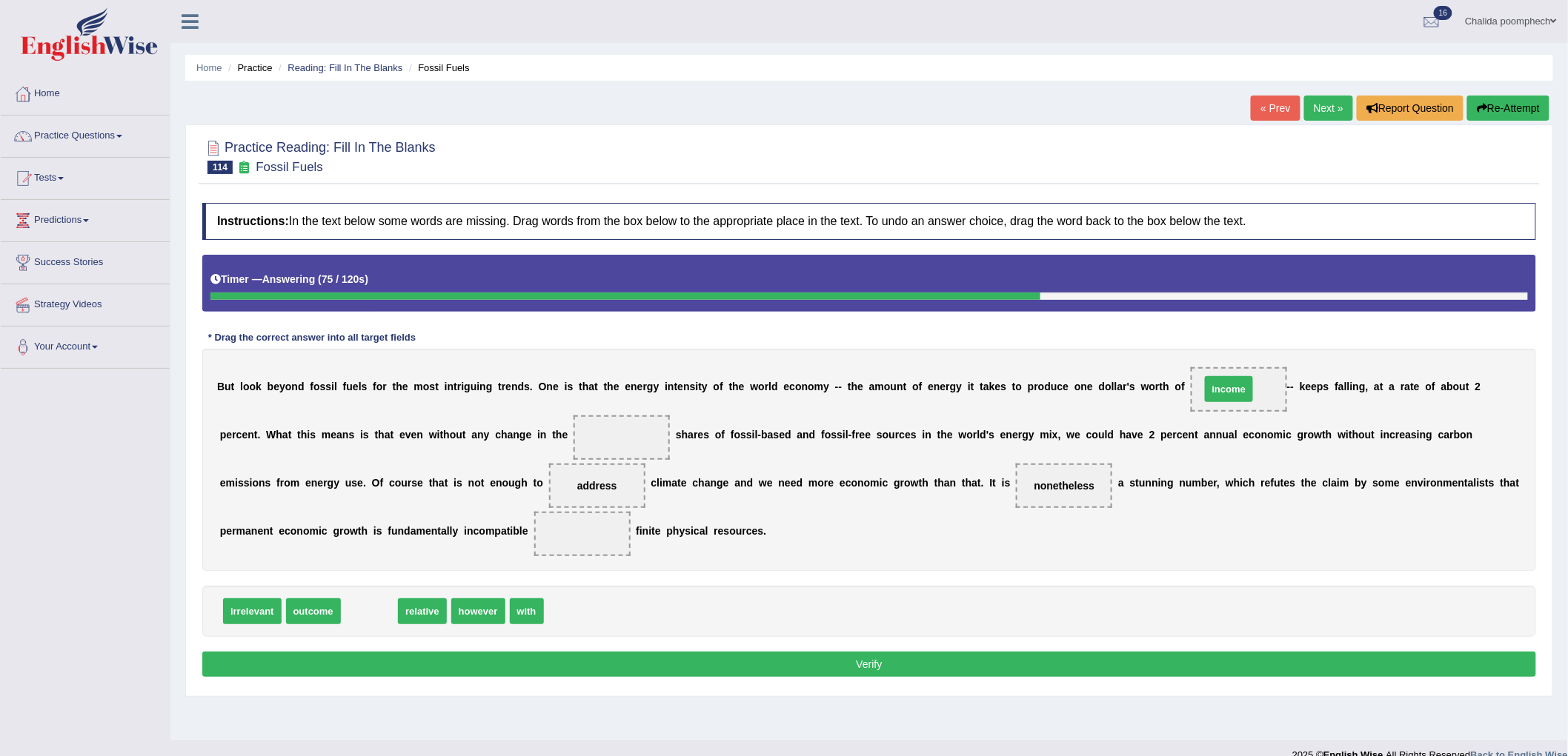
drag, startPoint x: 372, startPoint y: 608, endPoint x: 1232, endPoint y: 386, distance: 888.2
drag, startPoint x: 363, startPoint y: 616, endPoint x: 608, endPoint y: 441, distance: 301.1
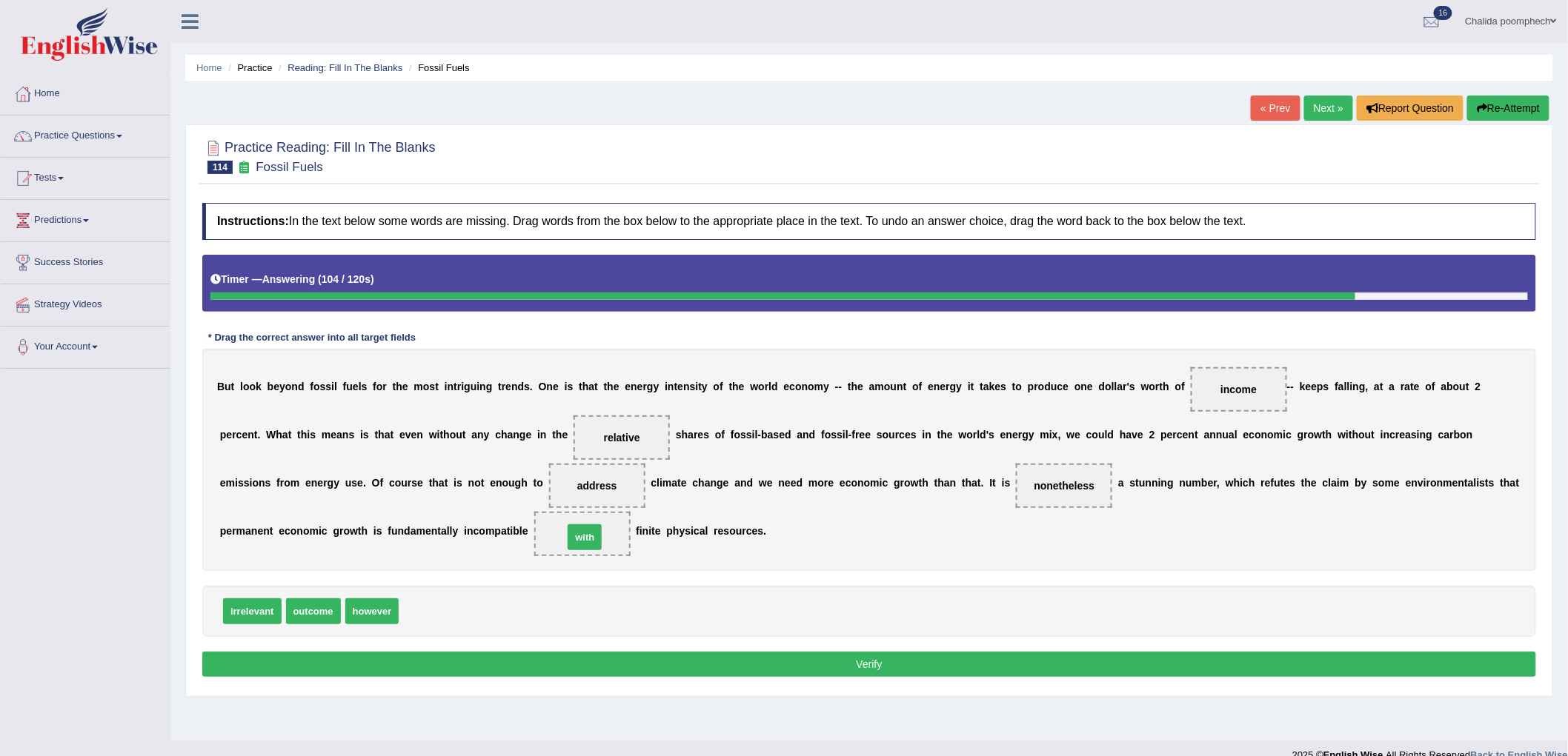
drag, startPoint x: 420, startPoint y: 616, endPoint x: 584, endPoint y: 542, distance: 179.9
click at [596, 661] on button "Verify" at bounding box center [870, 664] width 1334 height 25
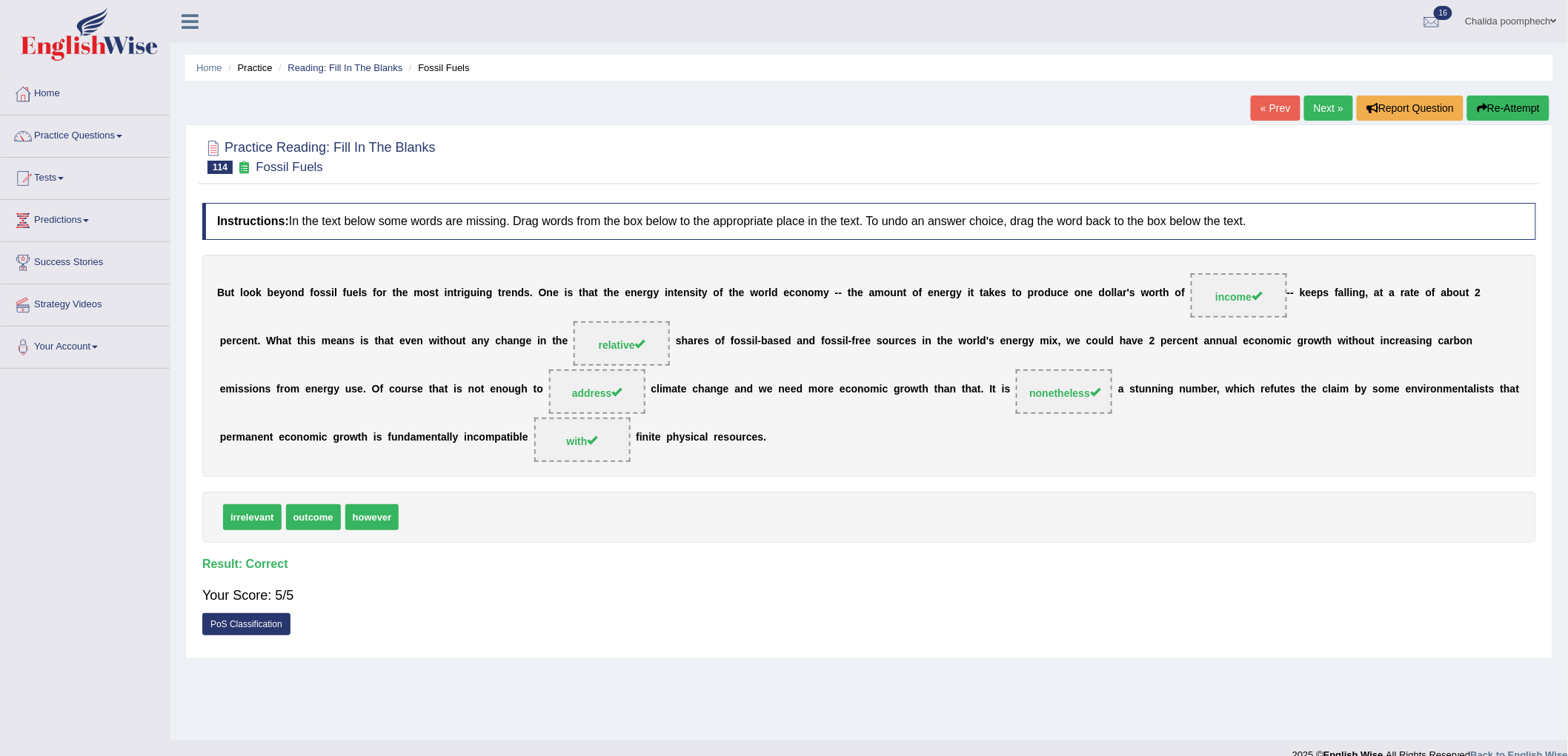
click at [1308, 110] on link "Next »" at bounding box center [1328, 108] width 49 height 25
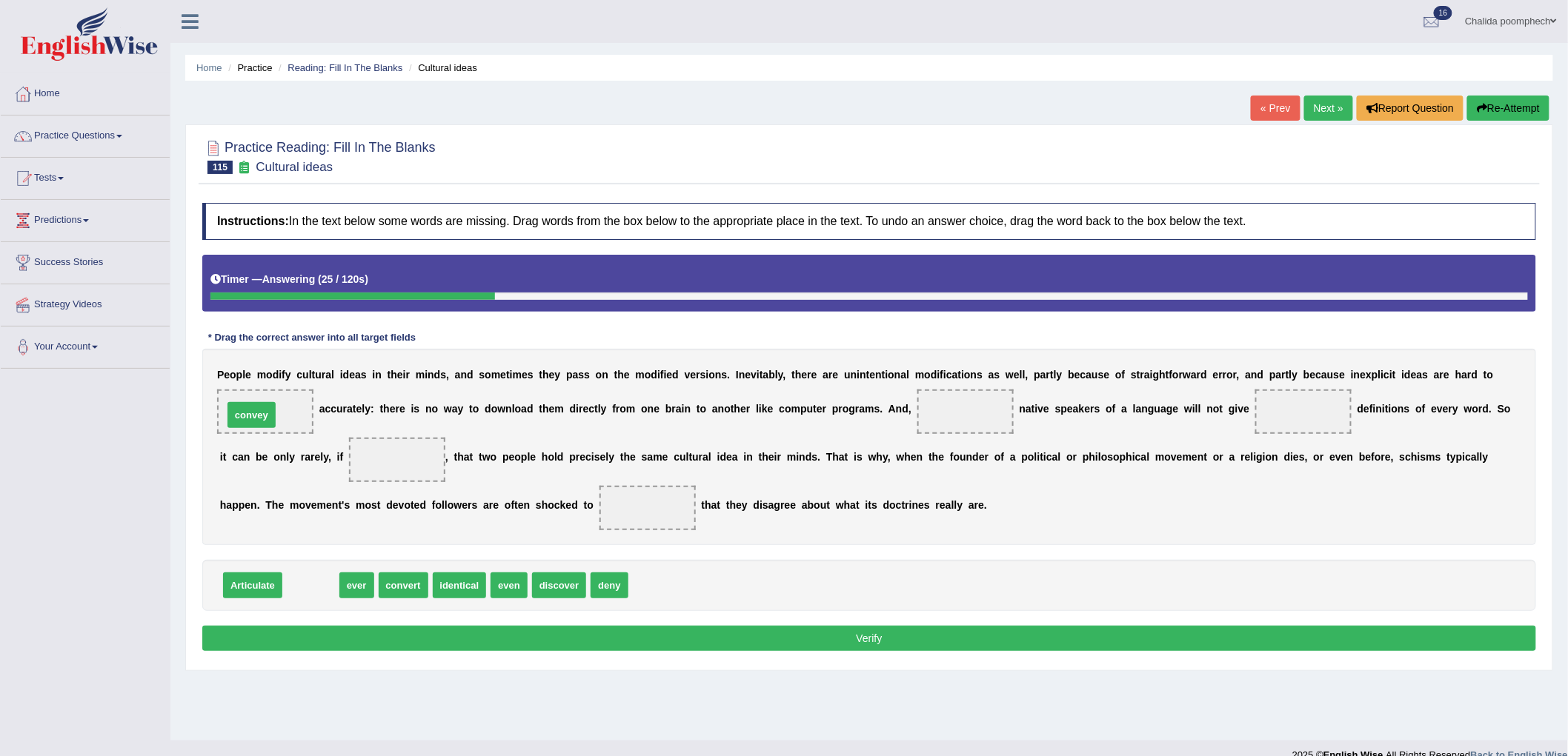
drag, startPoint x: 308, startPoint y: 586, endPoint x: 249, endPoint y: 415, distance: 180.9
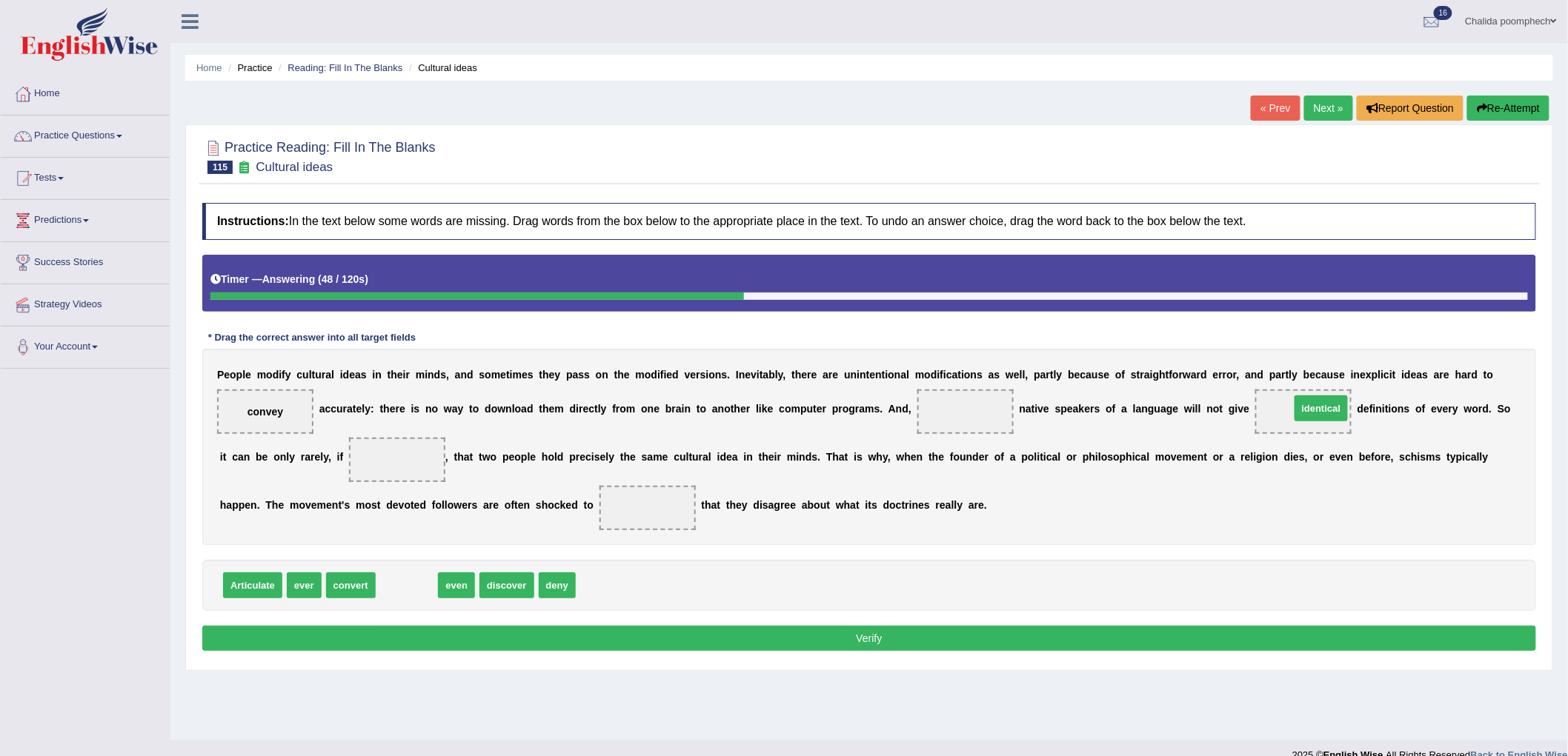
drag, startPoint x: 389, startPoint y: 588, endPoint x: 1304, endPoint y: 411, distance: 932.0
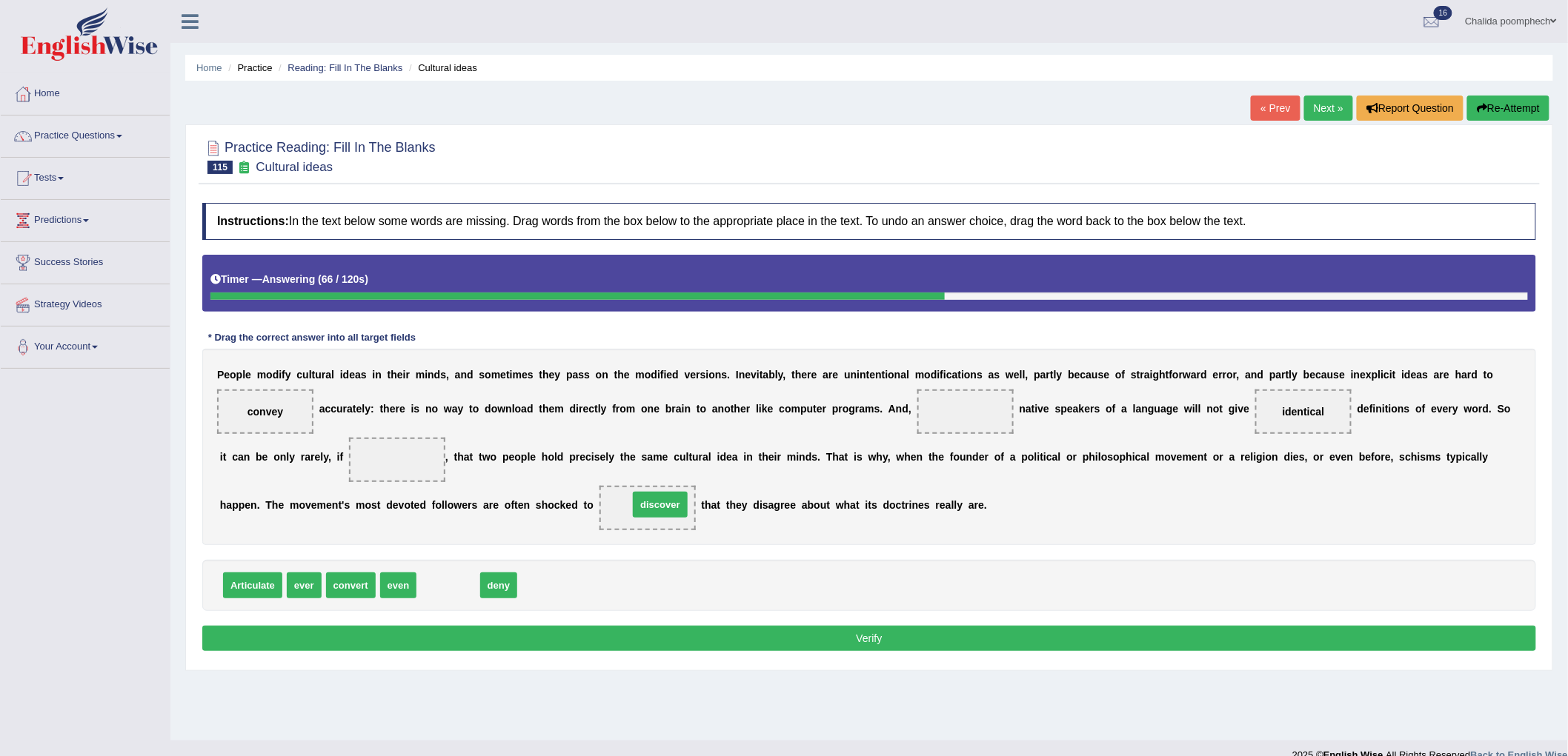
drag, startPoint x: 445, startPoint y: 586, endPoint x: 656, endPoint y: 504, distance: 226.4
drag, startPoint x: 442, startPoint y: 586, endPoint x: 408, endPoint y: 467, distance: 123.8
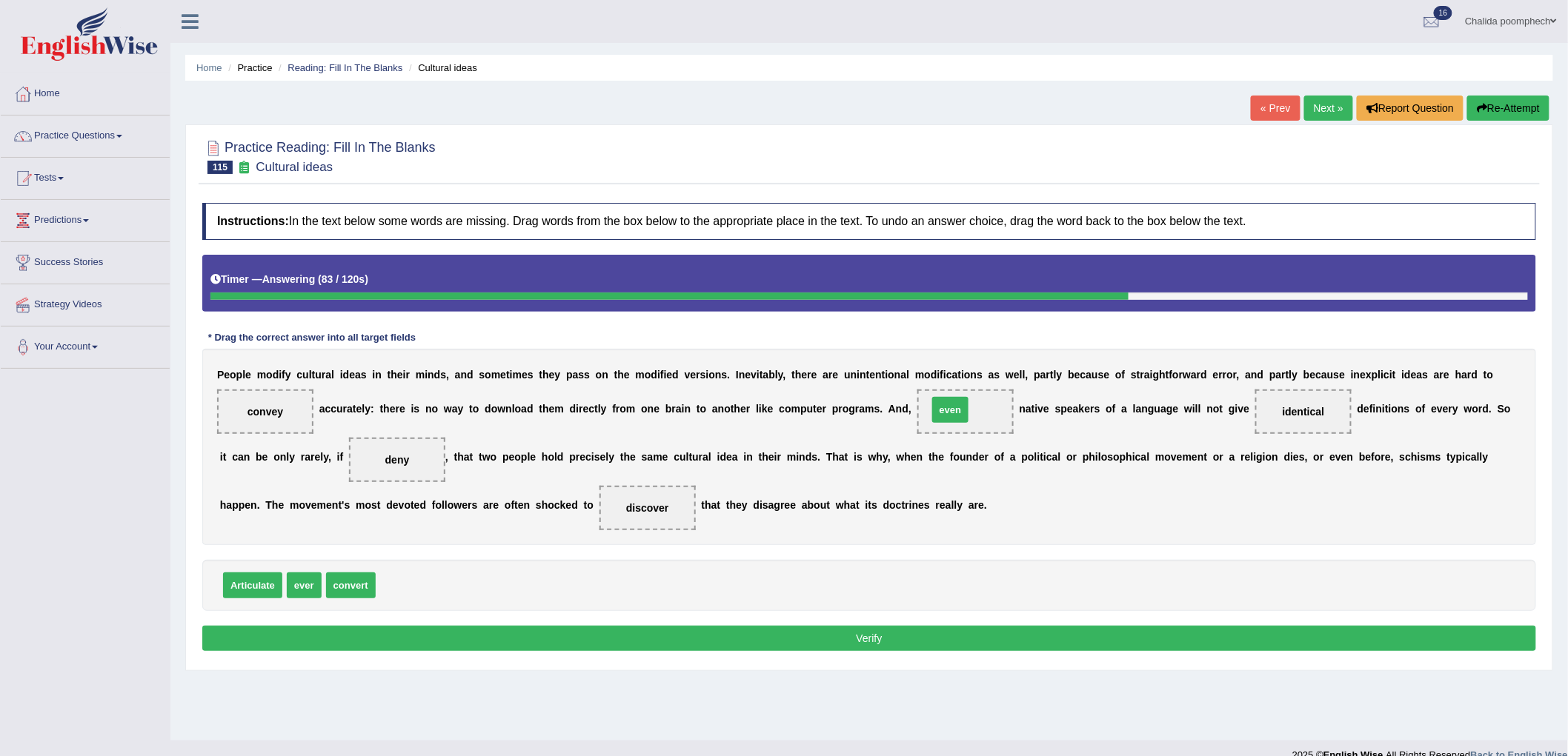
drag, startPoint x: 394, startPoint y: 589, endPoint x: 947, endPoint y: 413, distance: 580.3
drag, startPoint x: 346, startPoint y: 594, endPoint x: 394, endPoint y: 462, distance: 140.5
click at [598, 635] on button "Verify" at bounding box center [870, 638] width 1334 height 25
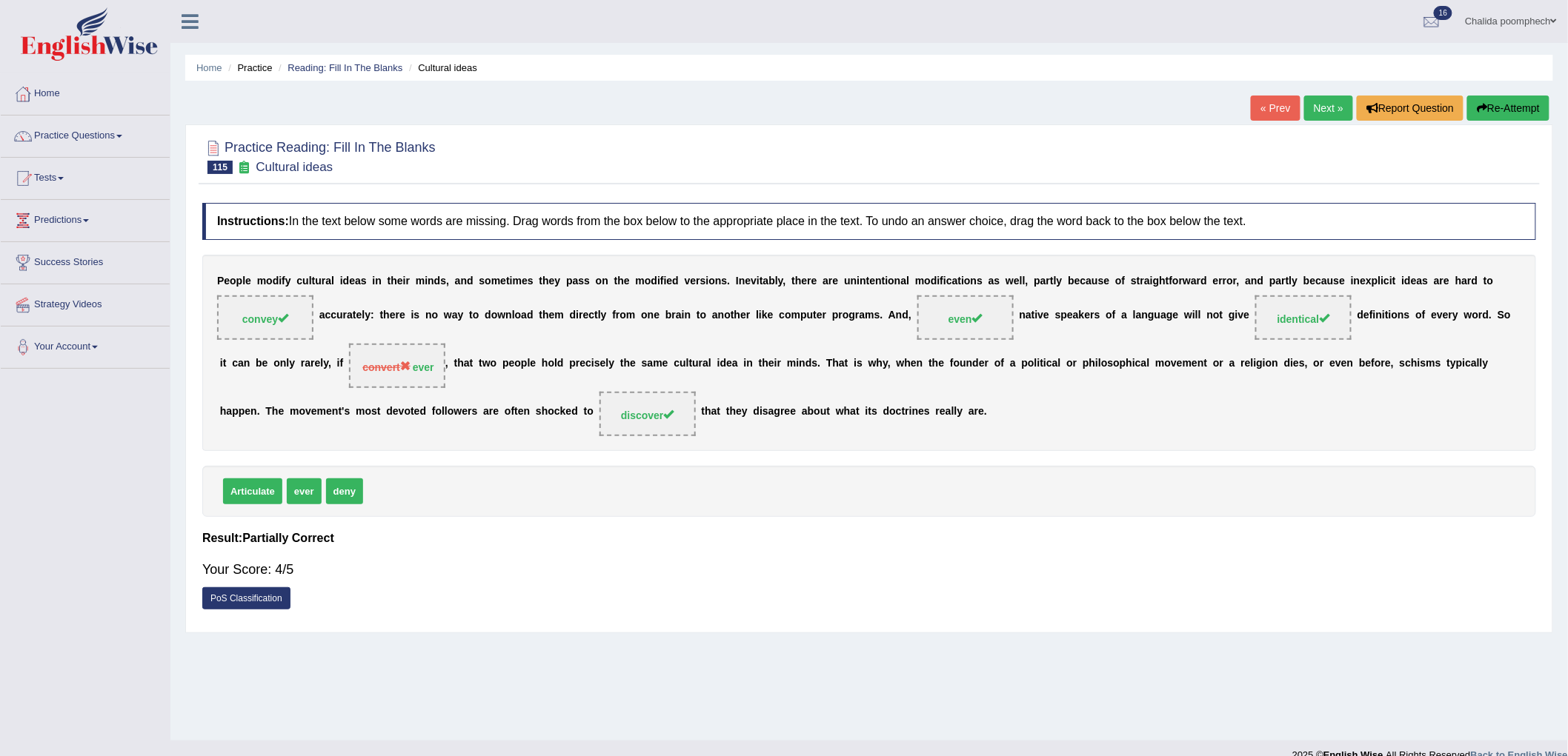
click at [1313, 110] on link "Next »" at bounding box center [1328, 108] width 49 height 25
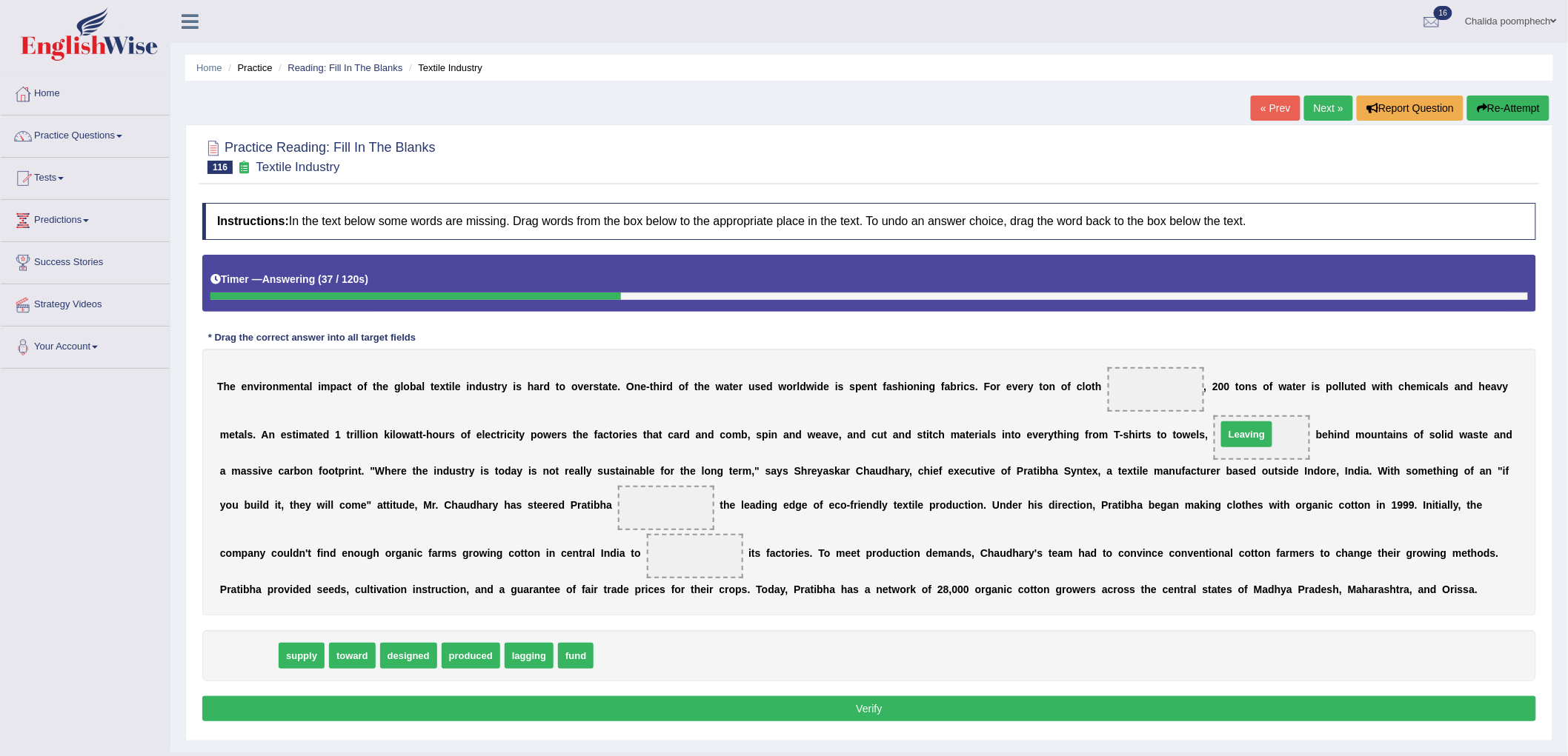
drag, startPoint x: 234, startPoint y: 653, endPoint x: 1232, endPoint y: 432, distance: 1022.2
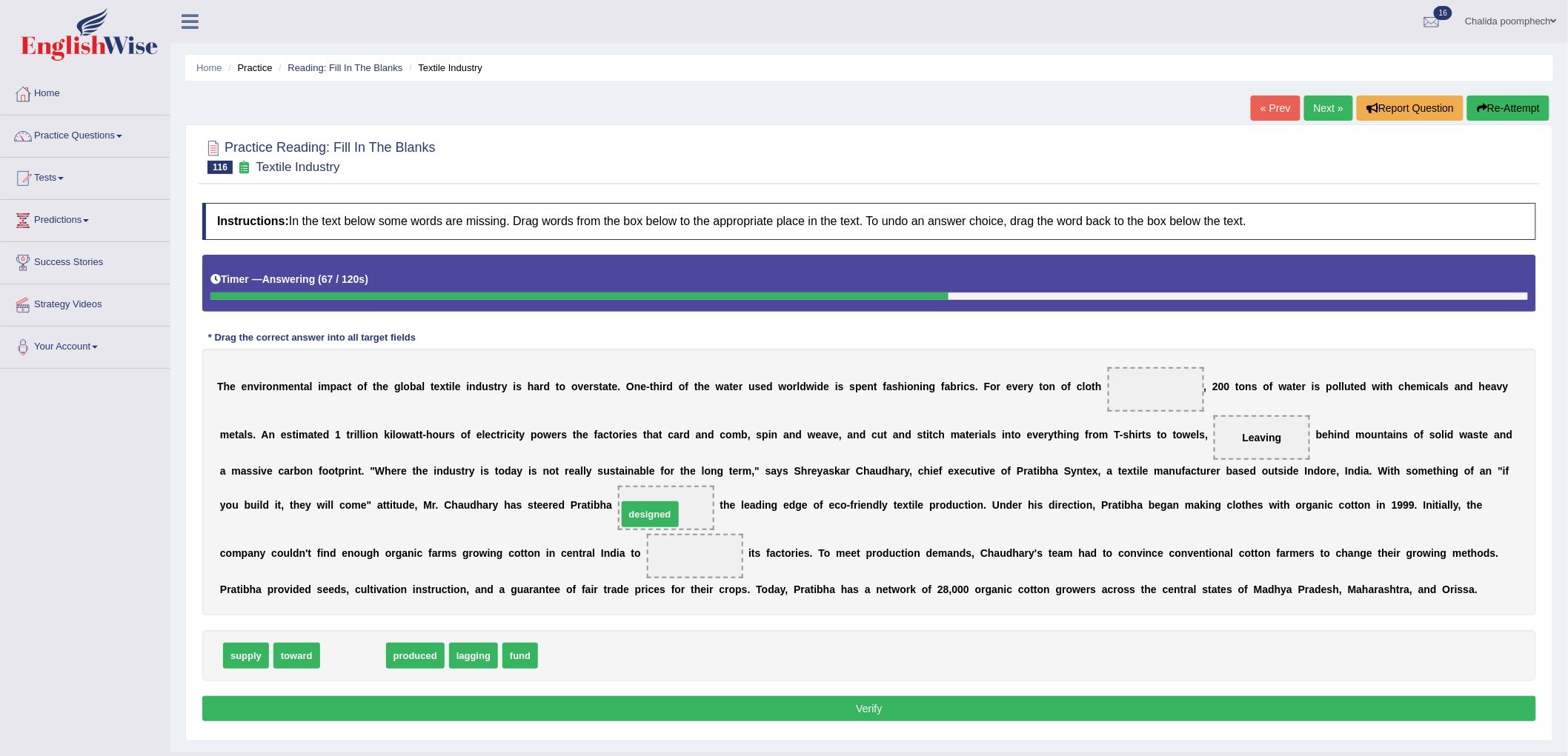
drag, startPoint x: 351, startPoint y: 655, endPoint x: 648, endPoint y: 514, distance: 328.8
drag, startPoint x: 354, startPoint y: 661, endPoint x: 1156, endPoint y: 398, distance: 844.0
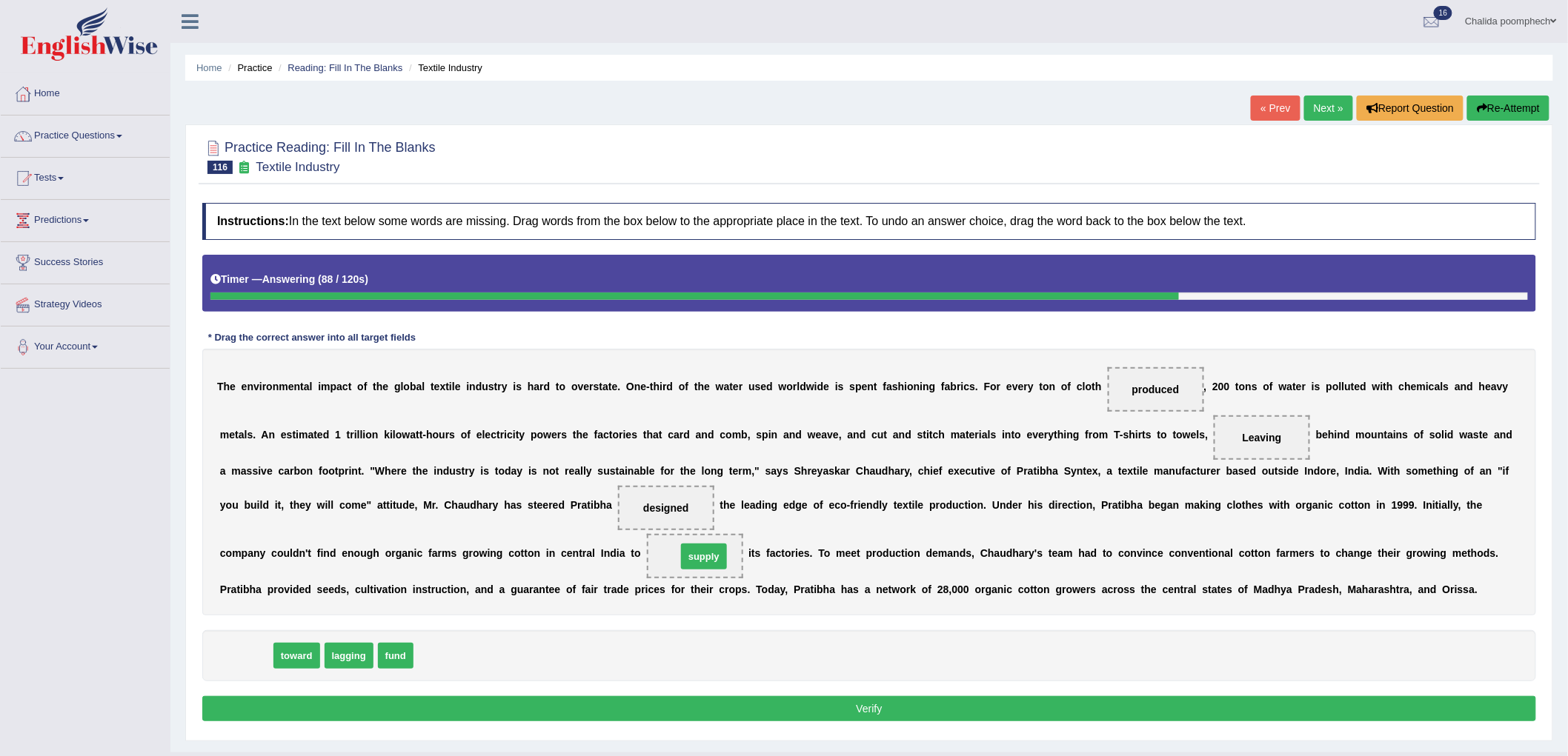
drag, startPoint x: 242, startPoint y: 663, endPoint x: 700, endPoint y: 563, distance: 468.8
click at [720, 707] on button "Verify" at bounding box center [870, 709] width 1334 height 25
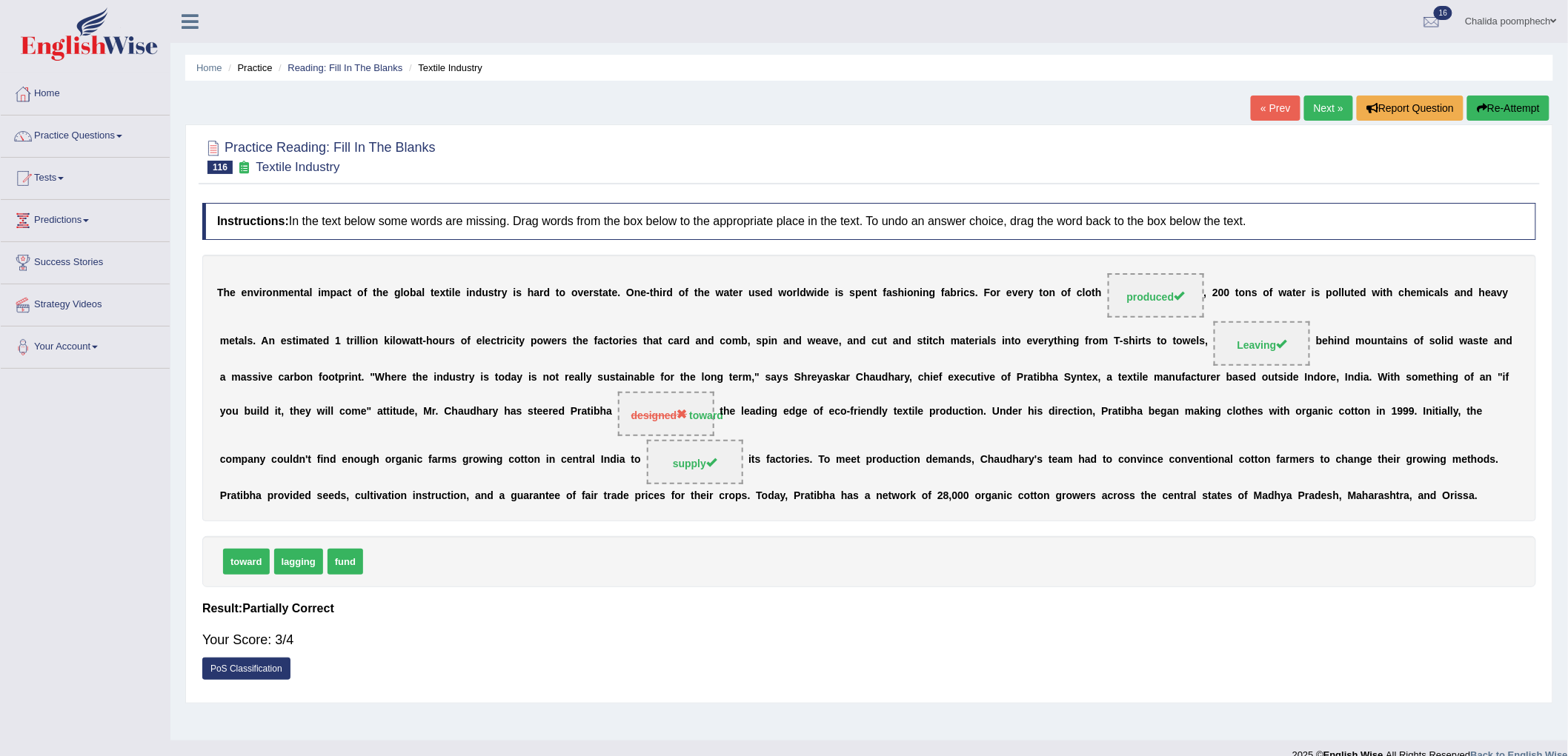
click at [1313, 108] on link "Next »" at bounding box center [1328, 108] width 49 height 25
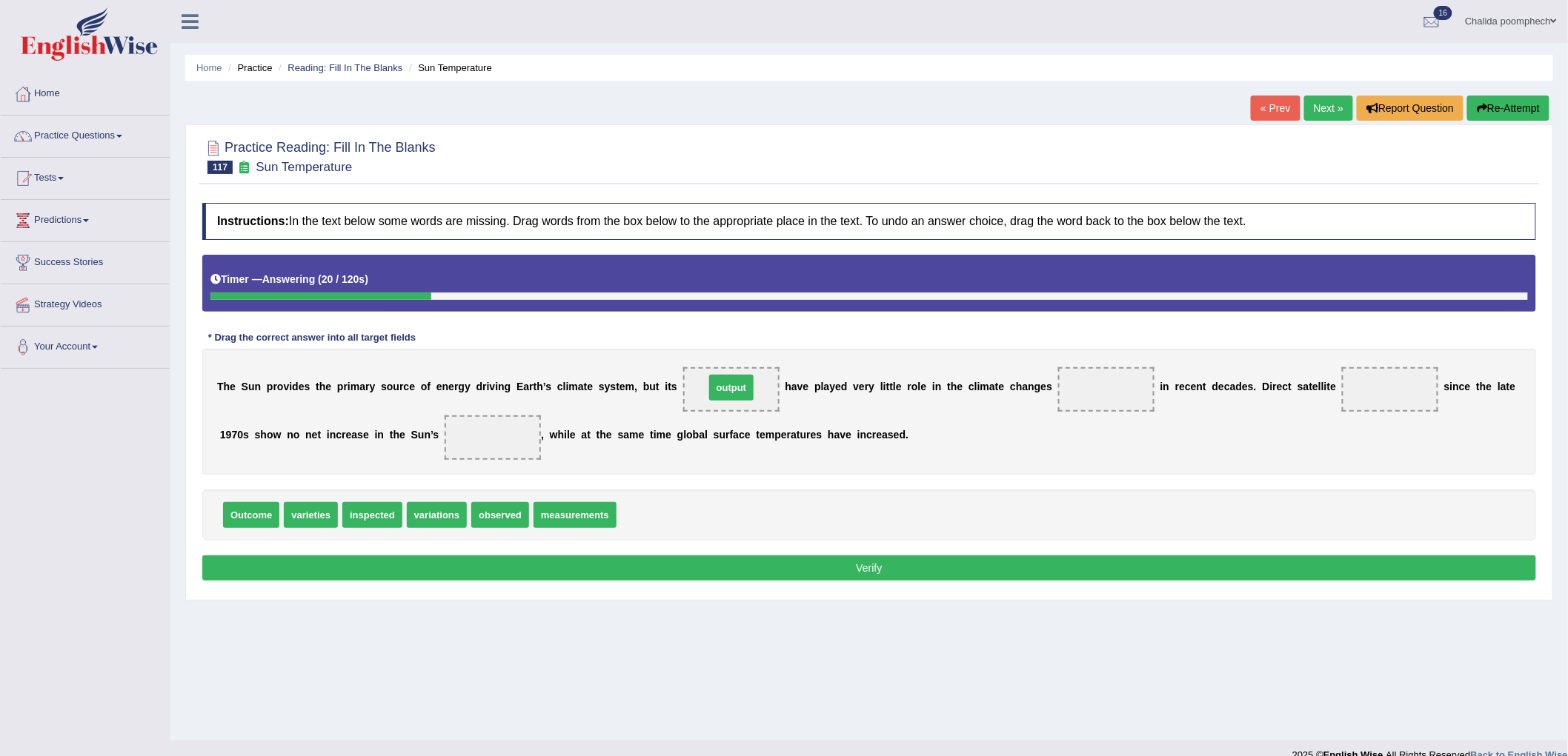
drag, startPoint x: 625, startPoint y: 520, endPoint x: 713, endPoint y: 393, distance: 154.5
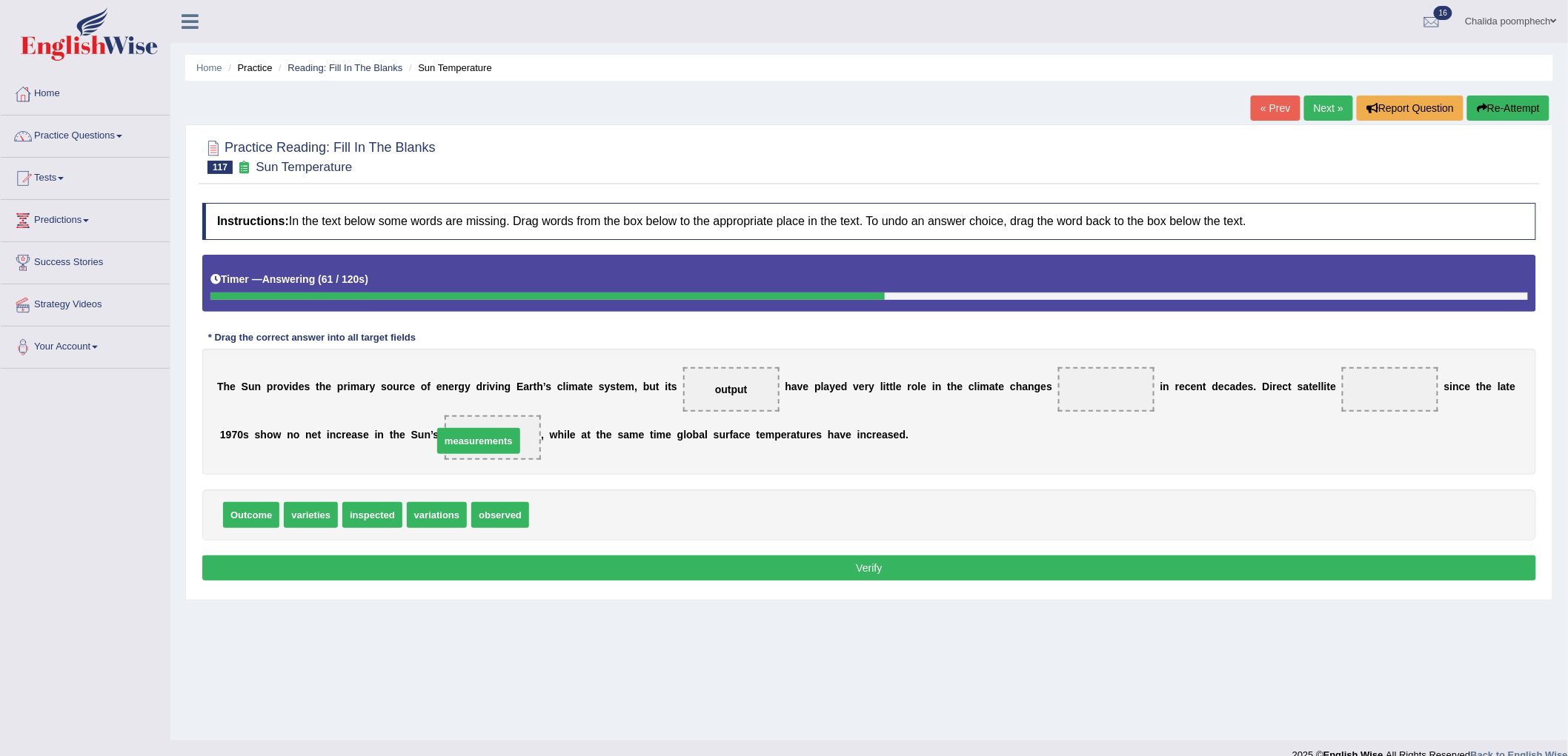
drag, startPoint x: 572, startPoint y: 515, endPoint x: 477, endPoint y: 441, distance: 120.4
drag, startPoint x: 438, startPoint y: 515, endPoint x: 1119, endPoint y: 387, distance: 692.9
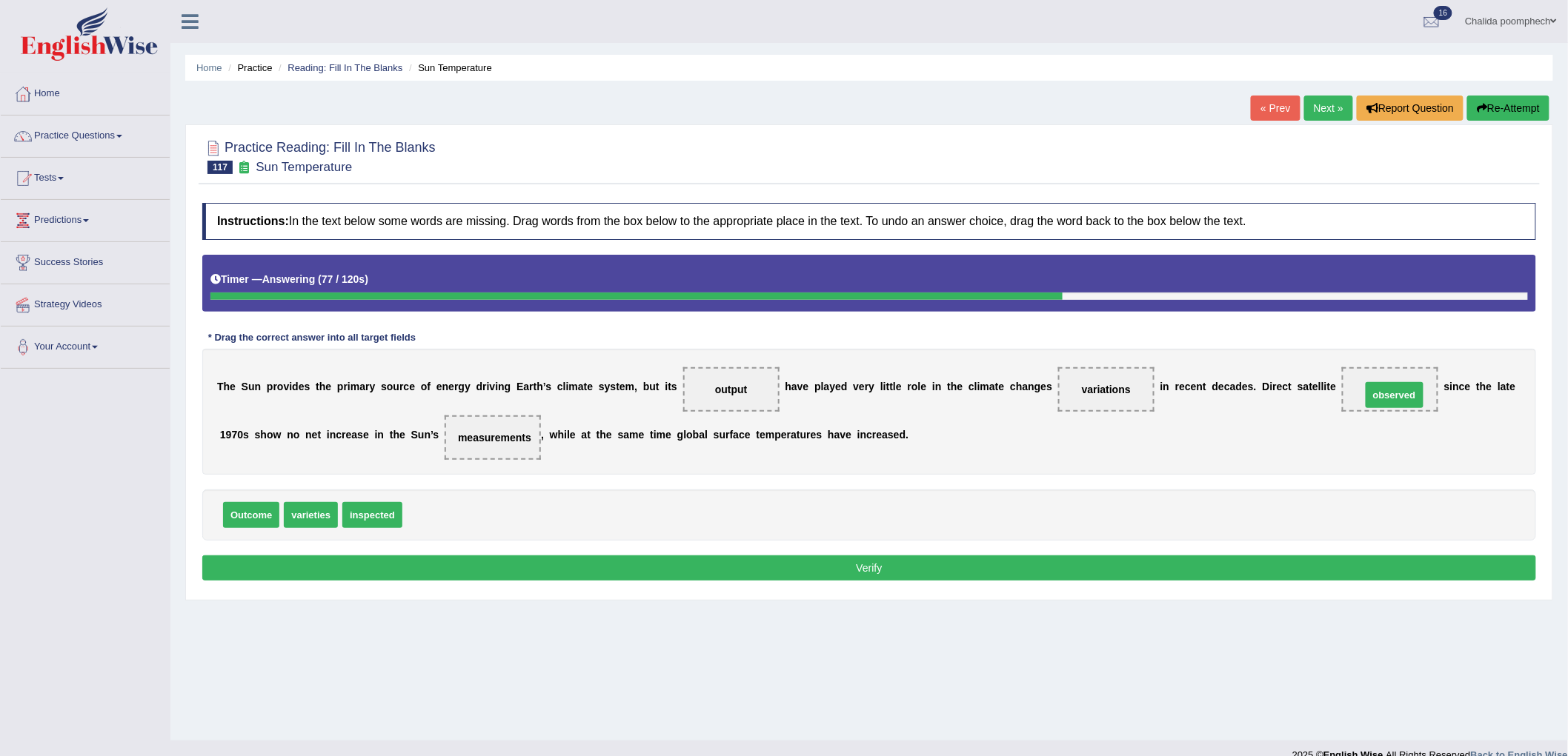
drag, startPoint x: 416, startPoint y: 516, endPoint x: 1375, endPoint y: 395, distance: 966.6
click at [964, 576] on button "Verify" at bounding box center [870, 568] width 1334 height 25
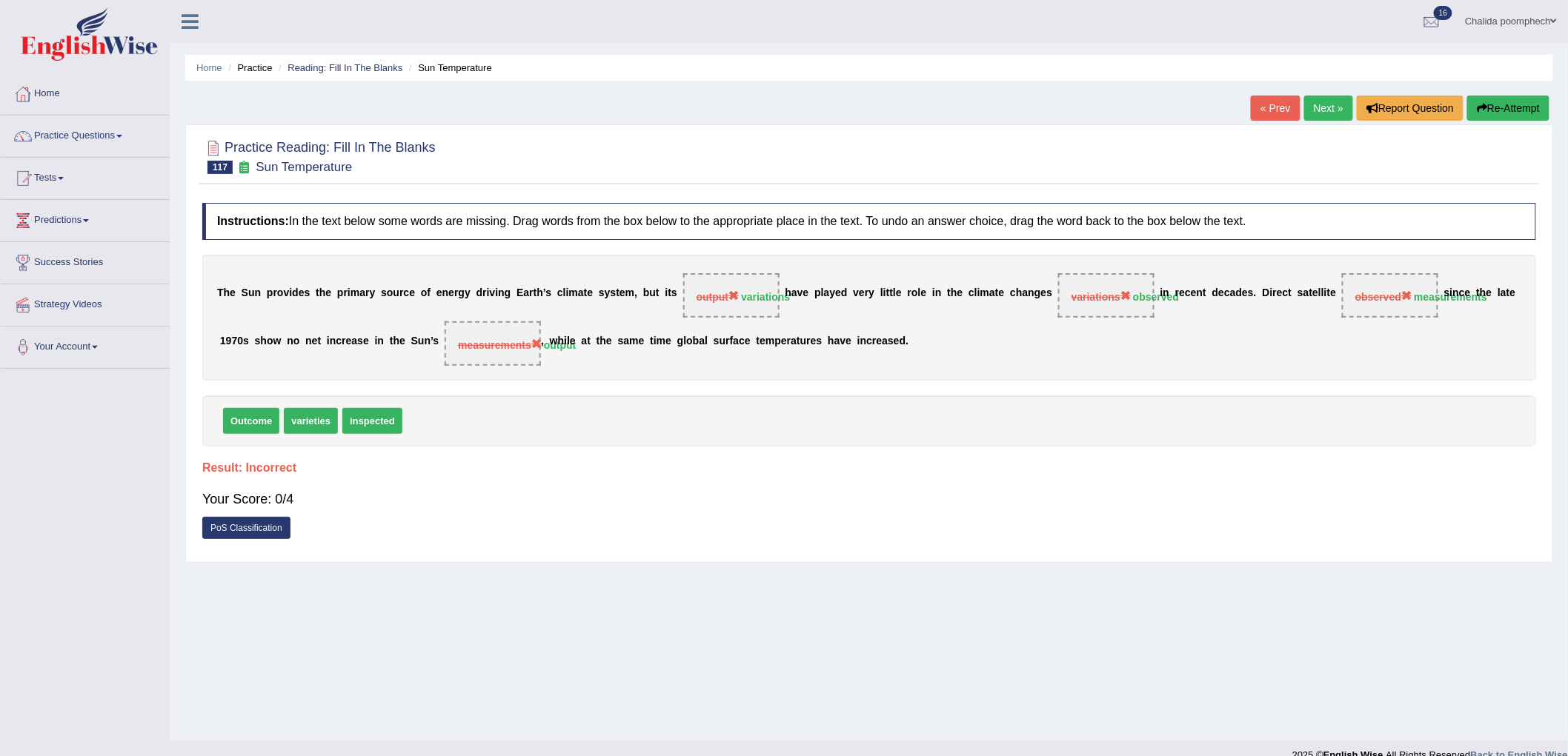
click at [1325, 110] on link "Next »" at bounding box center [1328, 108] width 49 height 25
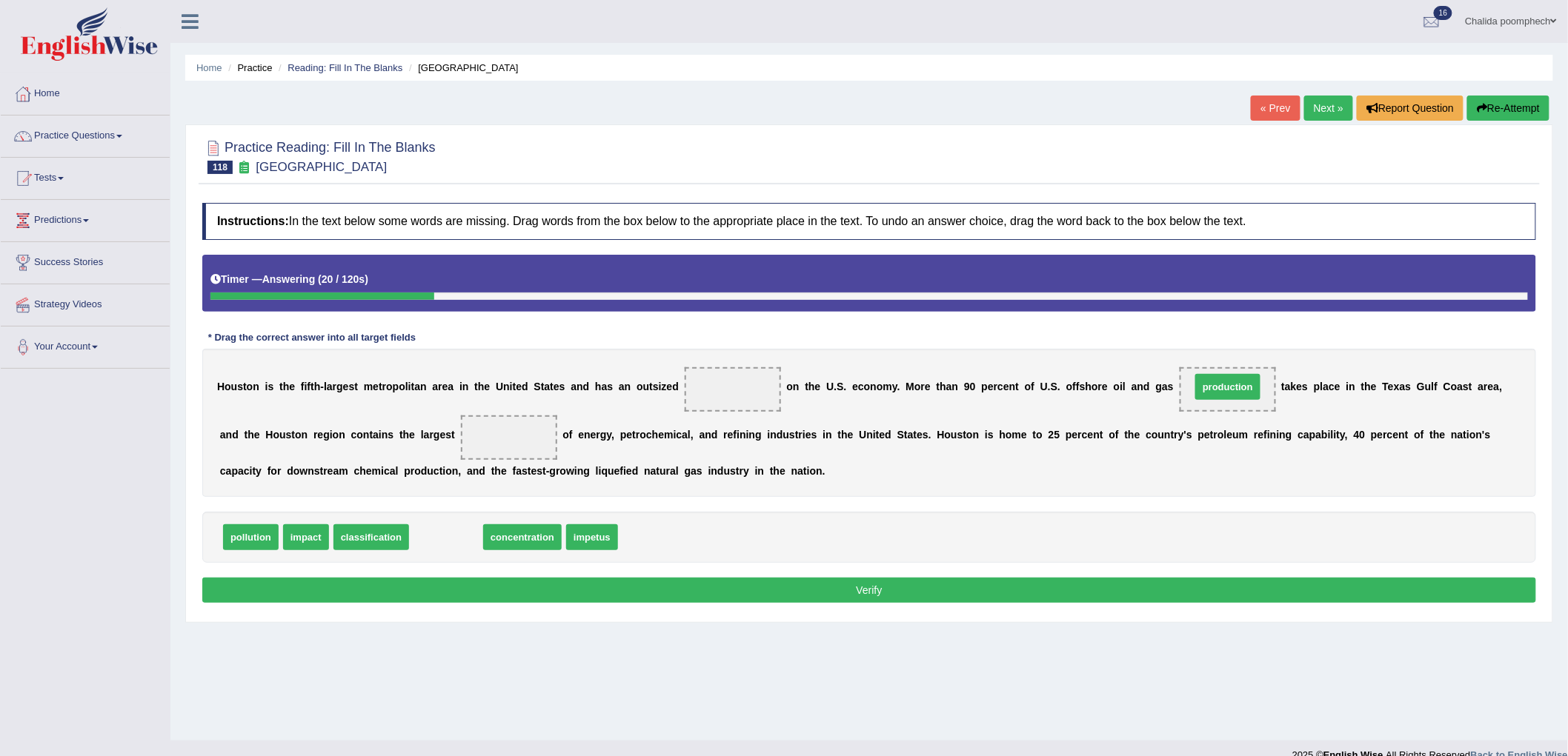
drag, startPoint x: 446, startPoint y: 539, endPoint x: 1227, endPoint y: 389, distance: 795.3
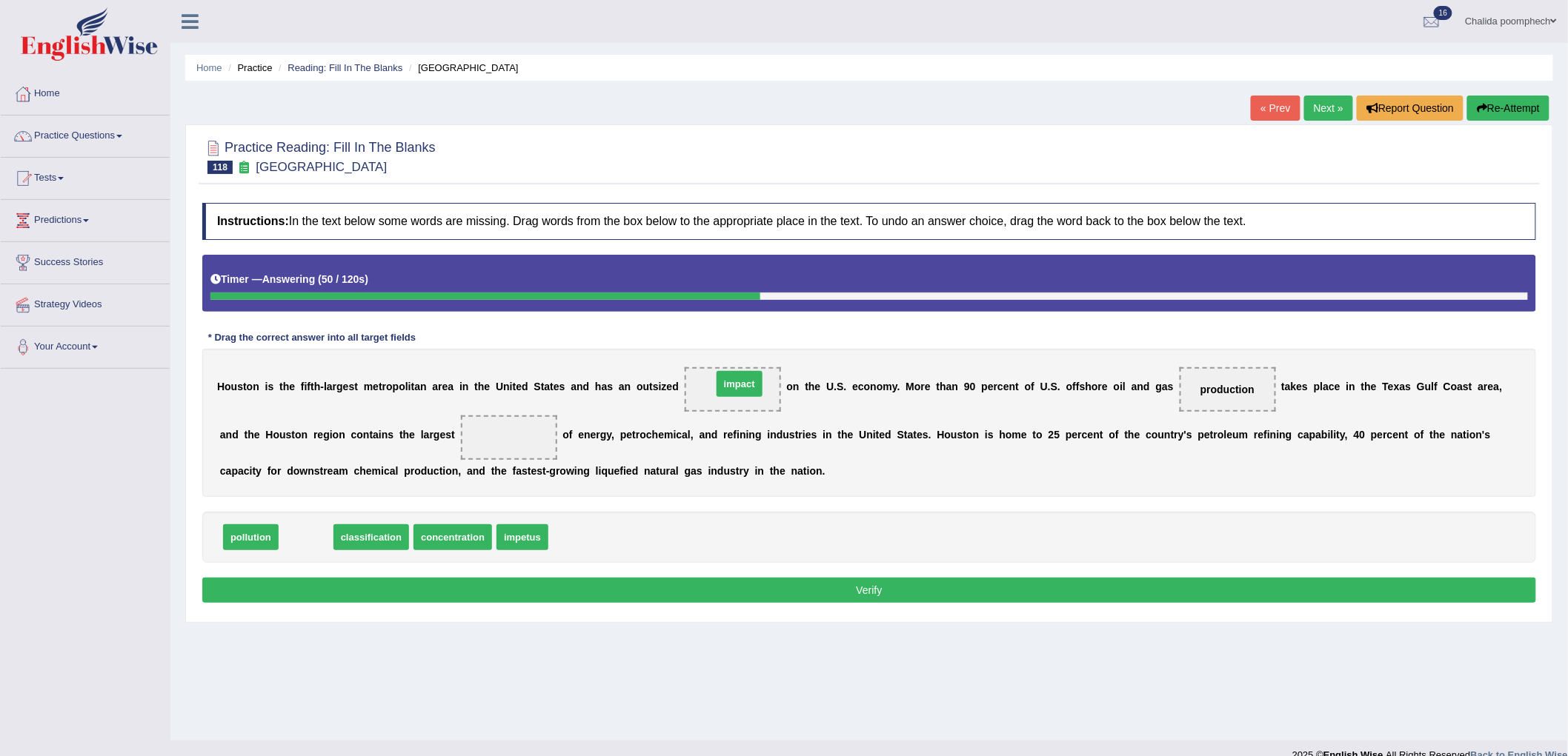
drag, startPoint x: 305, startPoint y: 544, endPoint x: 738, endPoint y: 393, distance: 458.6
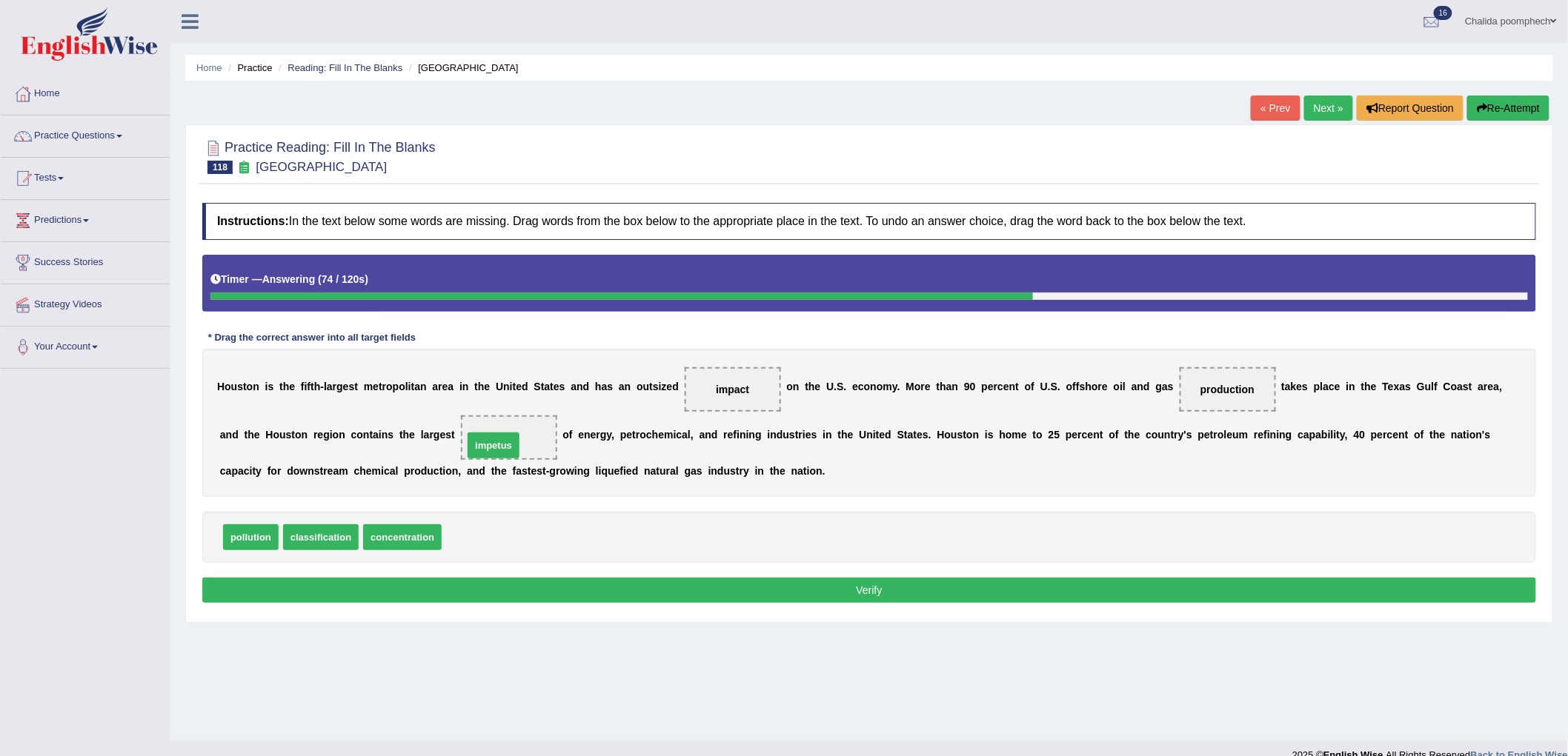
drag, startPoint x: 482, startPoint y: 542, endPoint x: 504, endPoint y: 451, distance: 93.6
click at [959, 597] on button "Verify" at bounding box center [870, 590] width 1334 height 25
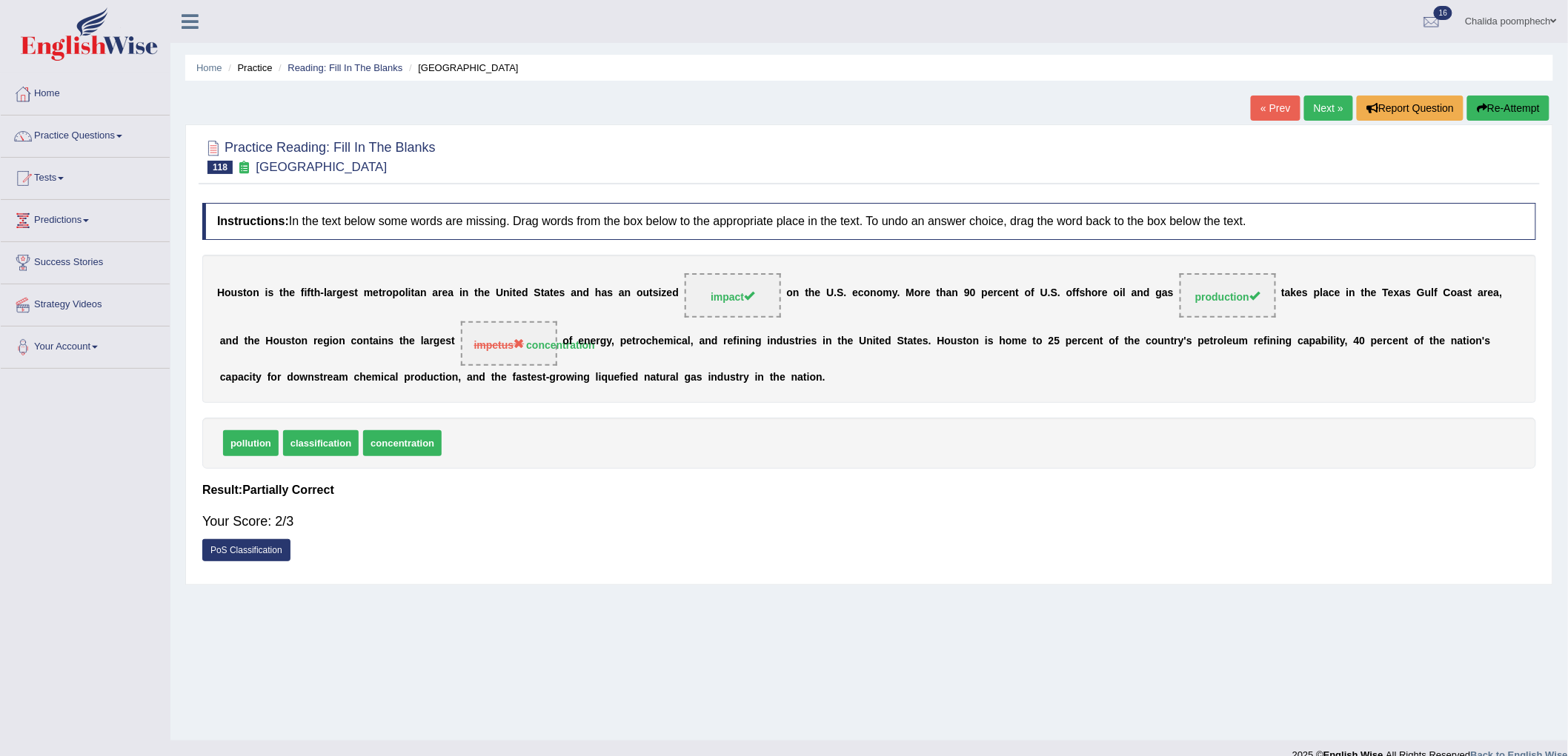
click at [1324, 109] on link "Next »" at bounding box center [1328, 108] width 49 height 25
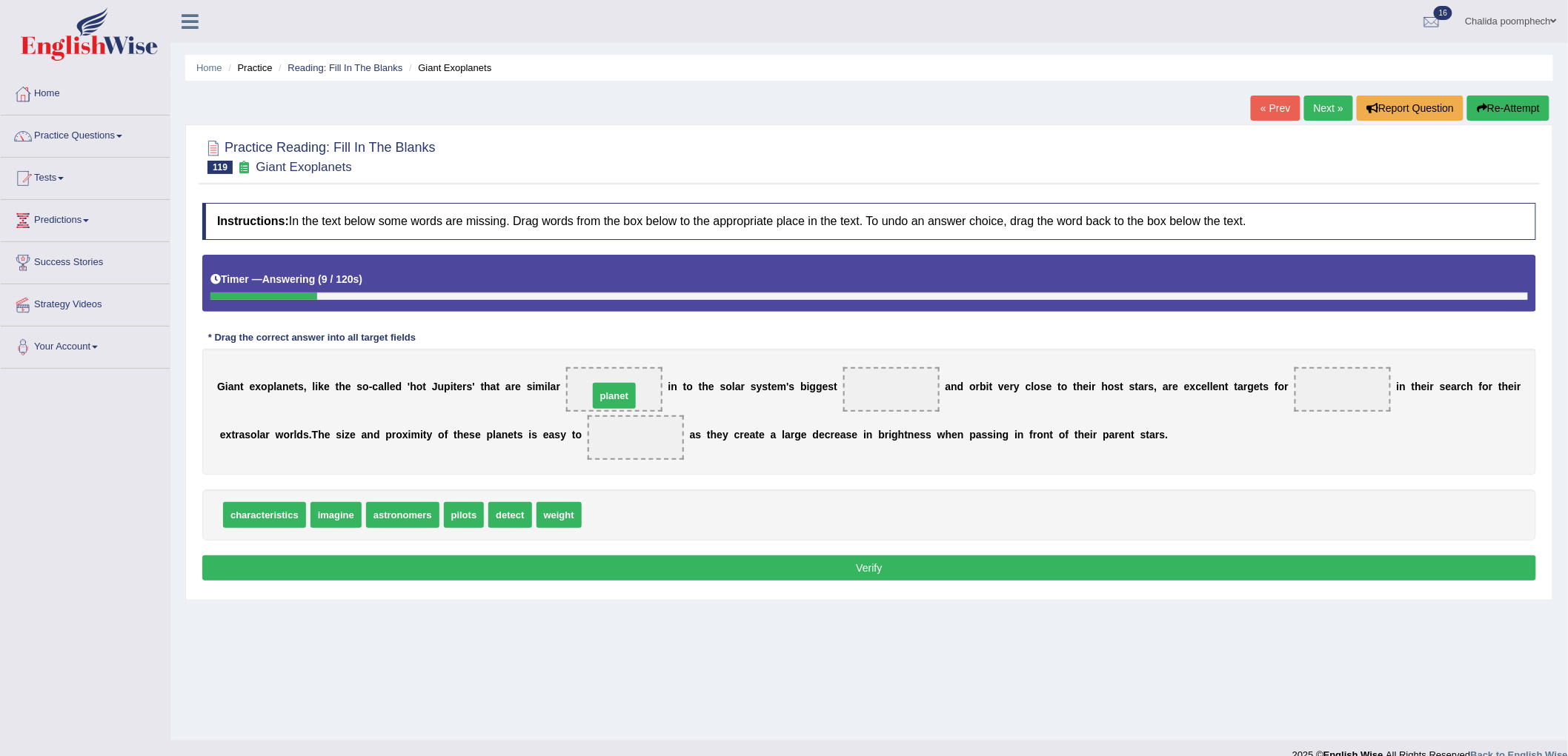
drag, startPoint x: 616, startPoint y: 494, endPoint x: 621, endPoint y: 397, distance: 97.1
drag, startPoint x: 606, startPoint y: 383, endPoint x: 872, endPoint y: 385, distance: 266.0
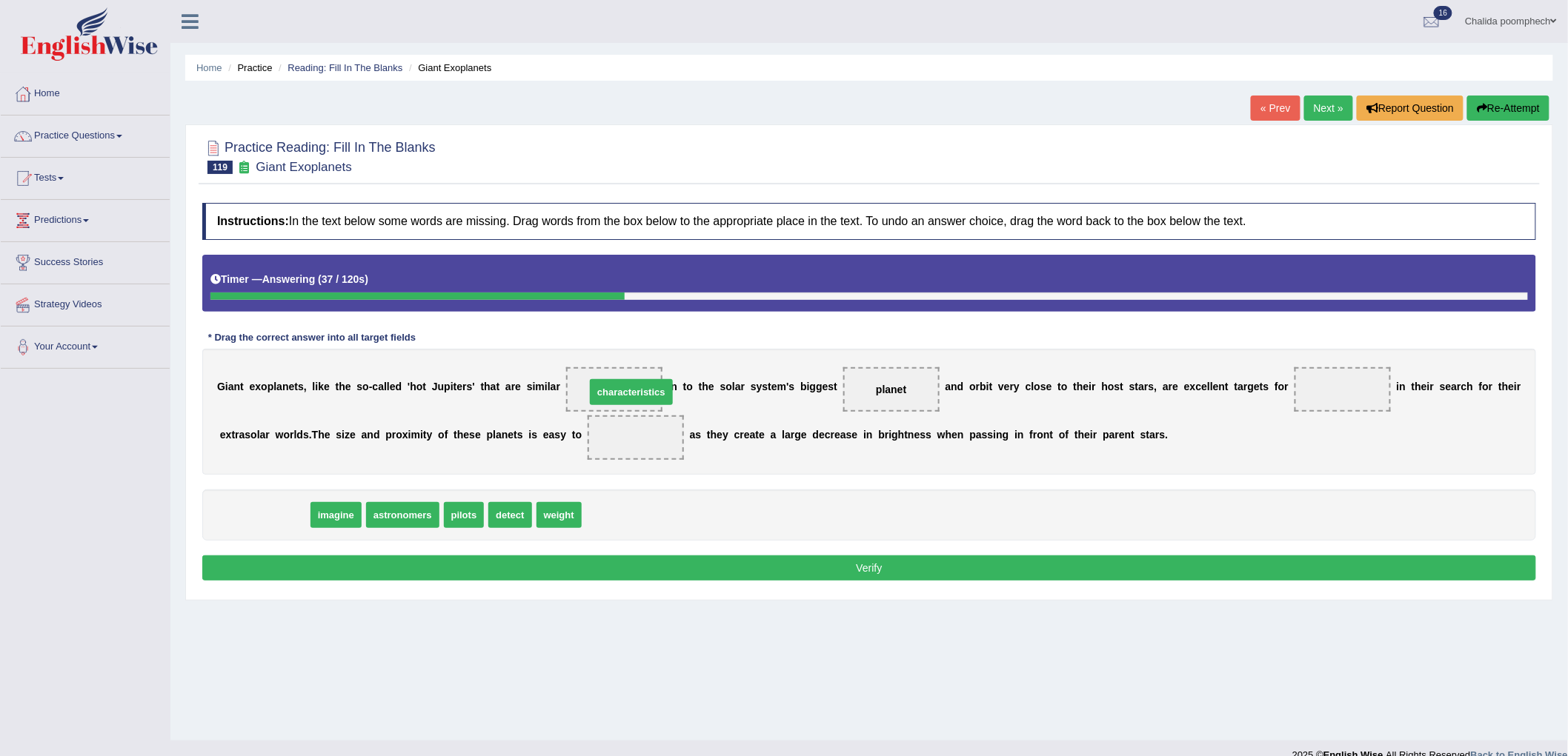
drag, startPoint x: 259, startPoint y: 511, endPoint x: 626, endPoint y: 388, distance: 387.1
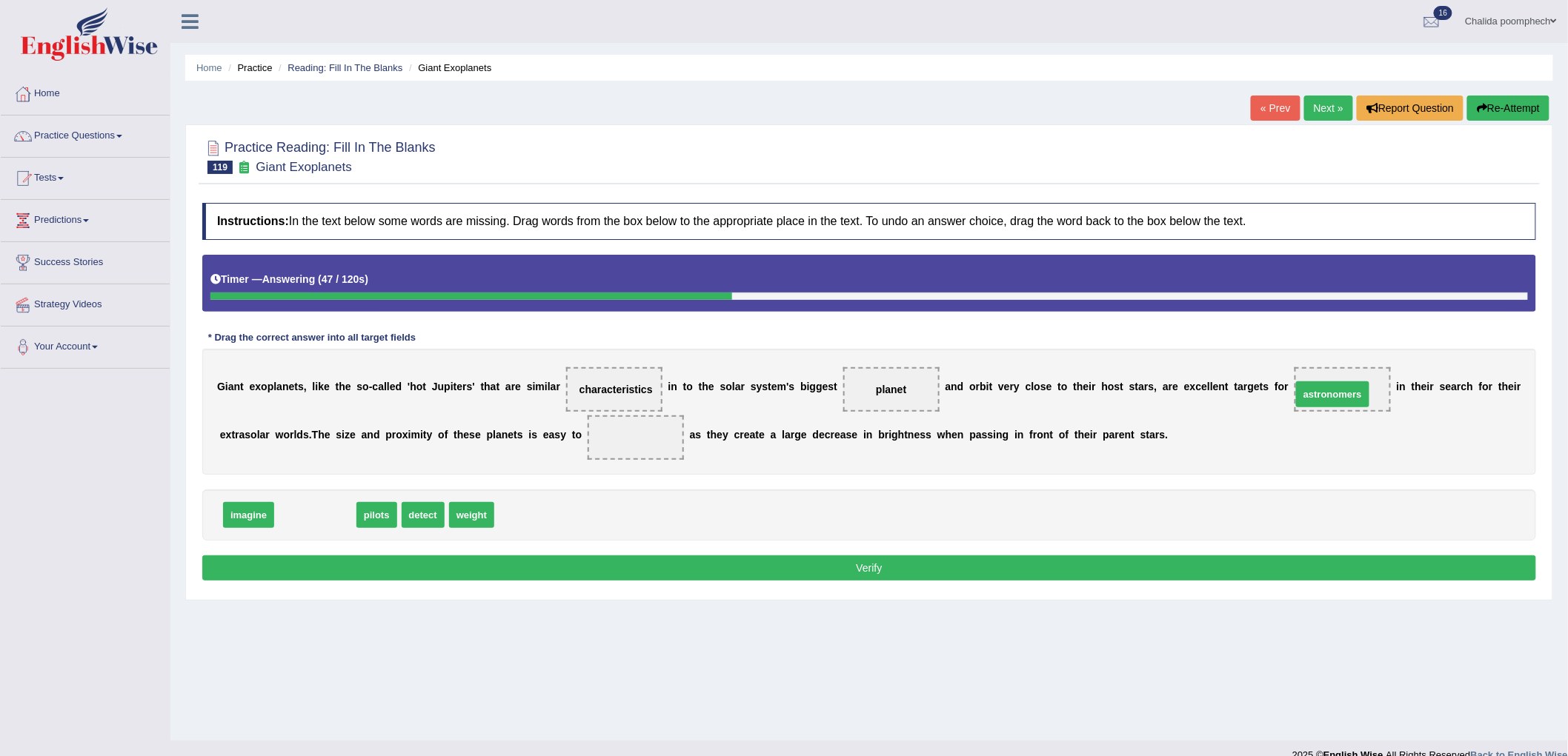
drag, startPoint x: 314, startPoint y: 510, endPoint x: 1331, endPoint y: 389, distance: 1024.2
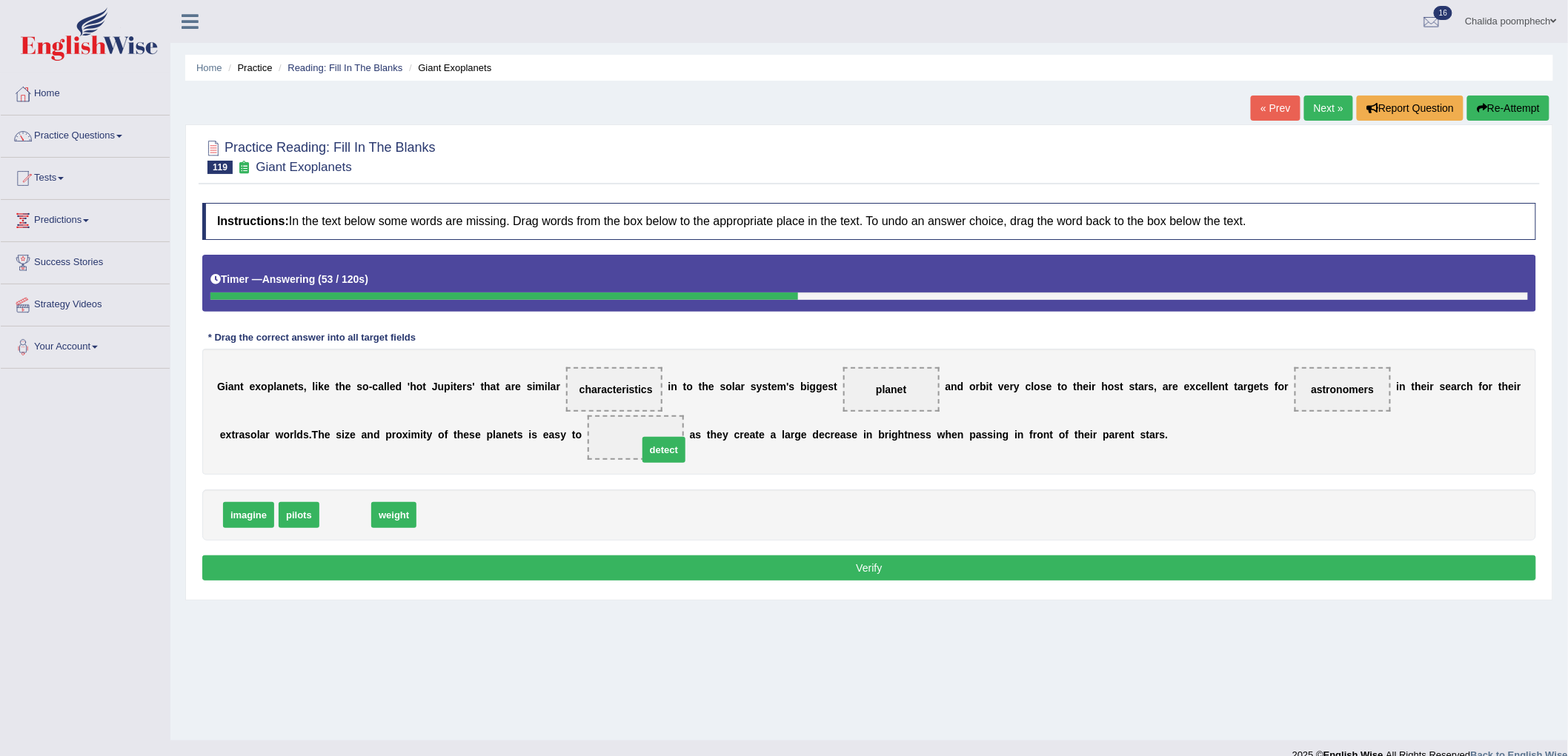
drag, startPoint x: 342, startPoint y: 519, endPoint x: 662, endPoint y: 453, distance: 326.7
click at [652, 568] on button "Verify" at bounding box center [870, 568] width 1334 height 25
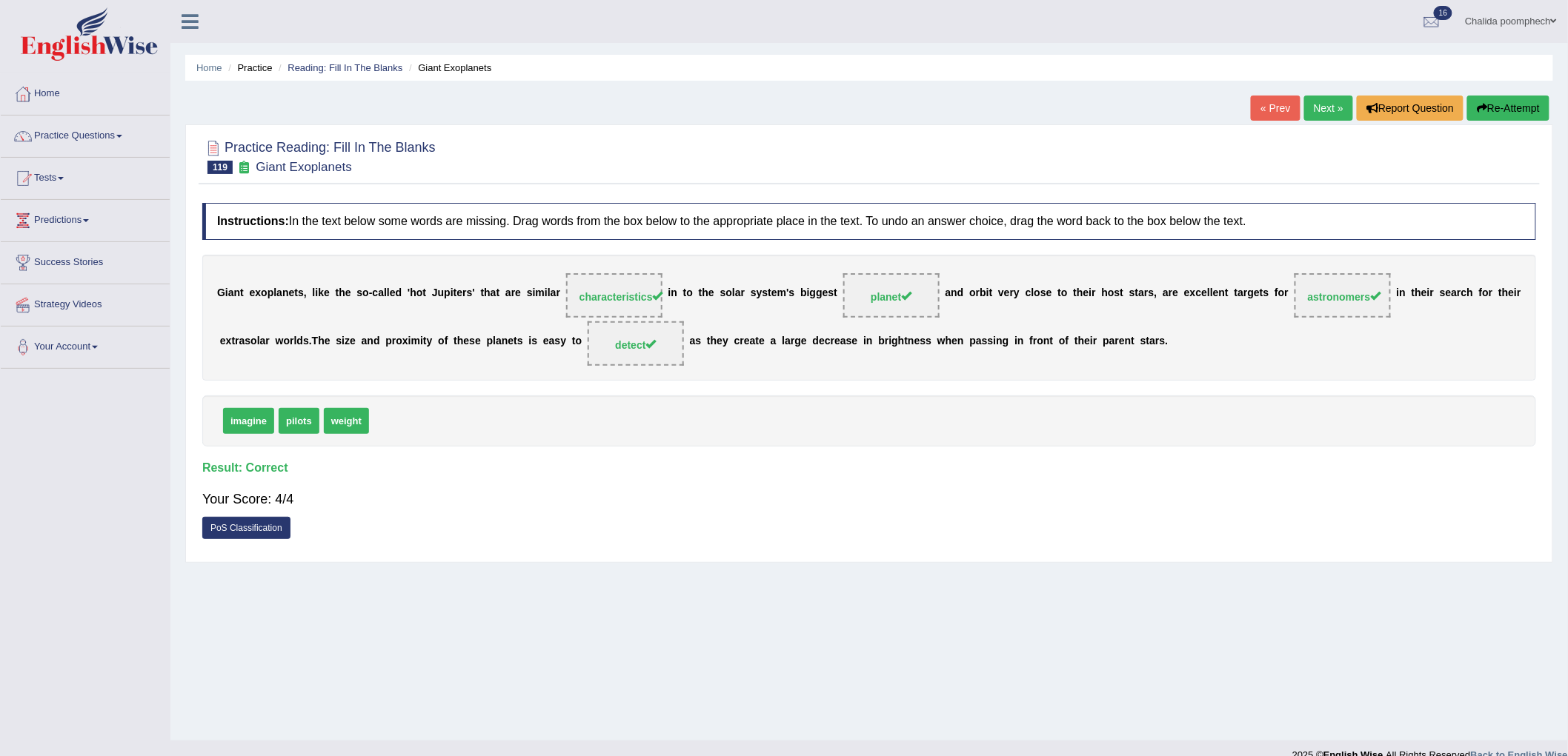
drag, startPoint x: 1316, startPoint y: 106, endPoint x: 1326, endPoint y: 116, distance: 14.1
click at [1316, 107] on link "Next »" at bounding box center [1328, 108] width 49 height 25
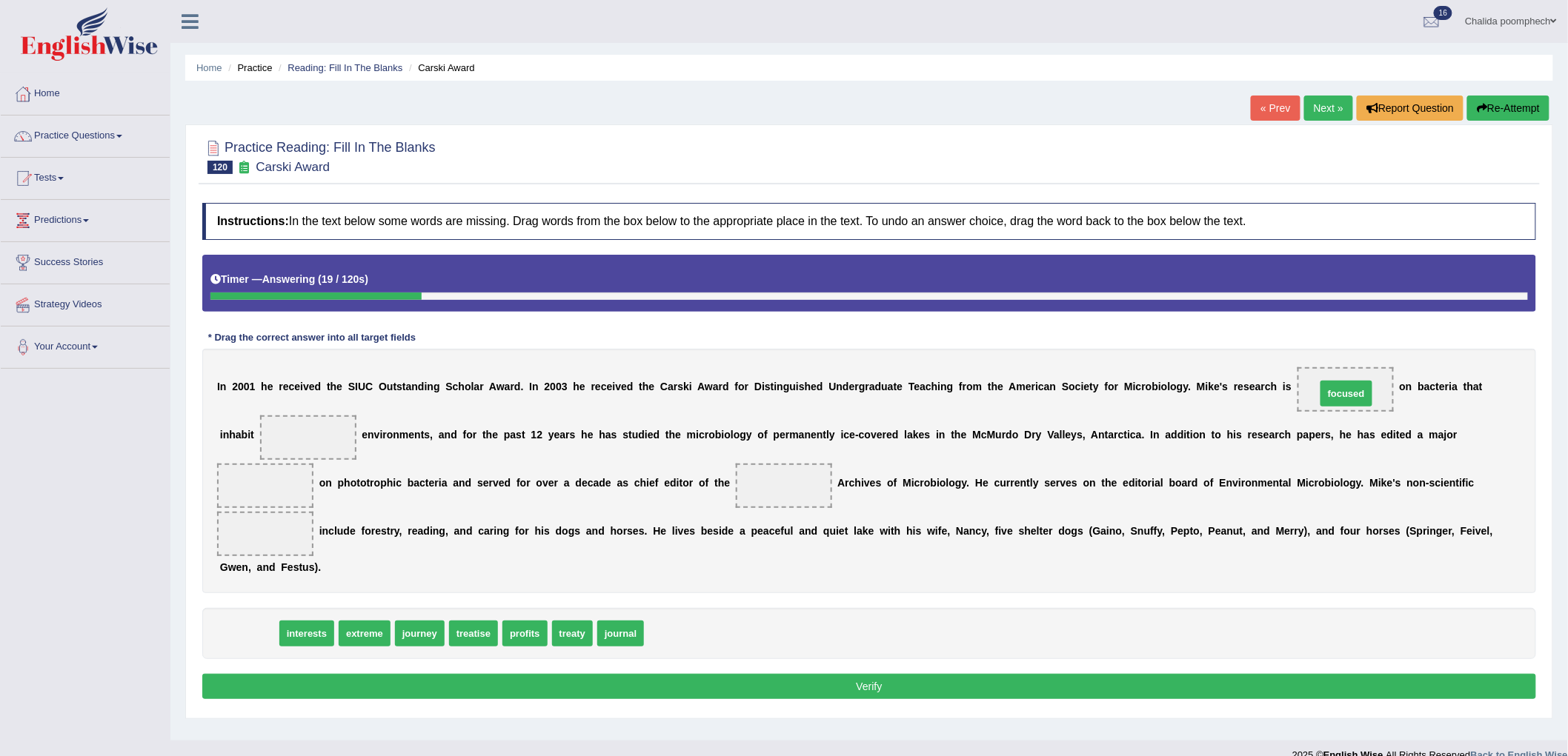
drag, startPoint x: 245, startPoint y: 635, endPoint x: 1342, endPoint y: 395, distance: 1122.9
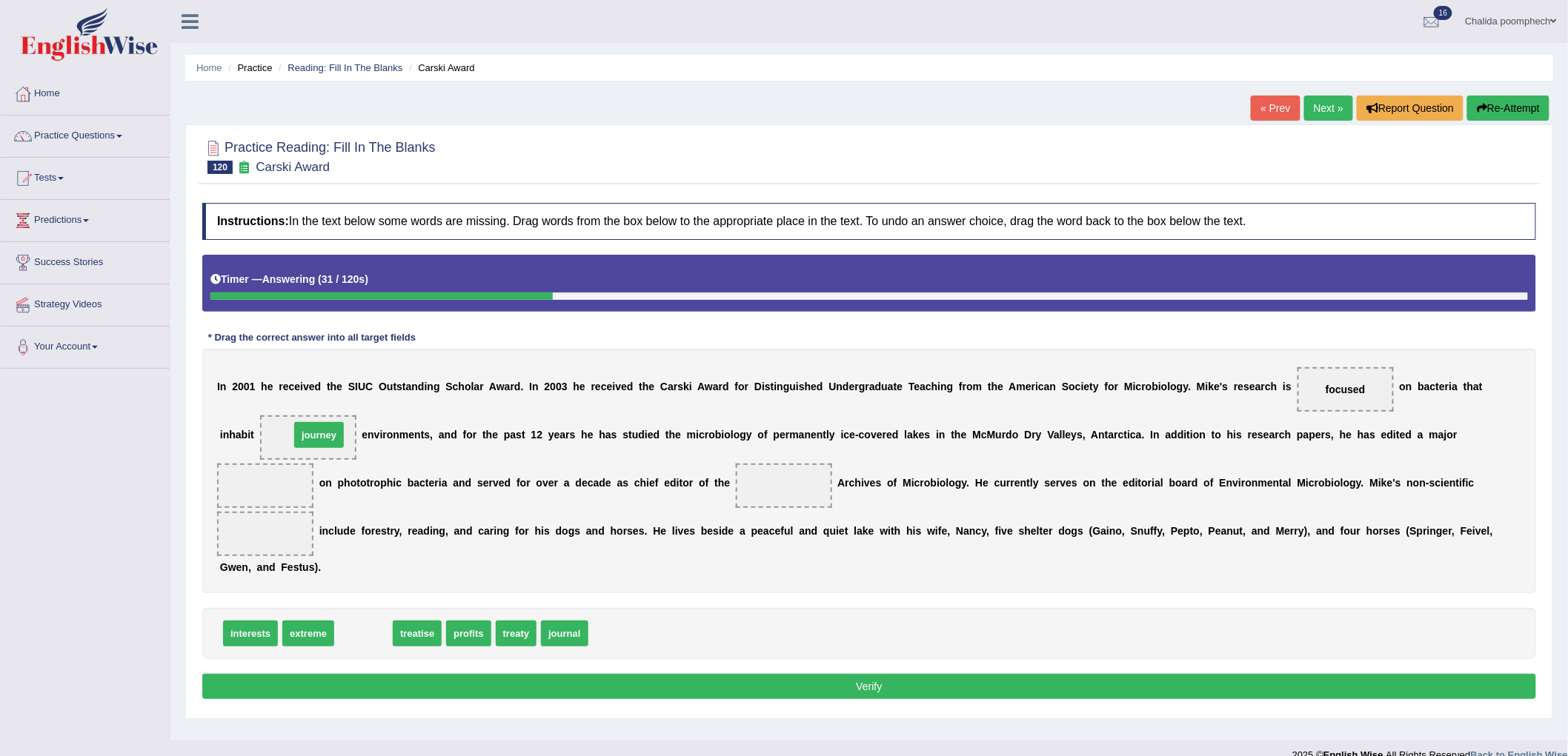
drag, startPoint x: 359, startPoint y: 633, endPoint x: 315, endPoint y: 434, distance: 203.8
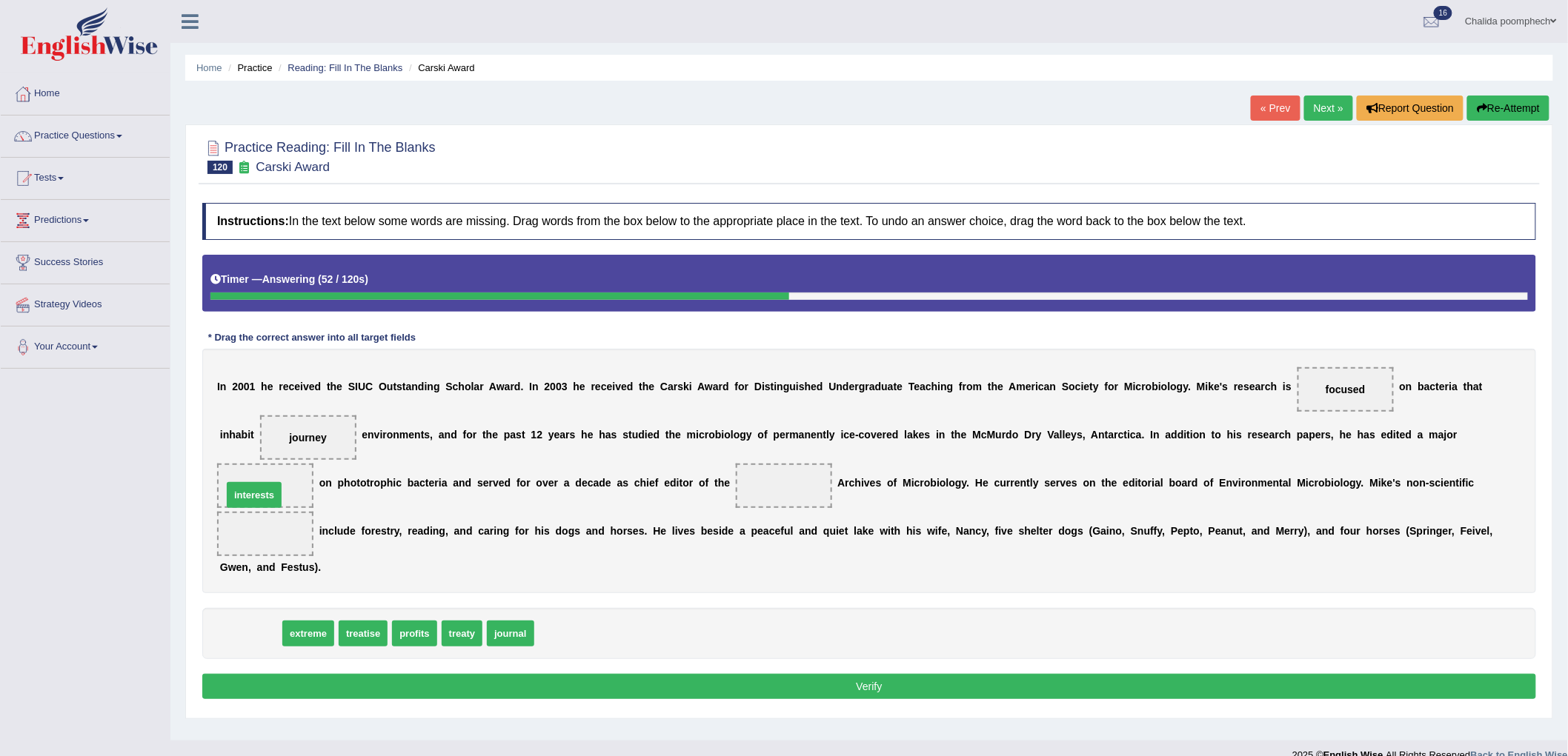
drag, startPoint x: 254, startPoint y: 637, endPoint x: 261, endPoint y: 504, distance: 133.2
drag, startPoint x: 270, startPoint y: 489, endPoint x: 591, endPoint y: 650, distance: 359.1
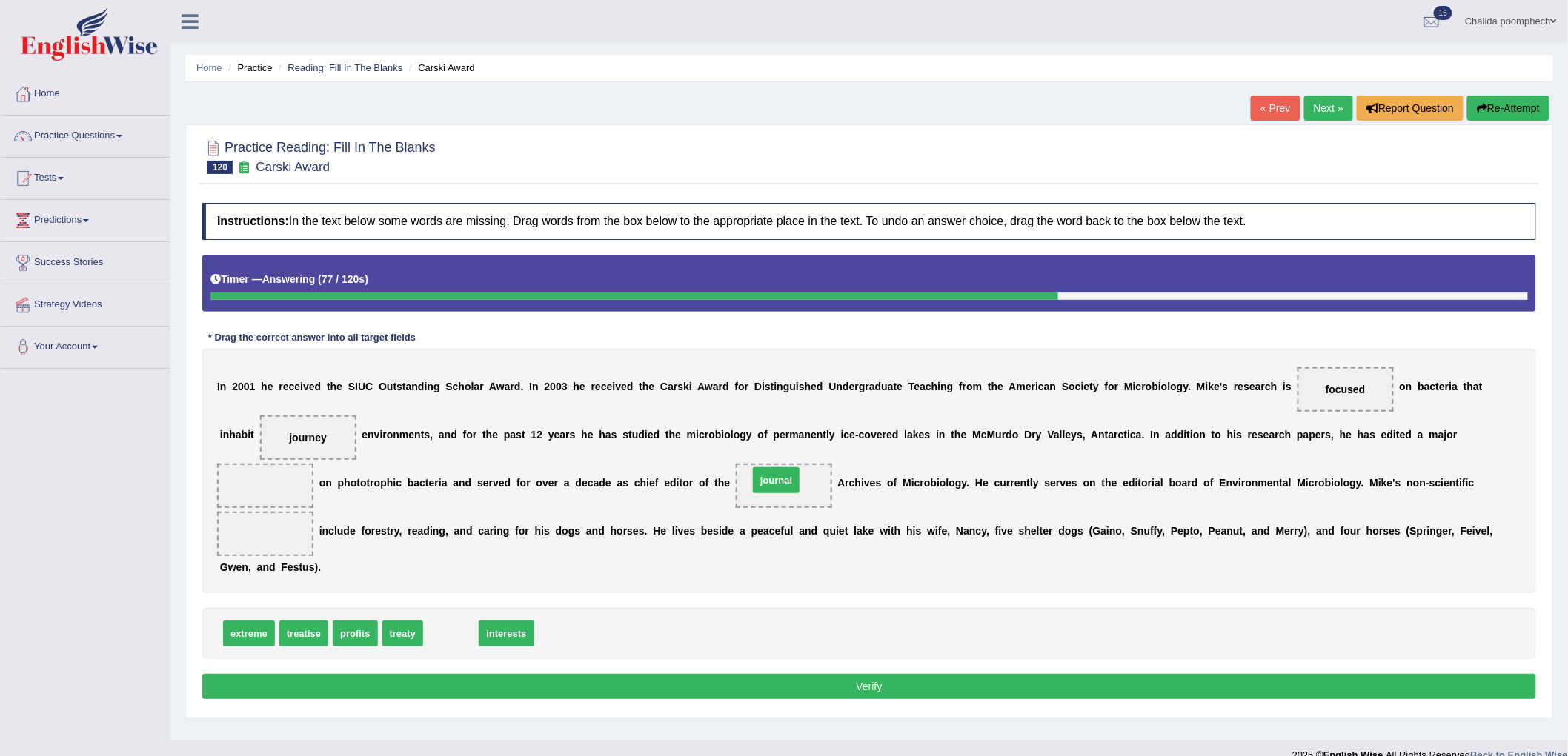
drag, startPoint x: 443, startPoint y: 637, endPoint x: 768, endPoint y: 485, distance: 358.8
drag, startPoint x: 460, startPoint y: 637, endPoint x: 263, endPoint y: 543, distance: 218.3
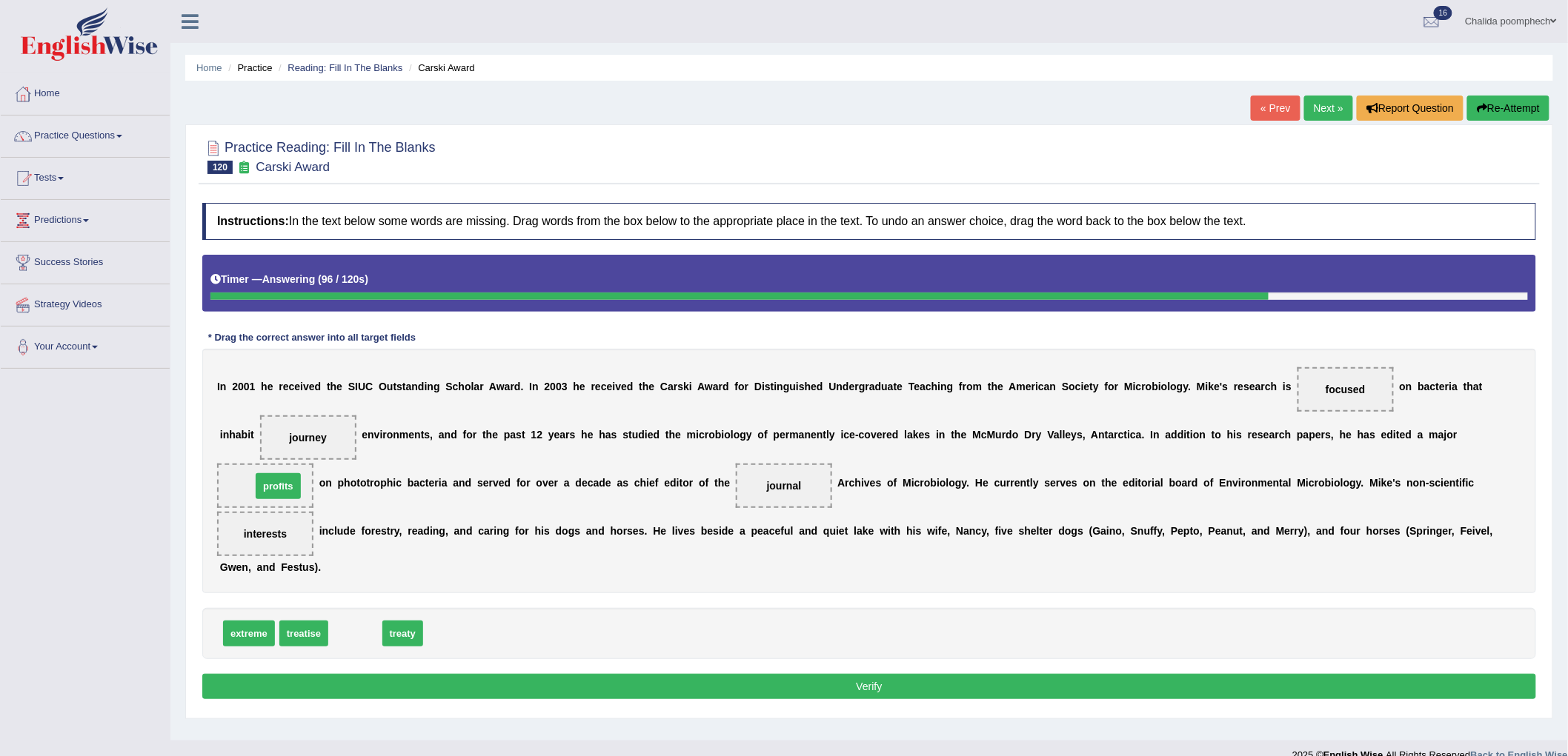
drag, startPoint x: 371, startPoint y: 637, endPoint x: 294, endPoint y: 489, distance: 166.8
click at [551, 685] on button "Verify" at bounding box center [870, 686] width 1334 height 25
